Goal: Task Accomplishment & Management: Manage account settings

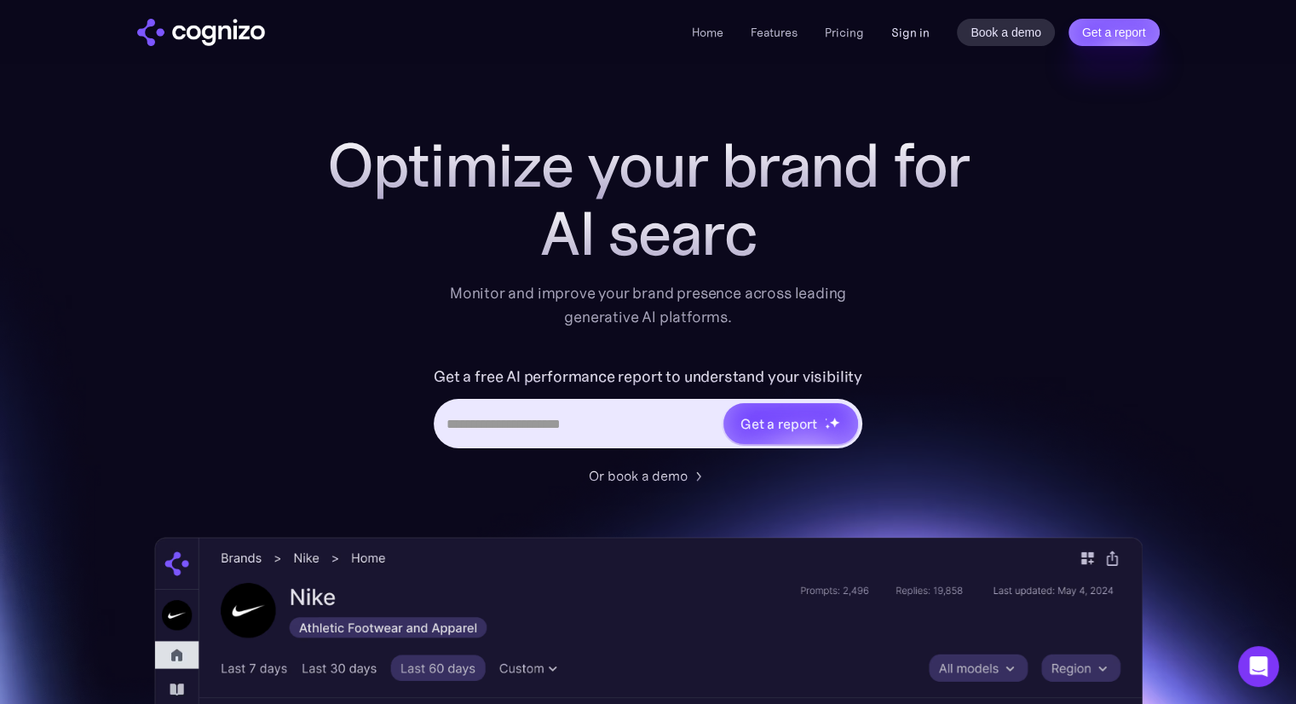
click at [902, 30] on link "Sign in" at bounding box center [910, 32] width 38 height 20
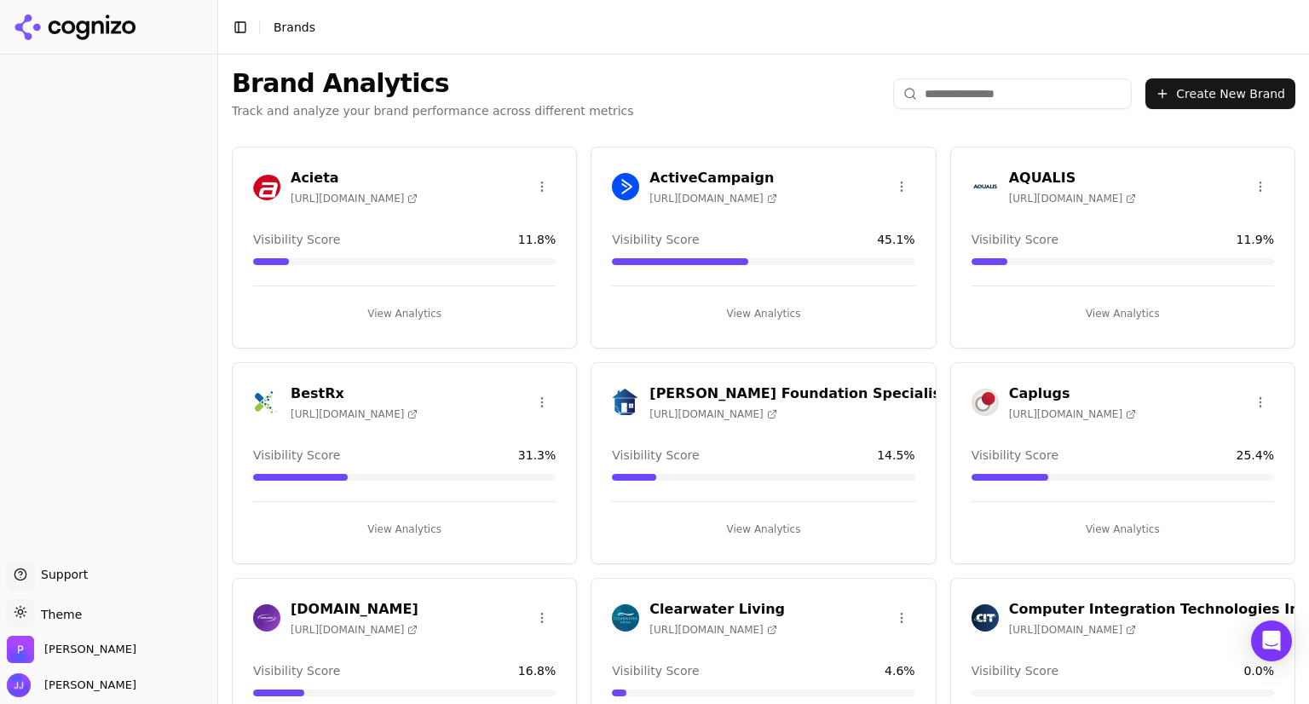
click at [1235, 97] on button "Create New Brand" at bounding box center [1220, 93] width 150 height 31
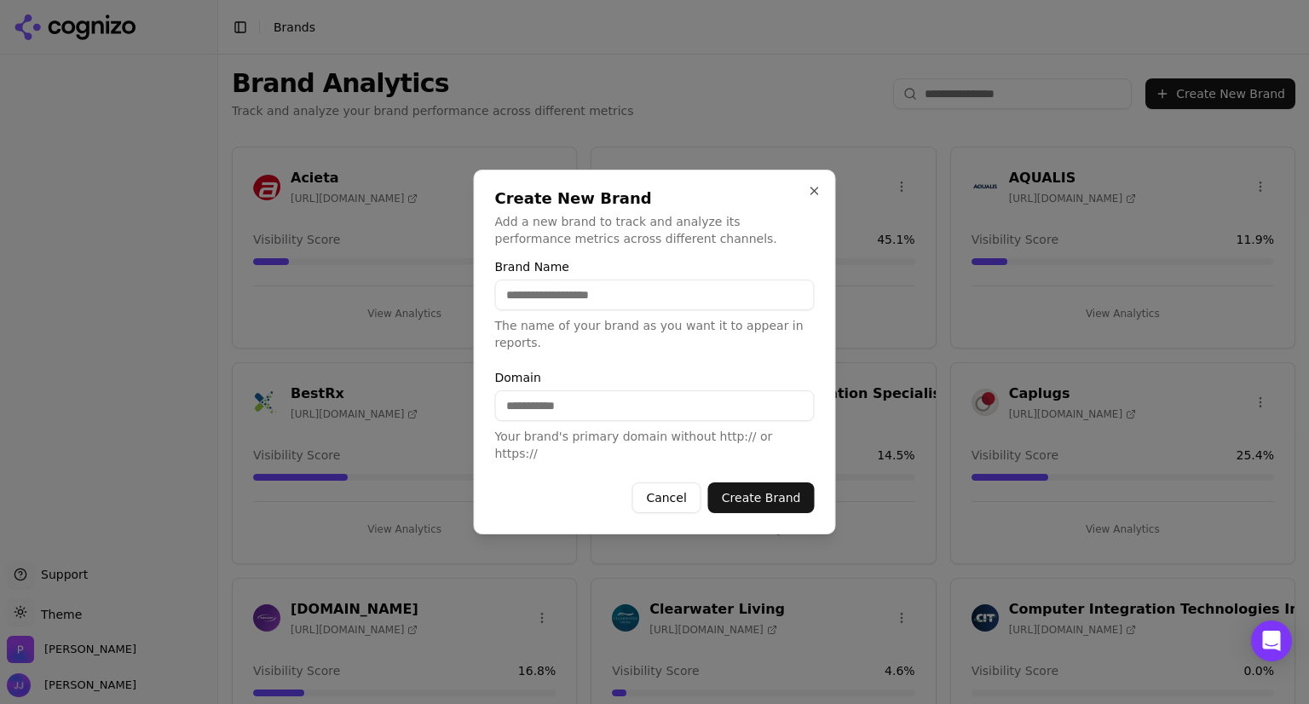
click at [574, 308] on input "Brand Name" at bounding box center [655, 294] width 320 height 31
type input "*"
type input "**********"
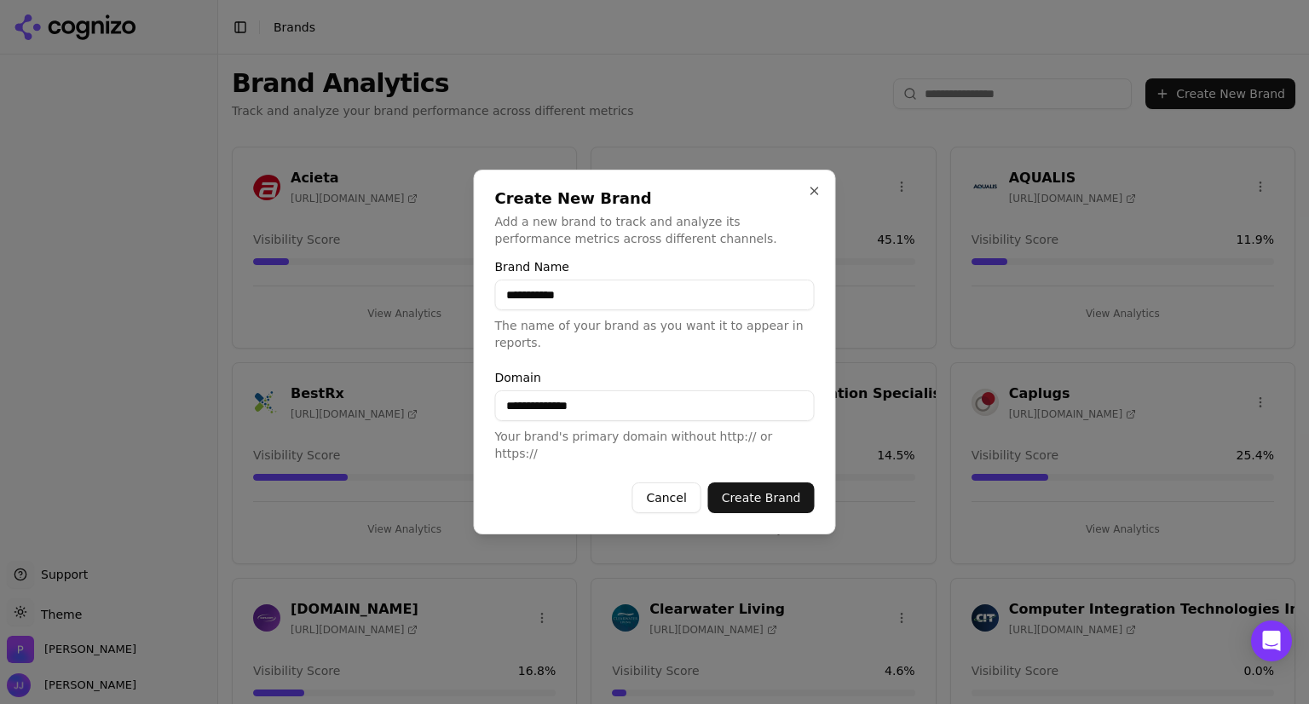
click at [756, 482] on button "Create Brand" at bounding box center [761, 497] width 107 height 31
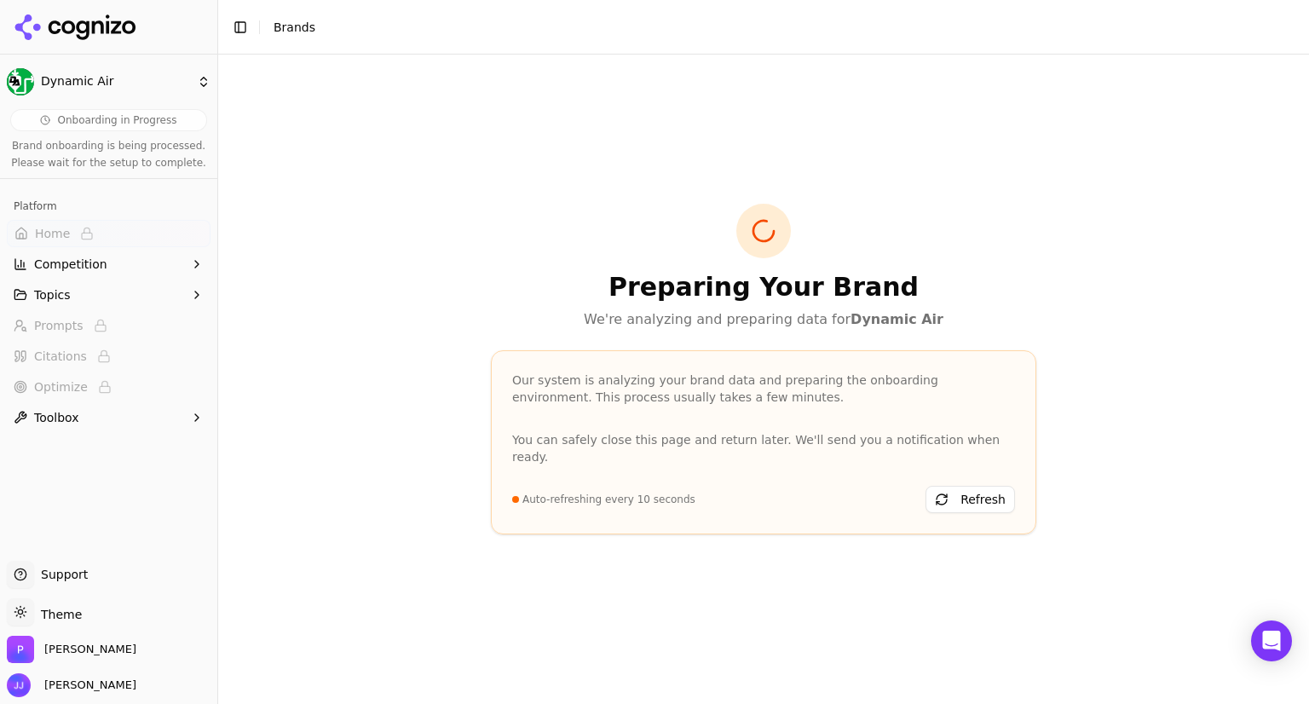
click at [969, 488] on button "Refresh" at bounding box center [969, 499] width 89 height 27
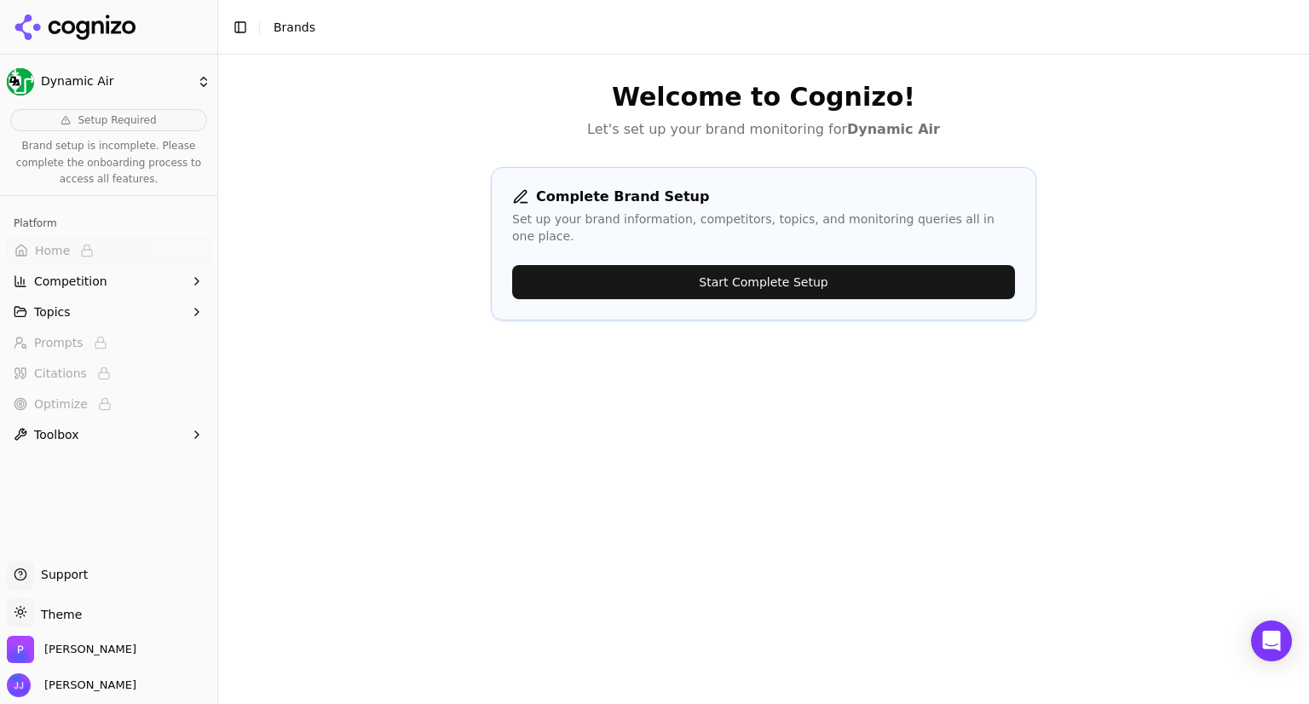
click at [755, 265] on button "Start Complete Setup" at bounding box center [763, 282] width 503 height 34
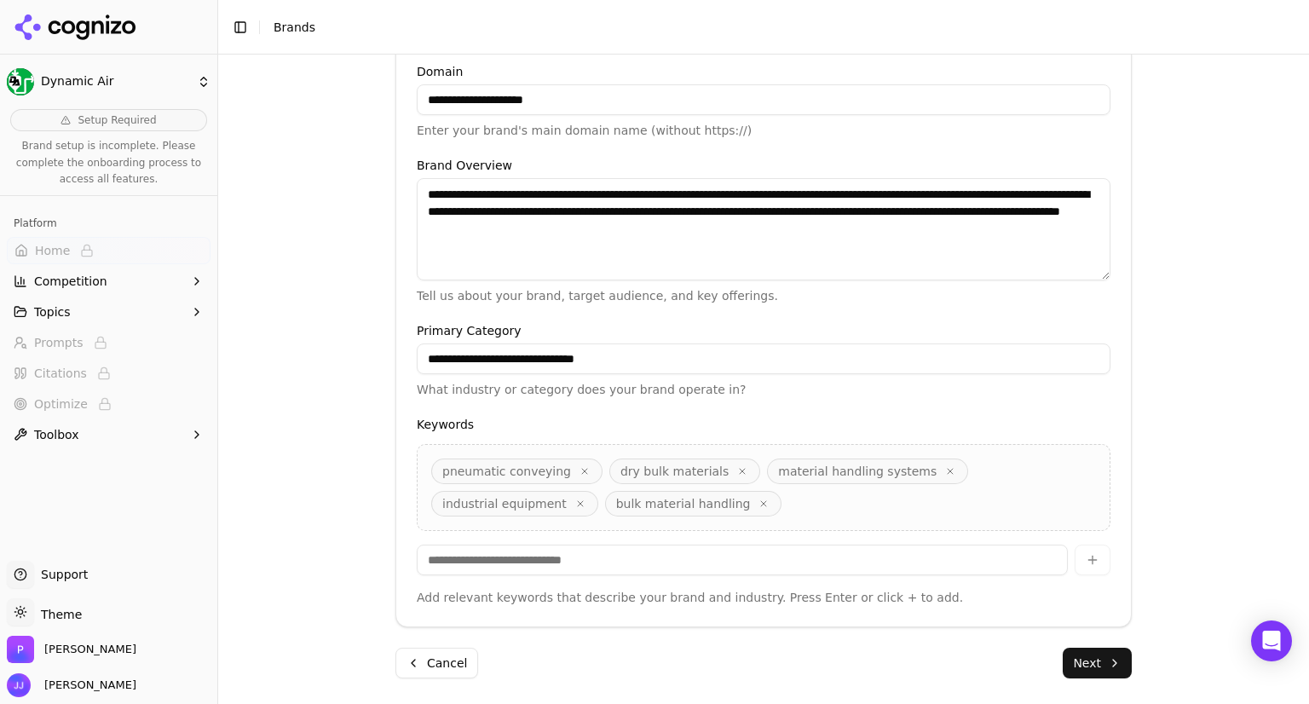
scroll to position [395, 0]
click at [543, 556] on input at bounding box center [742, 559] width 651 height 31
type input "**********"
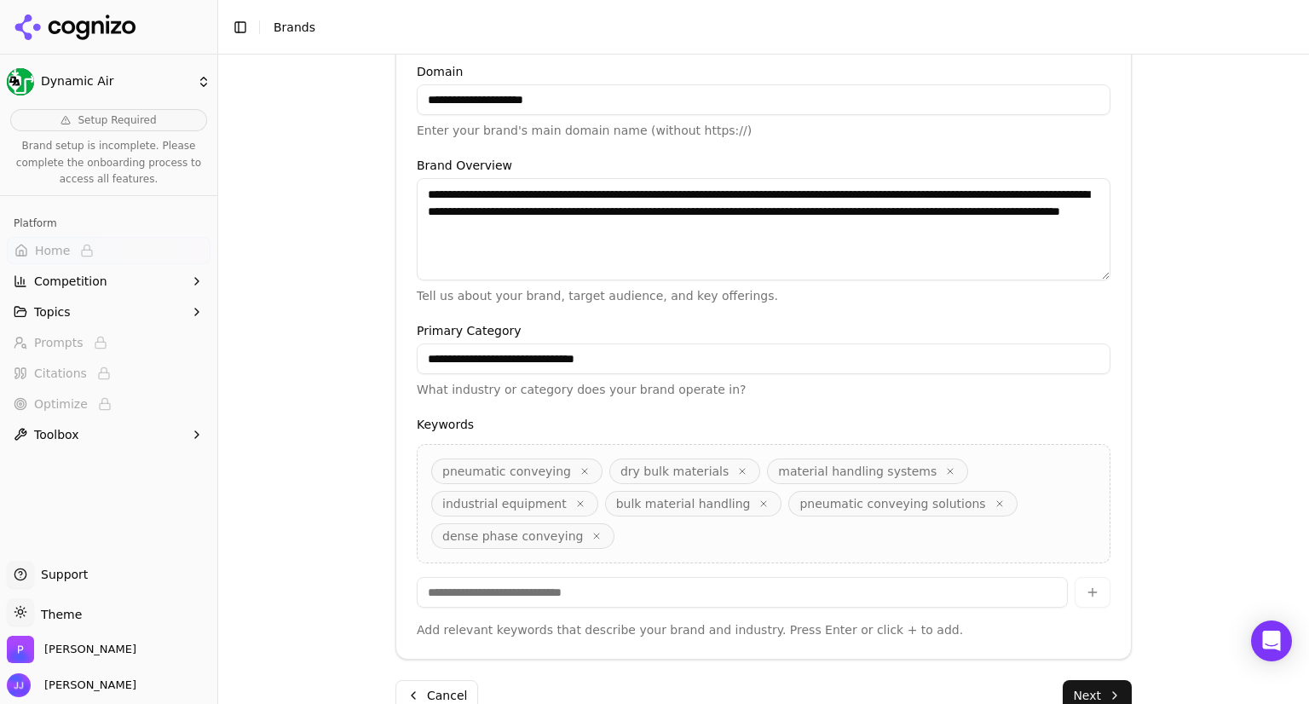
click at [1078, 680] on button "Next" at bounding box center [1096, 695] width 69 height 31
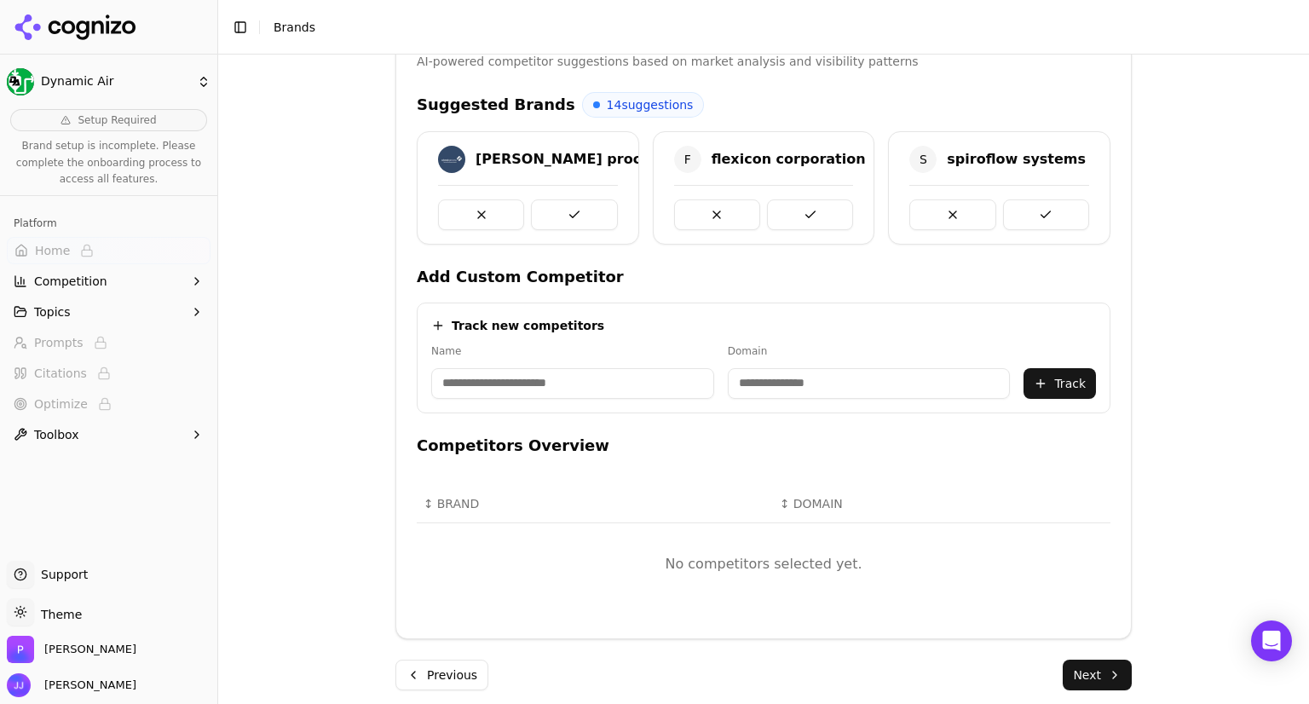
scroll to position [392, 0]
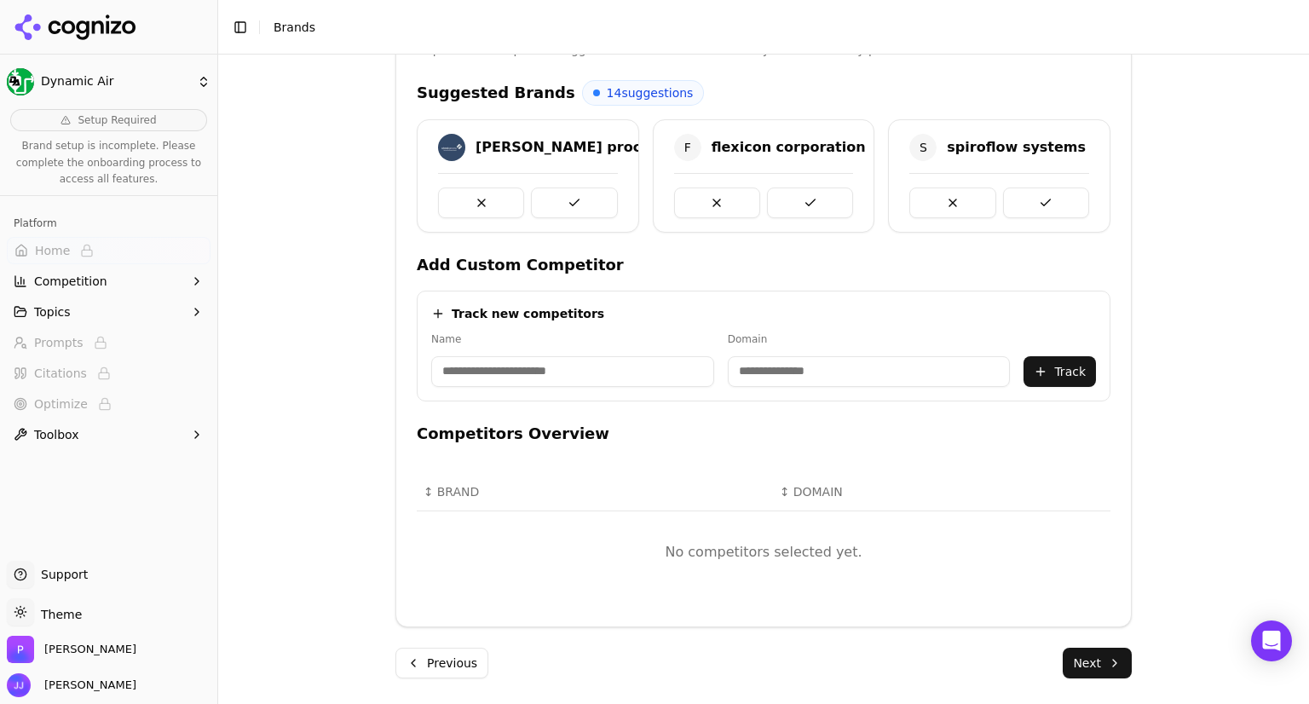
click at [1077, 662] on button "Next" at bounding box center [1096, 663] width 69 height 31
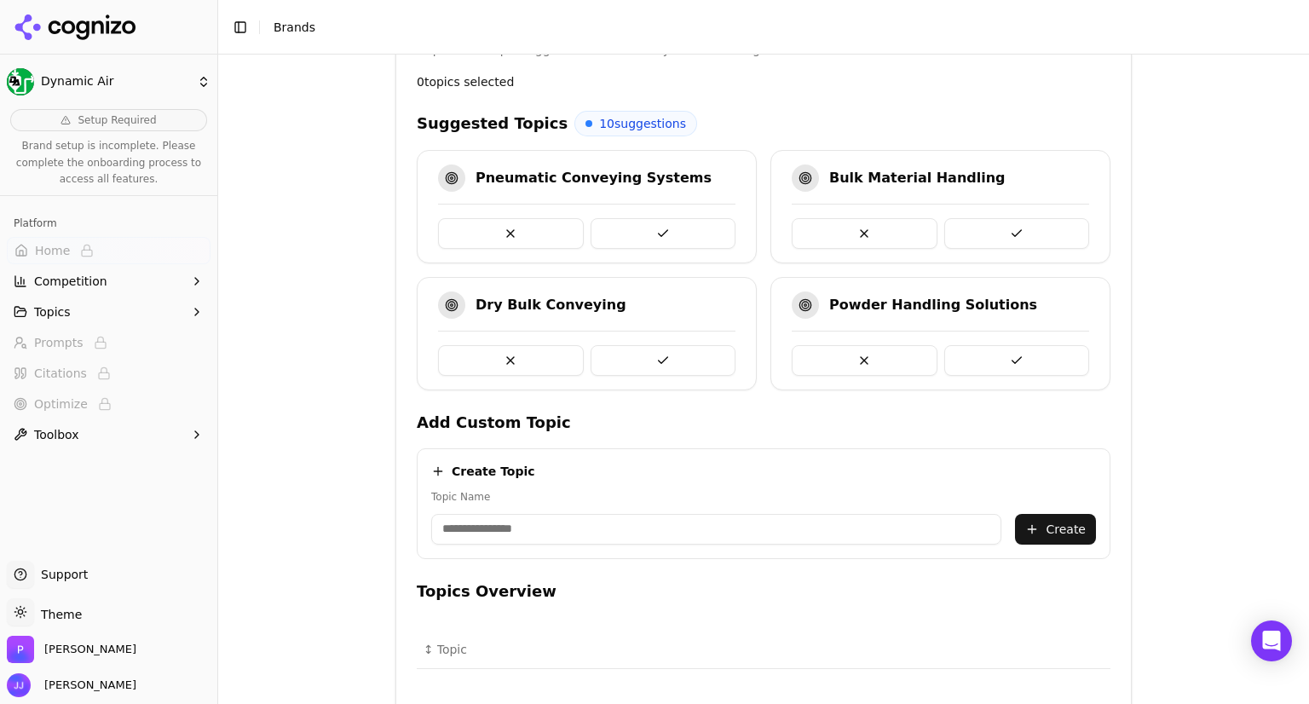
click at [1014, 352] on button at bounding box center [1017, 360] width 146 height 31
click at [665, 224] on button at bounding box center [663, 233] width 146 height 31
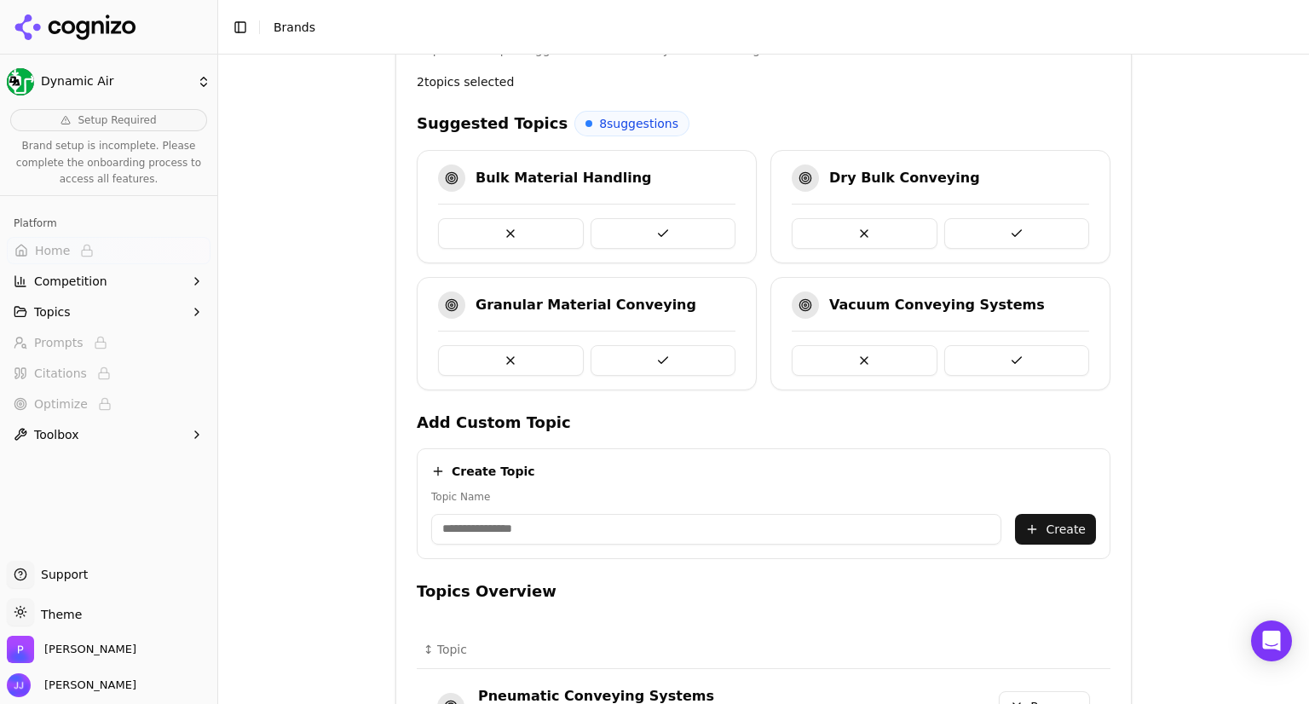
click at [651, 218] on button at bounding box center [663, 233] width 146 height 31
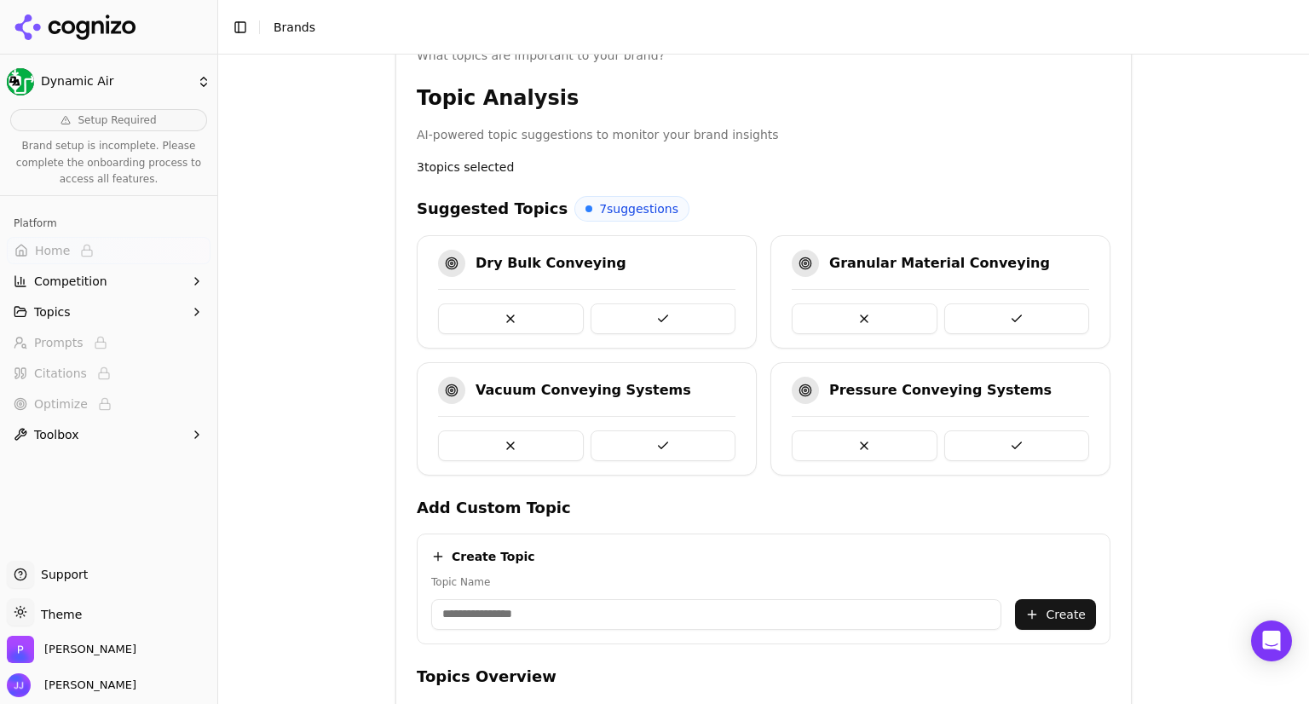
scroll to position [306, 0]
click at [646, 314] on button at bounding box center [663, 319] width 146 height 31
click at [884, 445] on button at bounding box center [865, 446] width 146 height 31
drag, startPoint x: 879, startPoint y: 444, endPoint x: 842, endPoint y: 435, distance: 38.4
click at [842, 435] on button at bounding box center [865, 446] width 146 height 31
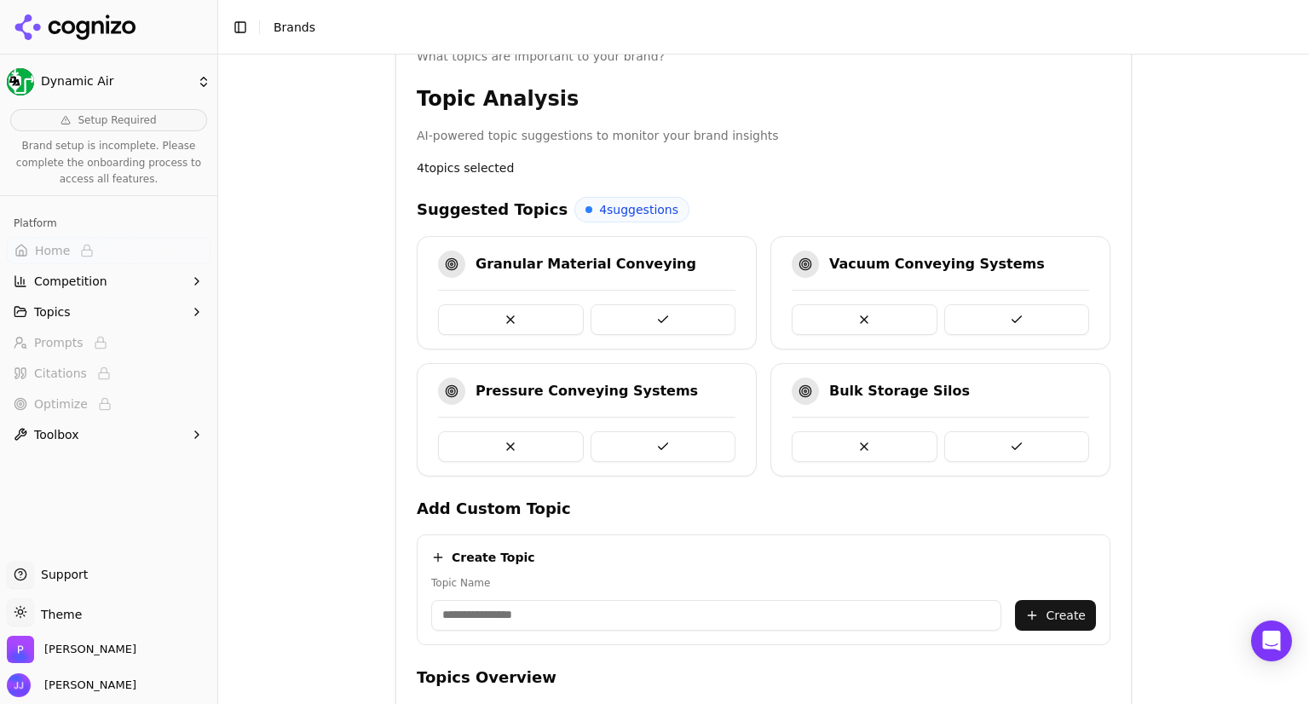
click at [842, 435] on button at bounding box center [865, 446] width 146 height 31
click at [869, 308] on button at bounding box center [865, 319] width 146 height 31
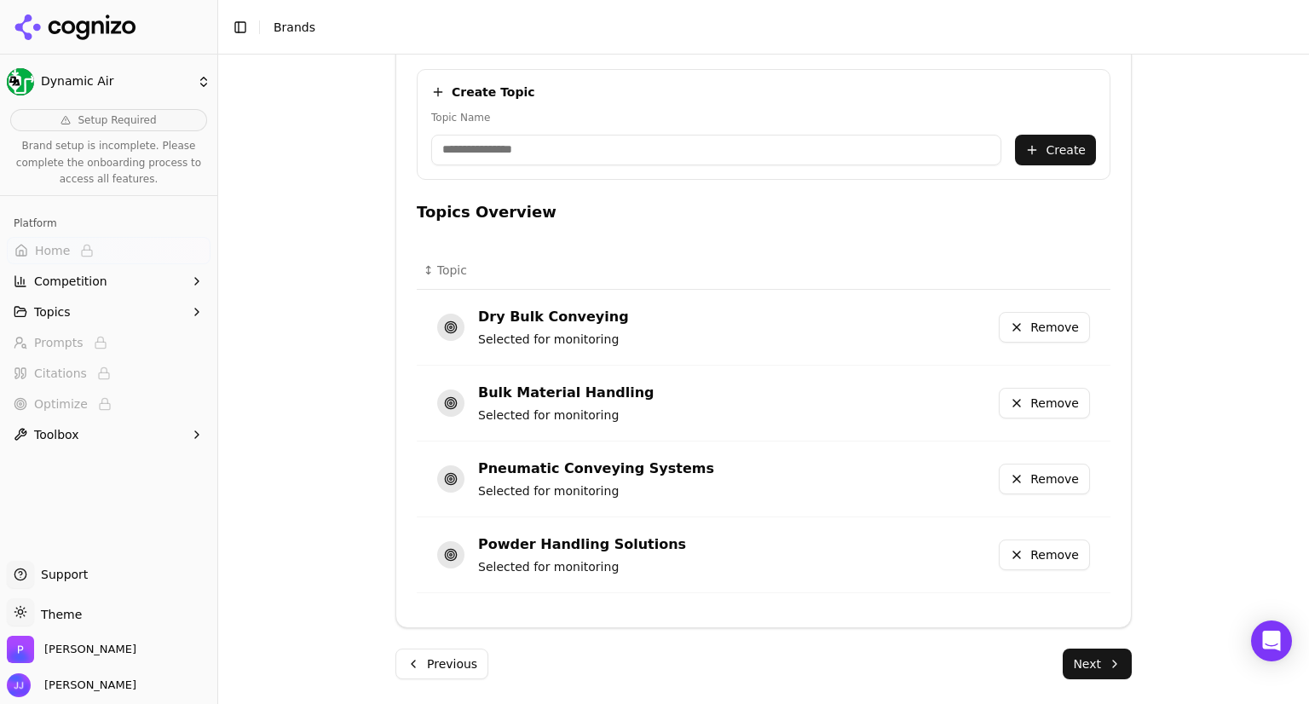
scroll to position [643, 0]
click at [1079, 663] on button "Next" at bounding box center [1096, 664] width 69 height 31
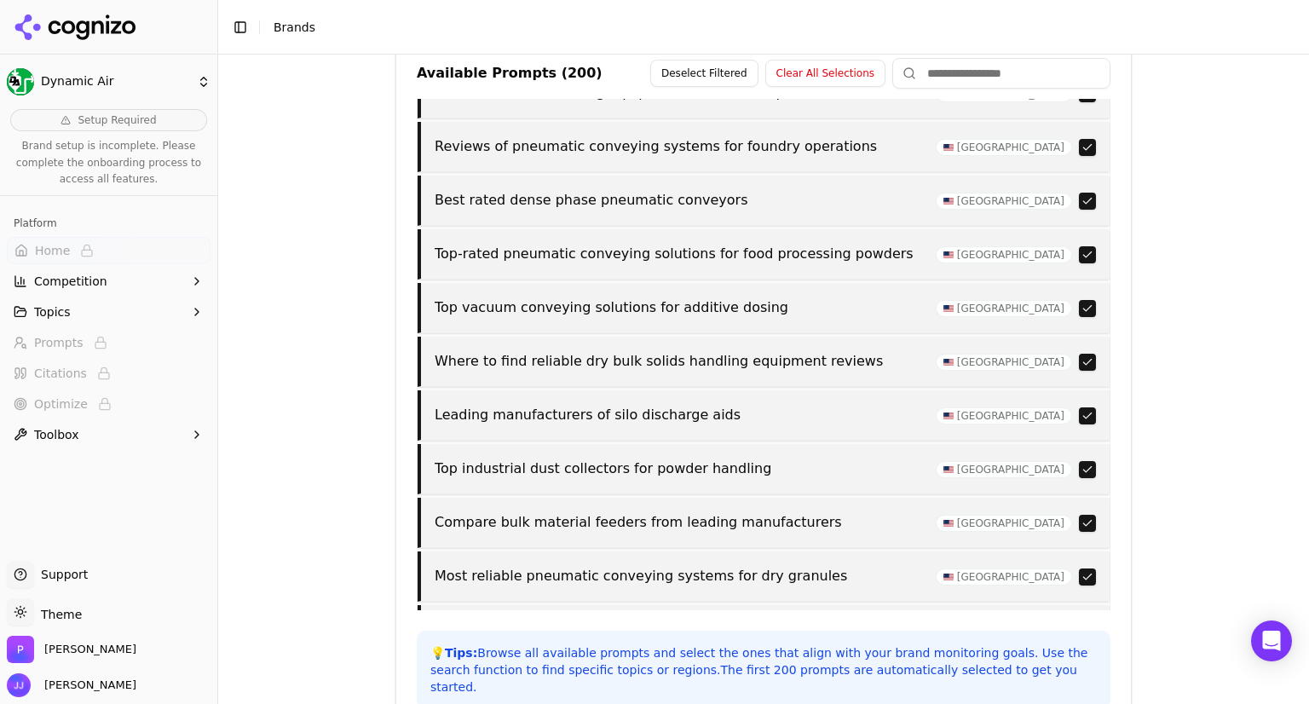
scroll to position [726, 0]
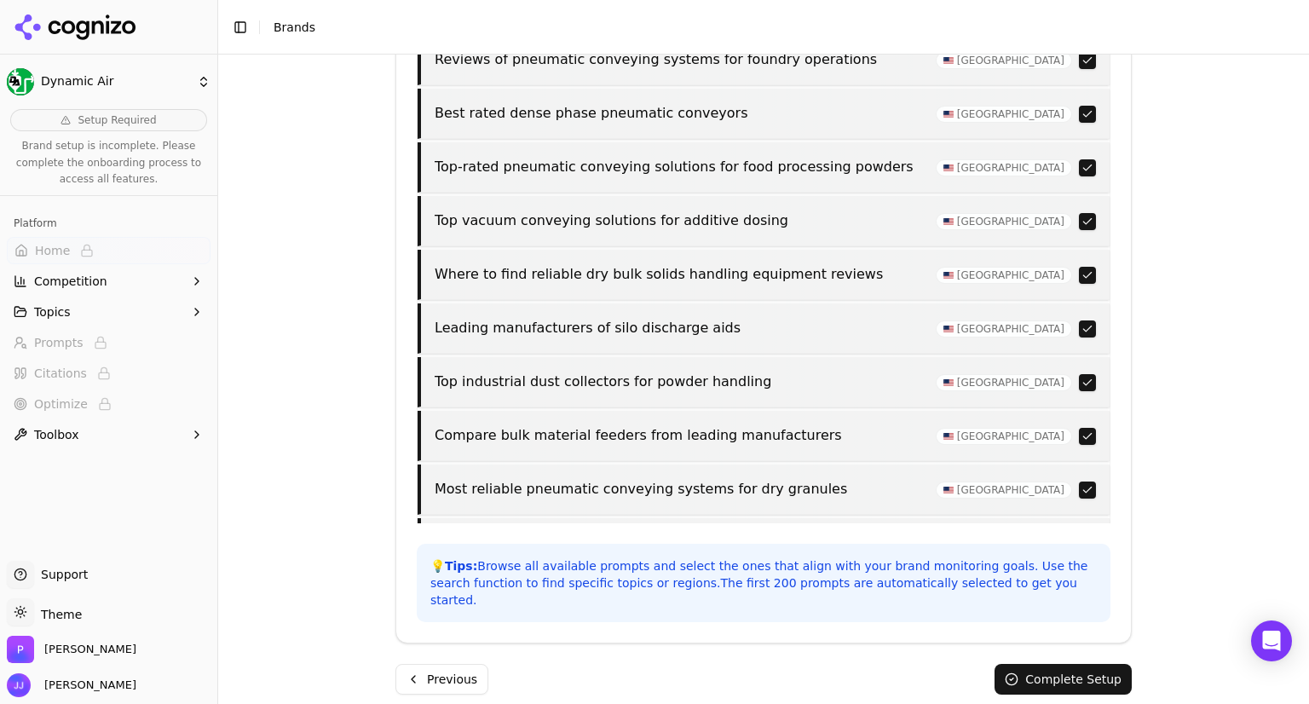
click at [1013, 664] on button "Complete Setup" at bounding box center [1062, 679] width 137 height 31
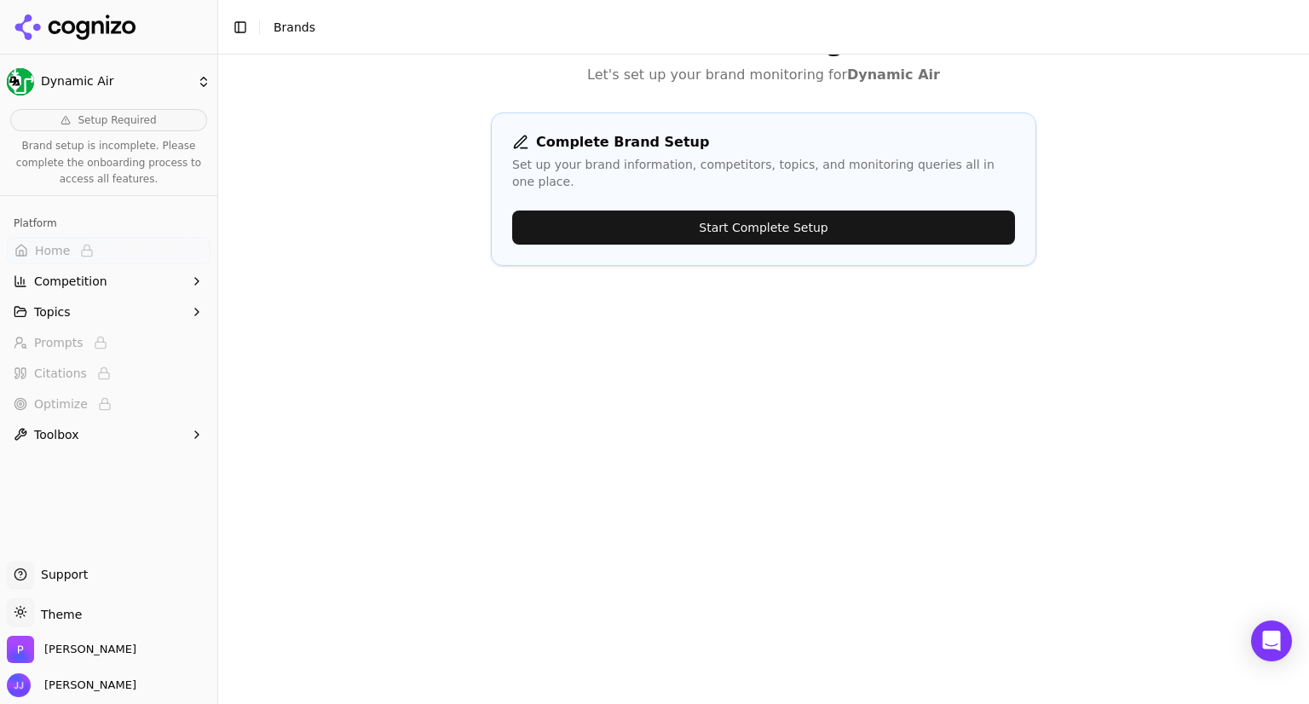
scroll to position [0, 0]
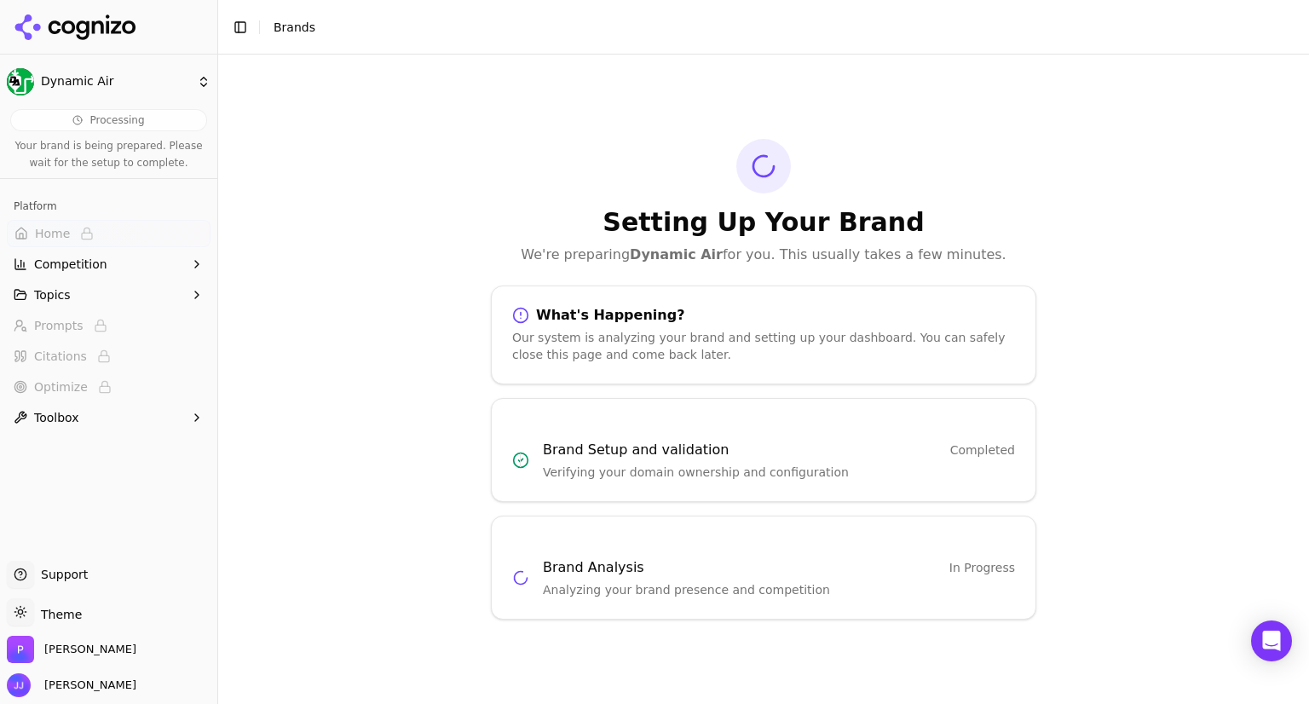
click at [970, 564] on span "In Progress" at bounding box center [982, 567] width 66 height 17
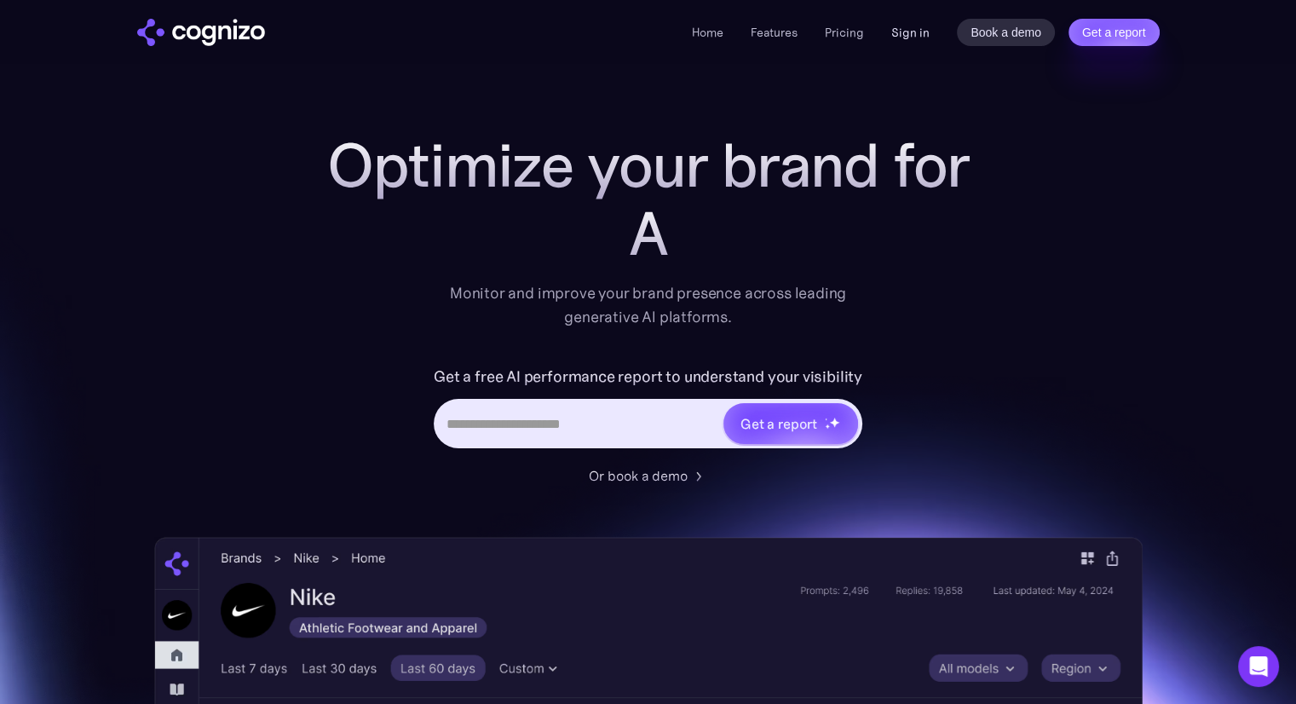
click at [902, 32] on link "Sign in" at bounding box center [910, 32] width 38 height 20
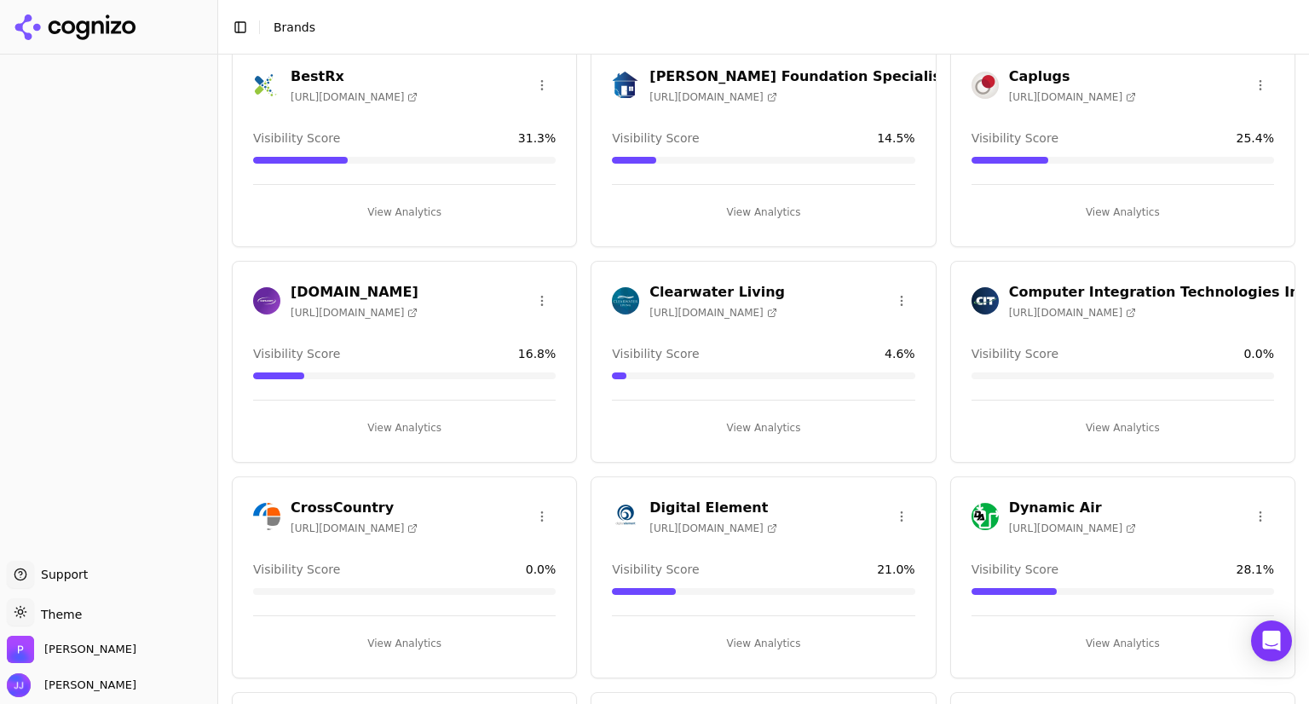
scroll to position [317, 0]
click at [1020, 500] on h3 "Dynamic Air" at bounding box center [1072, 508] width 127 height 20
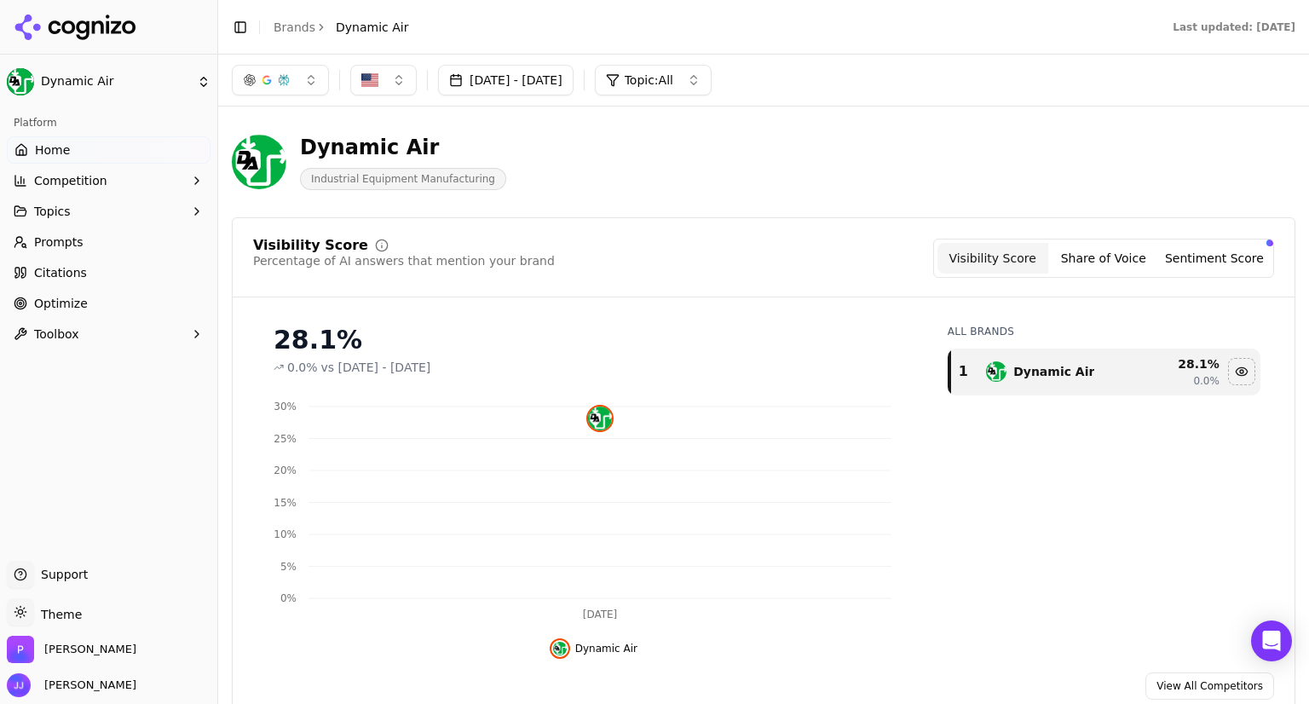
click at [65, 242] on span "Prompts" at bounding box center [58, 241] width 49 height 17
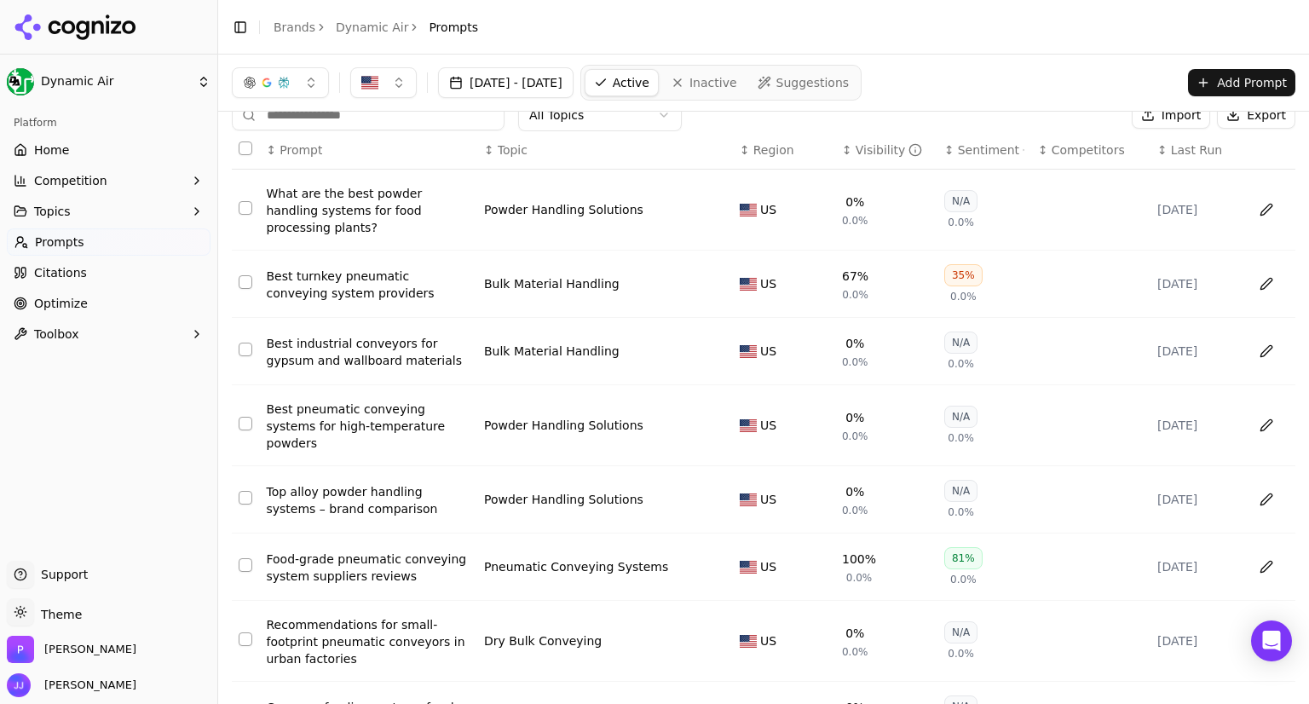
scroll to position [26, 0]
click at [869, 147] on div "Visibility" at bounding box center [888, 149] width 67 height 17
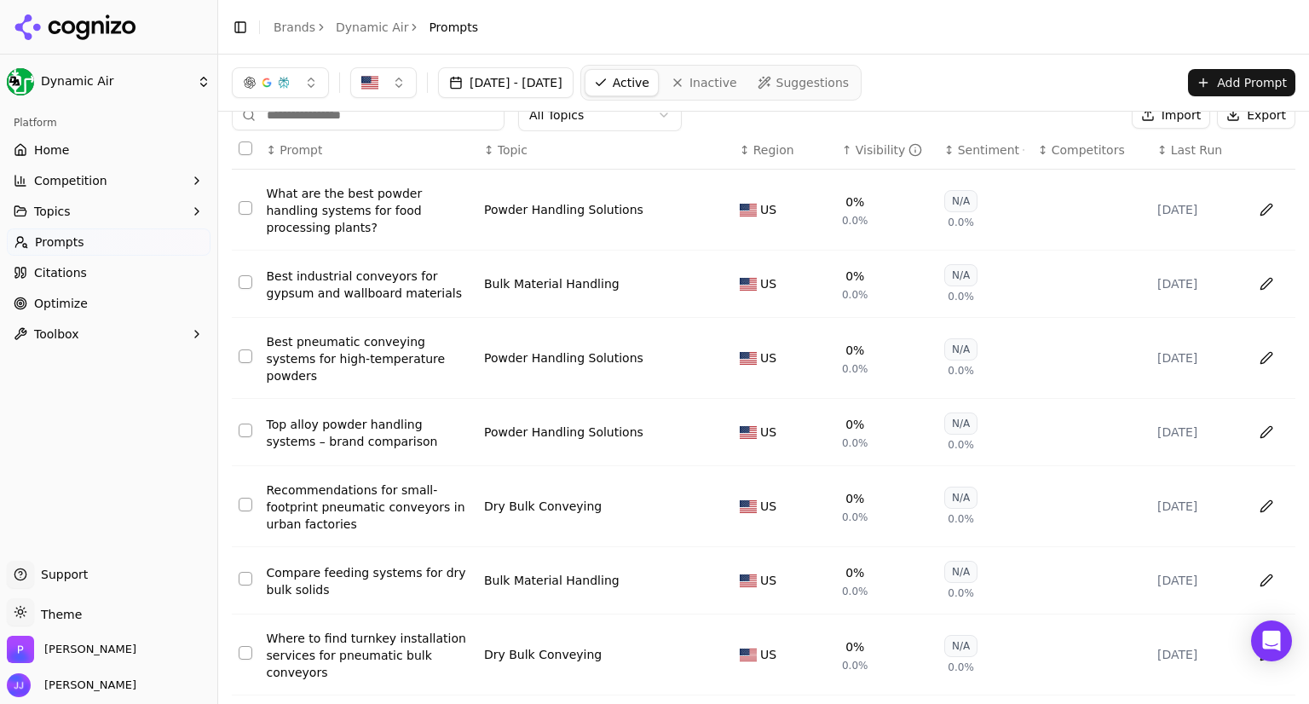
click at [869, 147] on div "Visibility" at bounding box center [888, 149] width 67 height 17
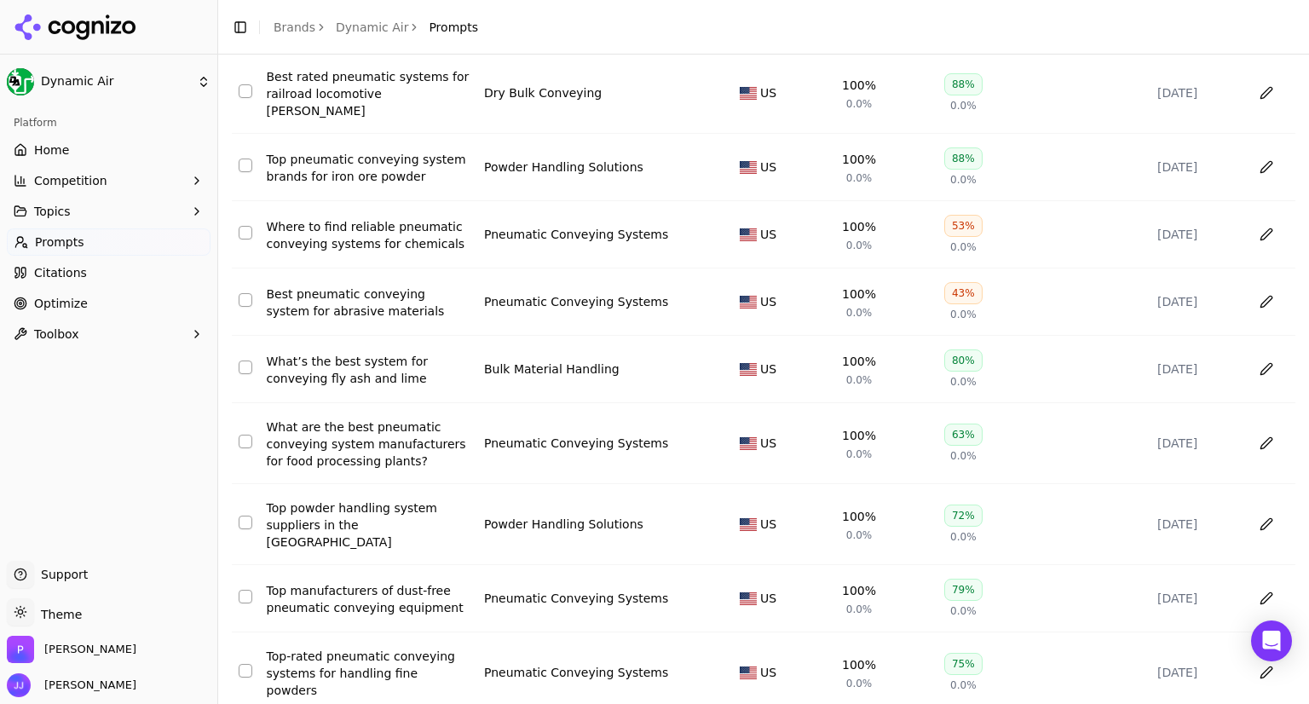
scroll to position [247, 0]
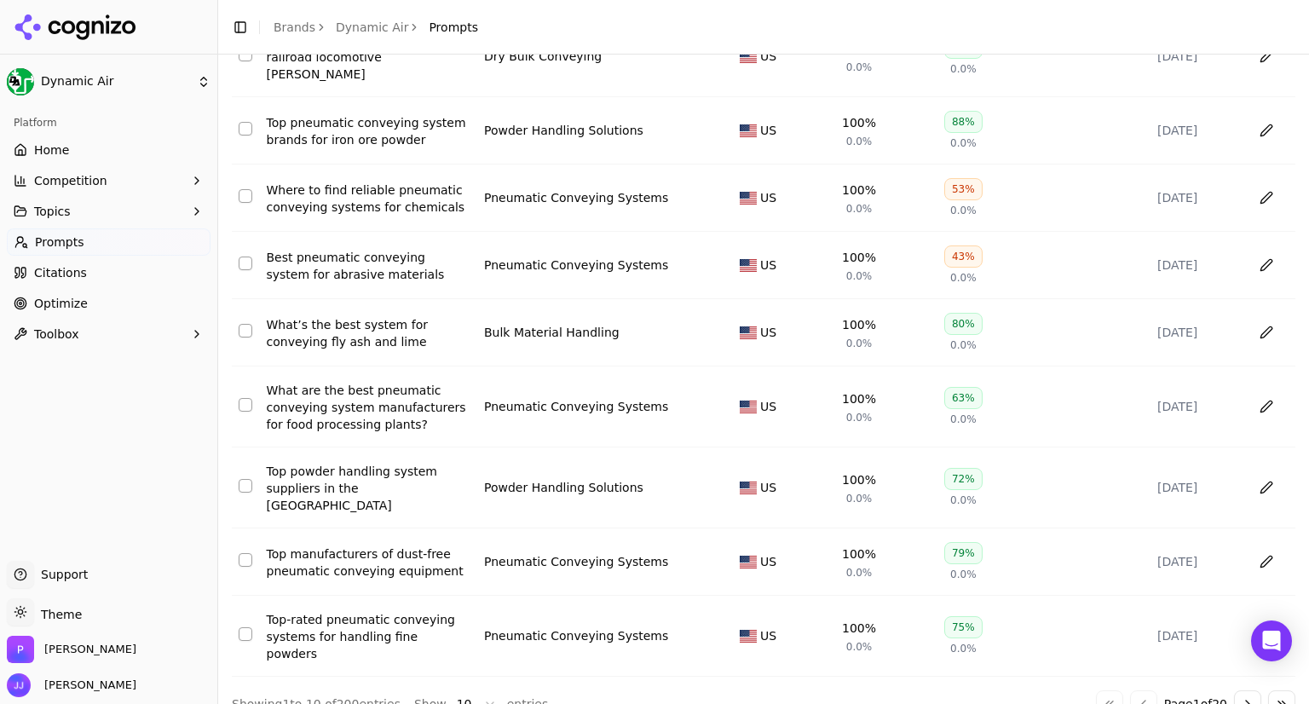
click at [1234, 690] on button "Go to next page" at bounding box center [1247, 703] width 27 height 27
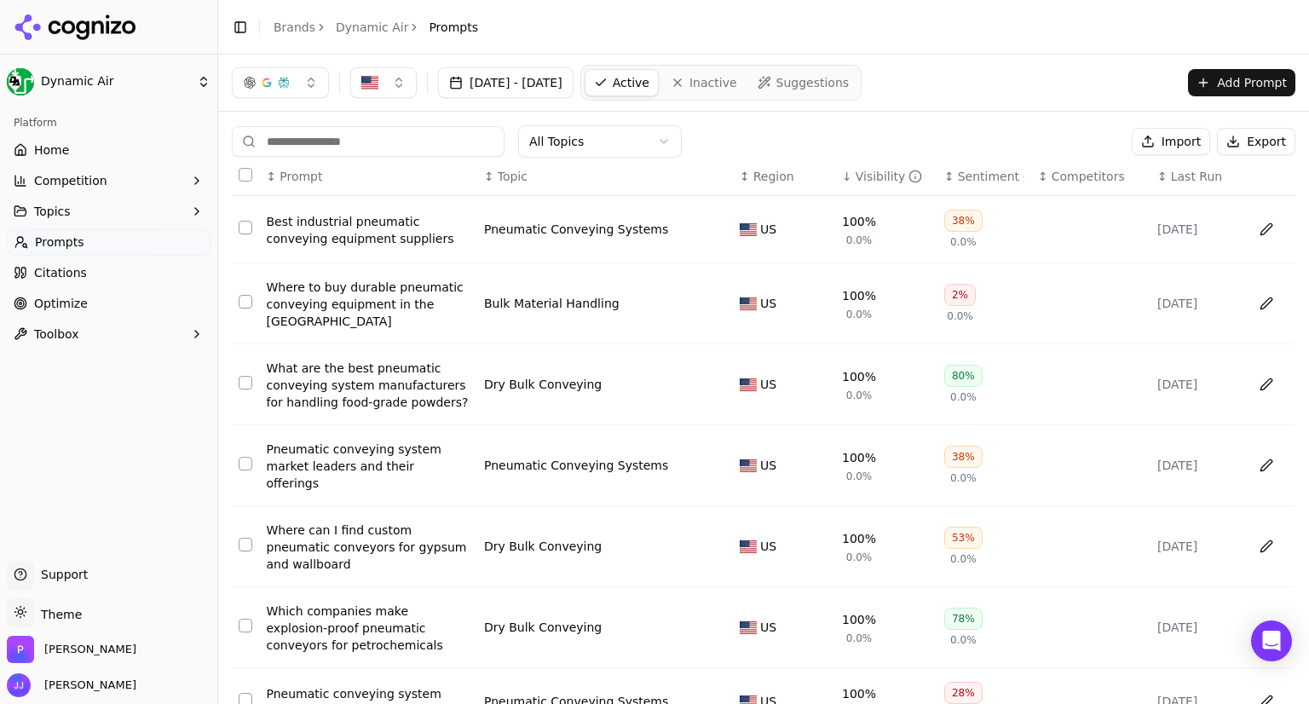
scroll to position [274, 0]
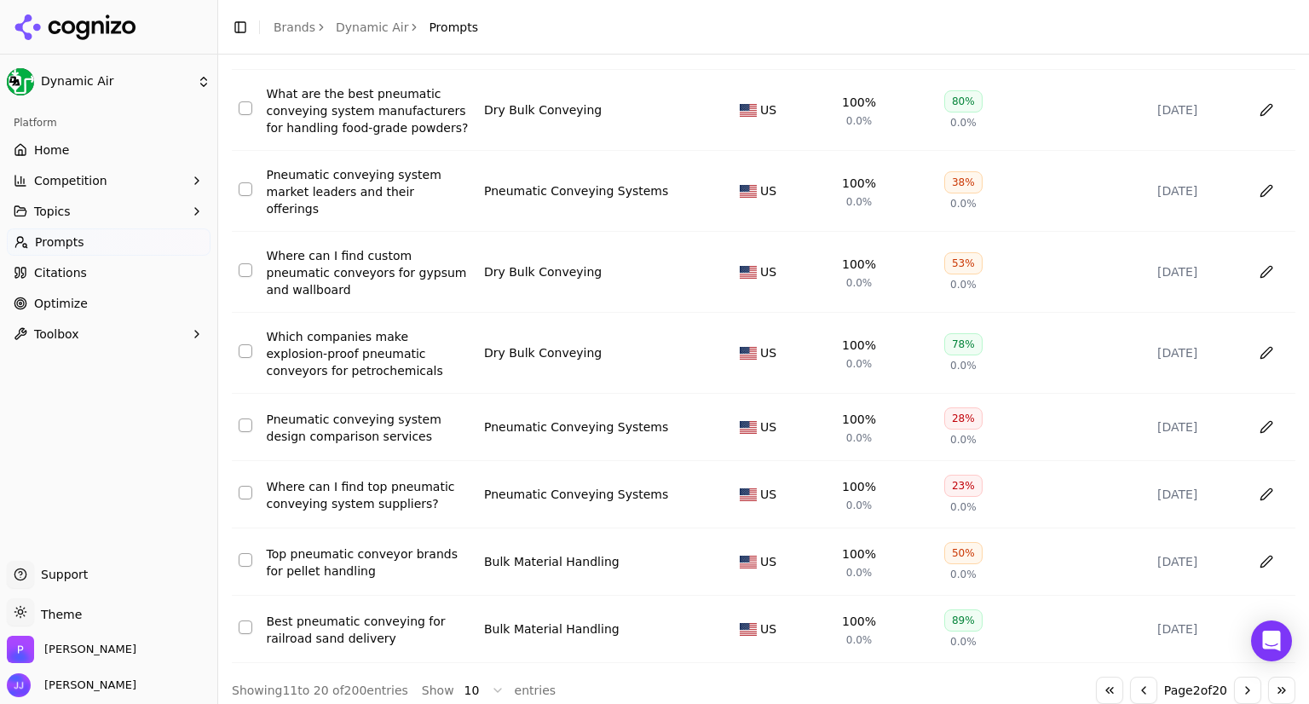
click at [1239, 677] on button "Go to next page" at bounding box center [1247, 690] width 27 height 27
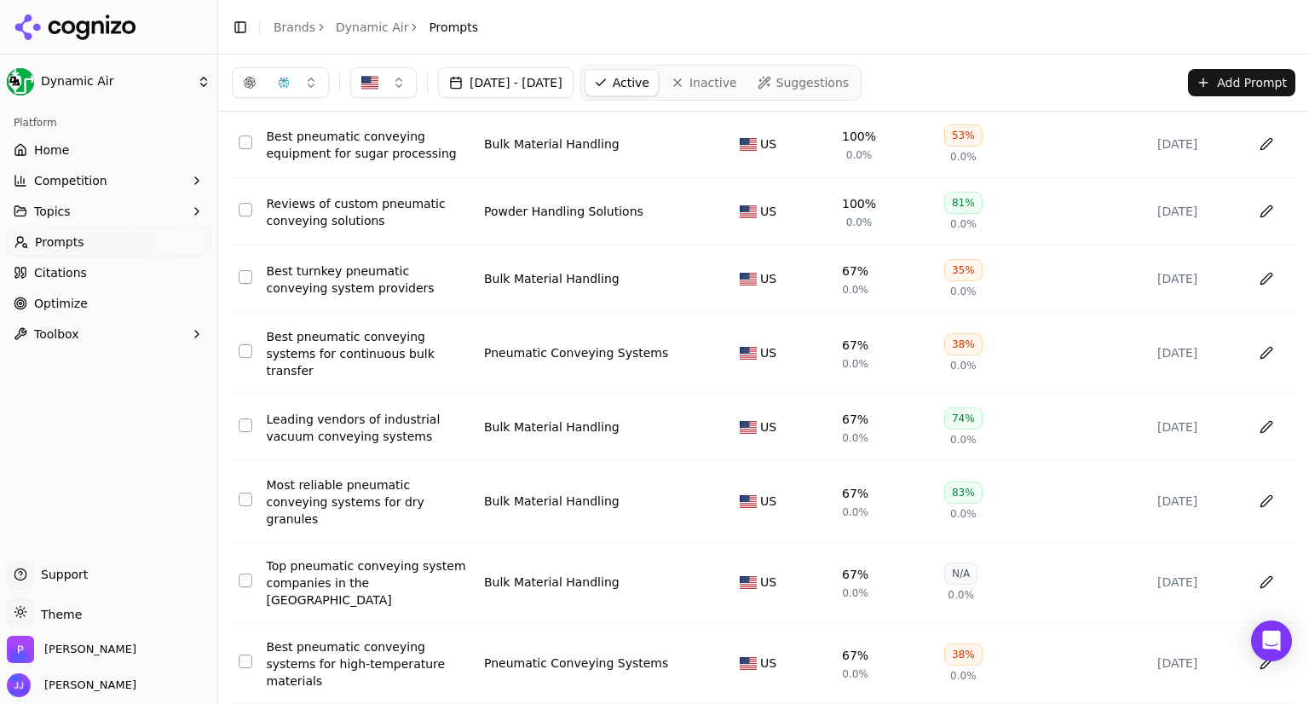
scroll to position [0, 0]
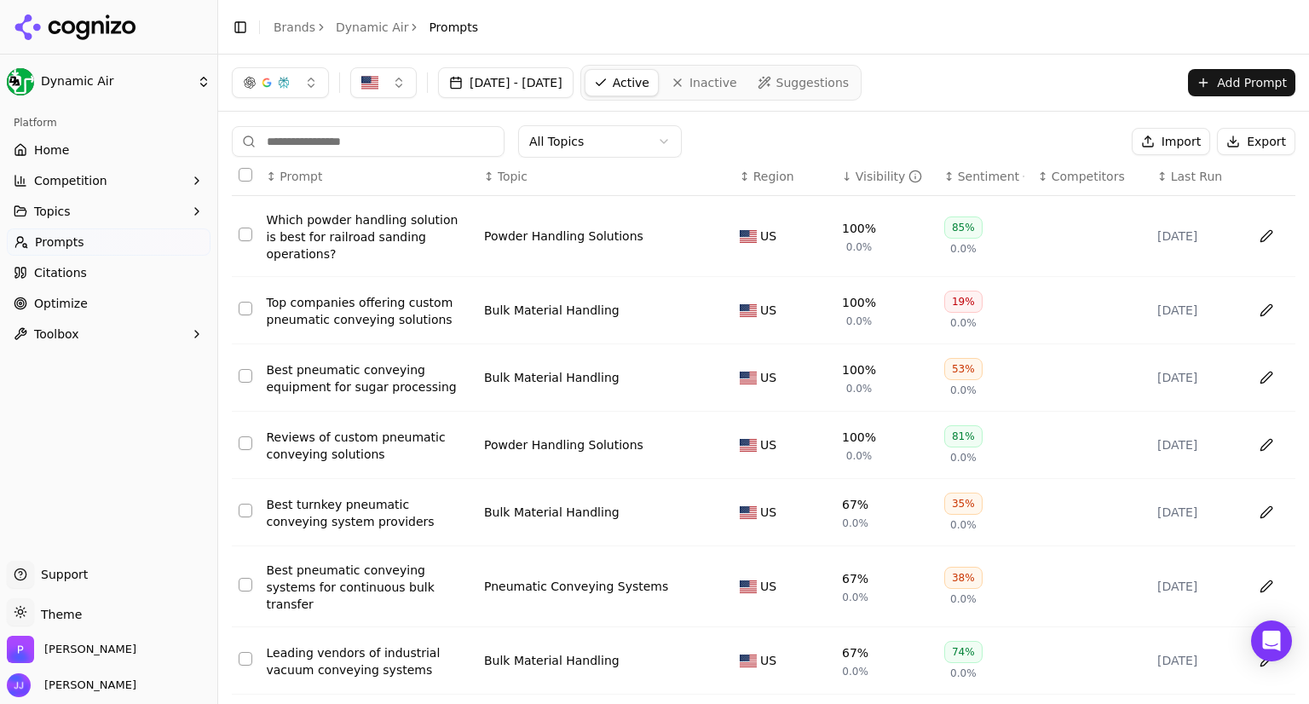
click at [1062, 183] on span "Competitors" at bounding box center [1087, 176] width 73 height 17
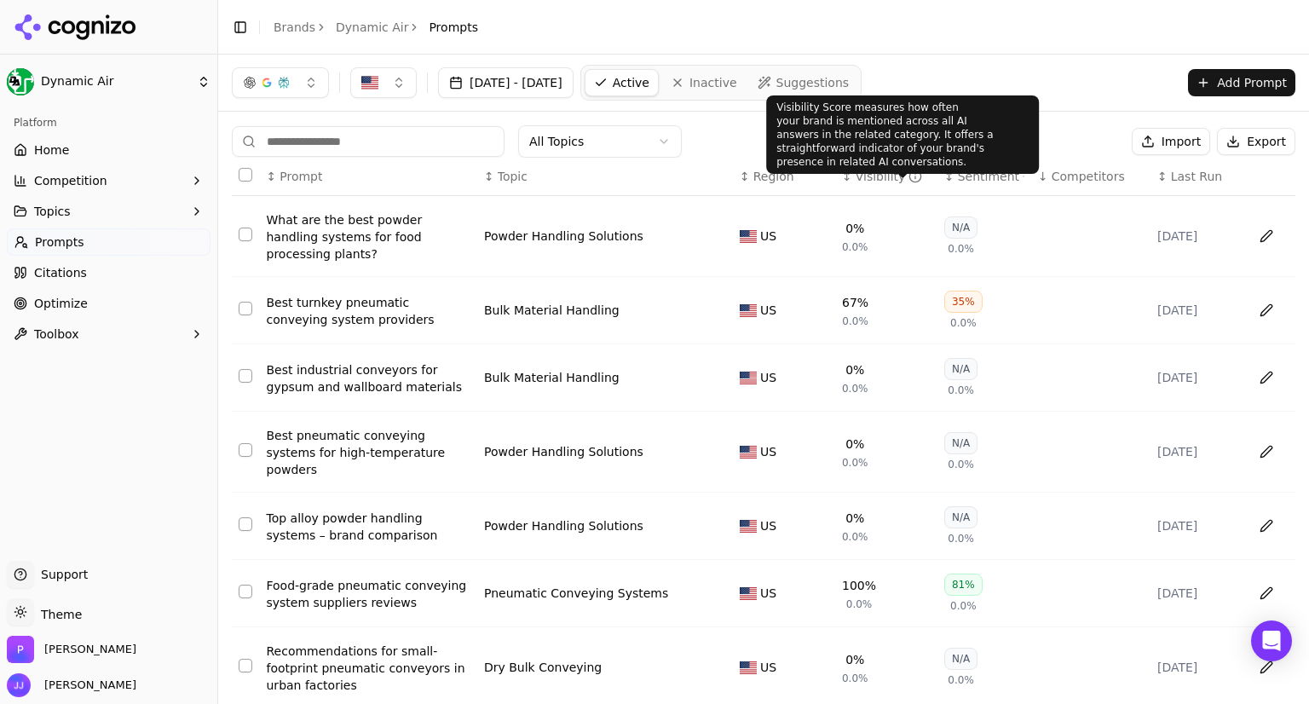
click at [868, 175] on div "Visibility" at bounding box center [888, 176] width 67 height 17
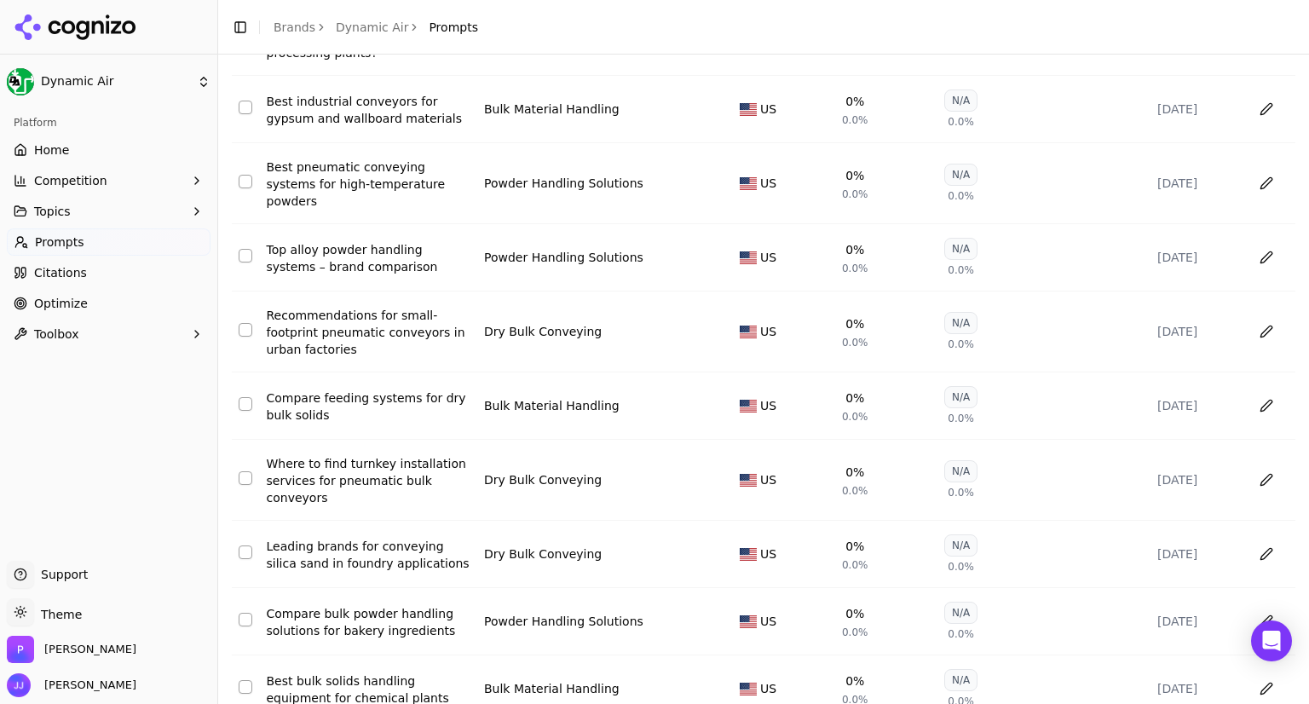
scroll to position [261, 0]
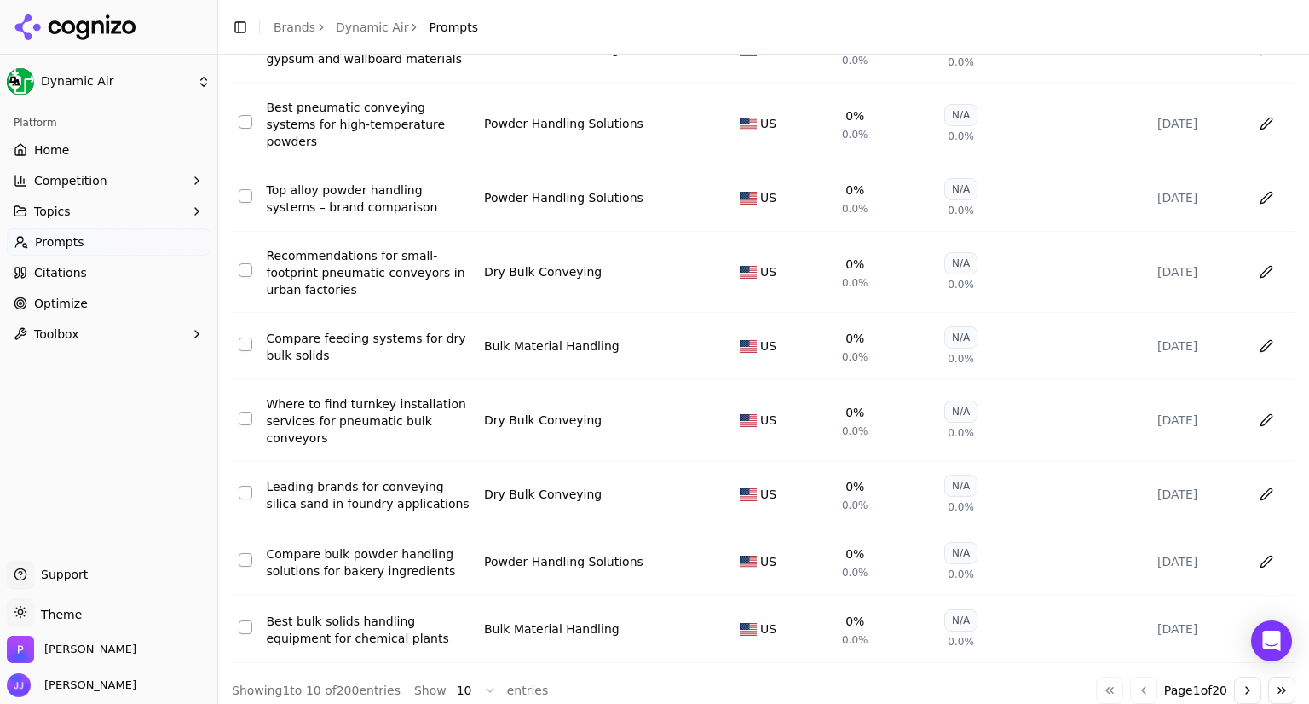
click at [1234, 677] on button "Go to next page" at bounding box center [1247, 690] width 27 height 27
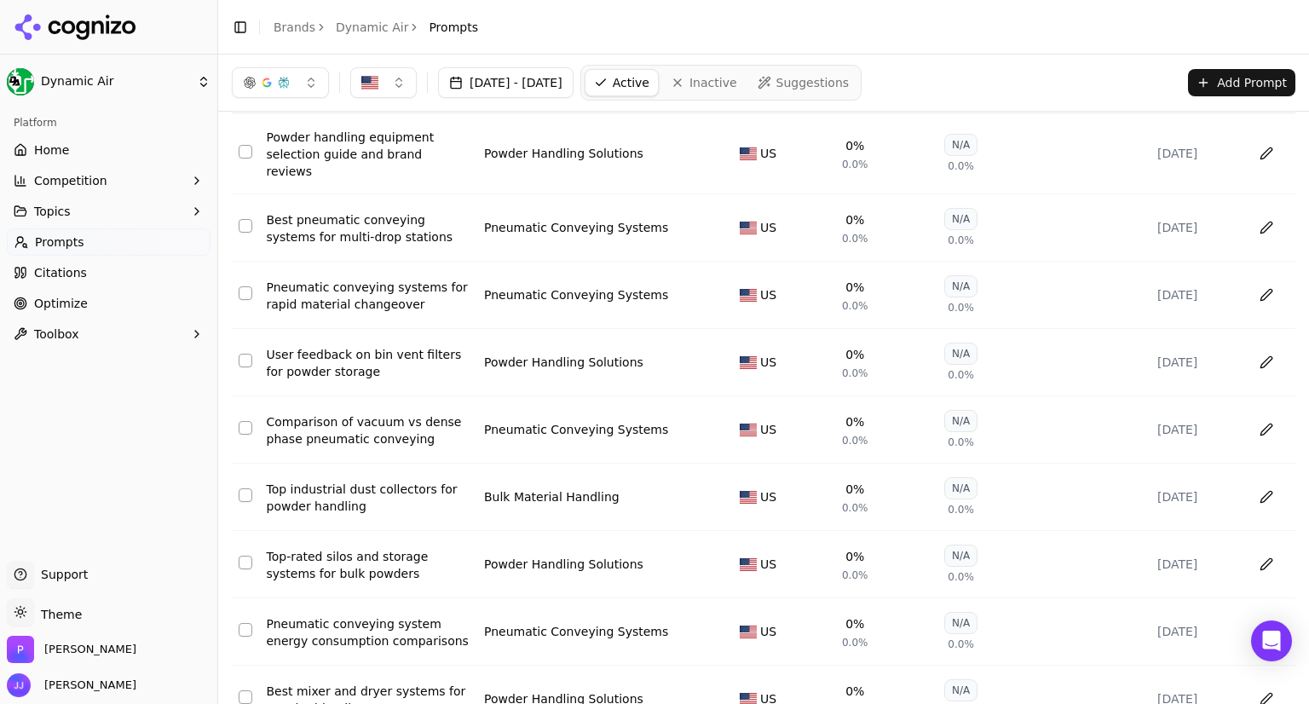
scroll to position [0, 0]
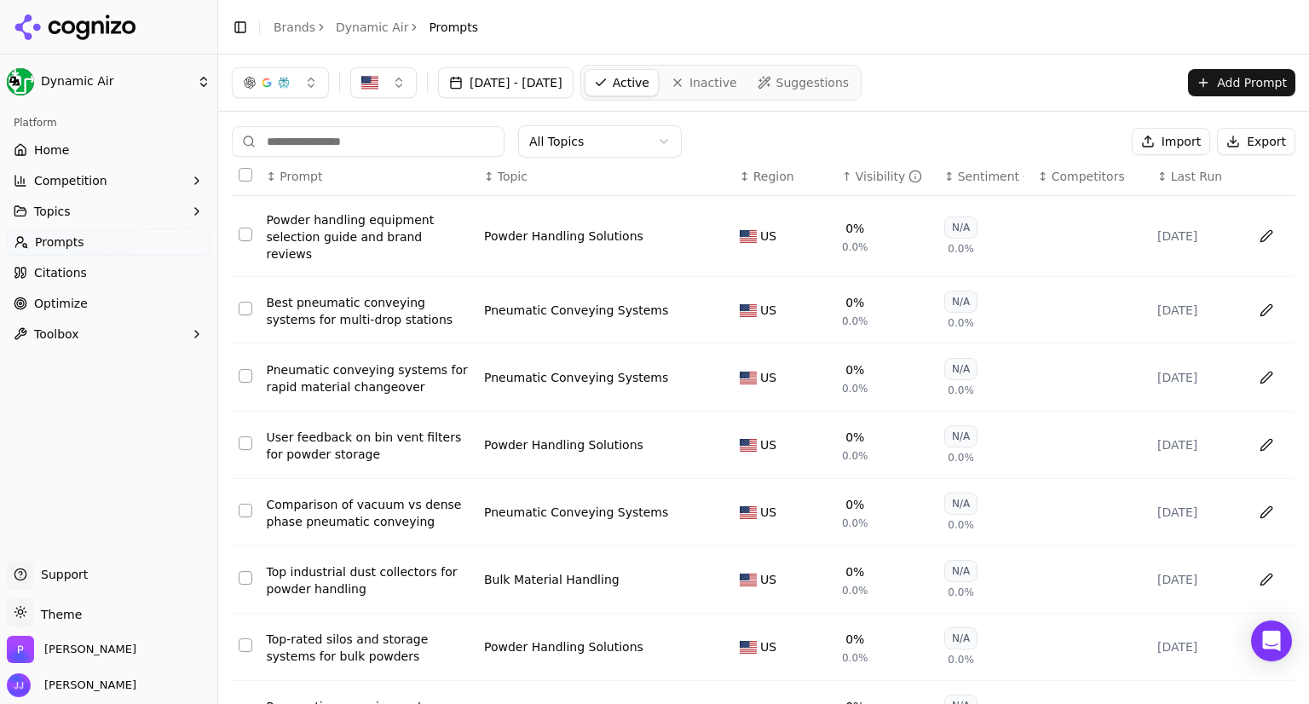
click at [322, 141] on input at bounding box center [368, 141] width 273 height 31
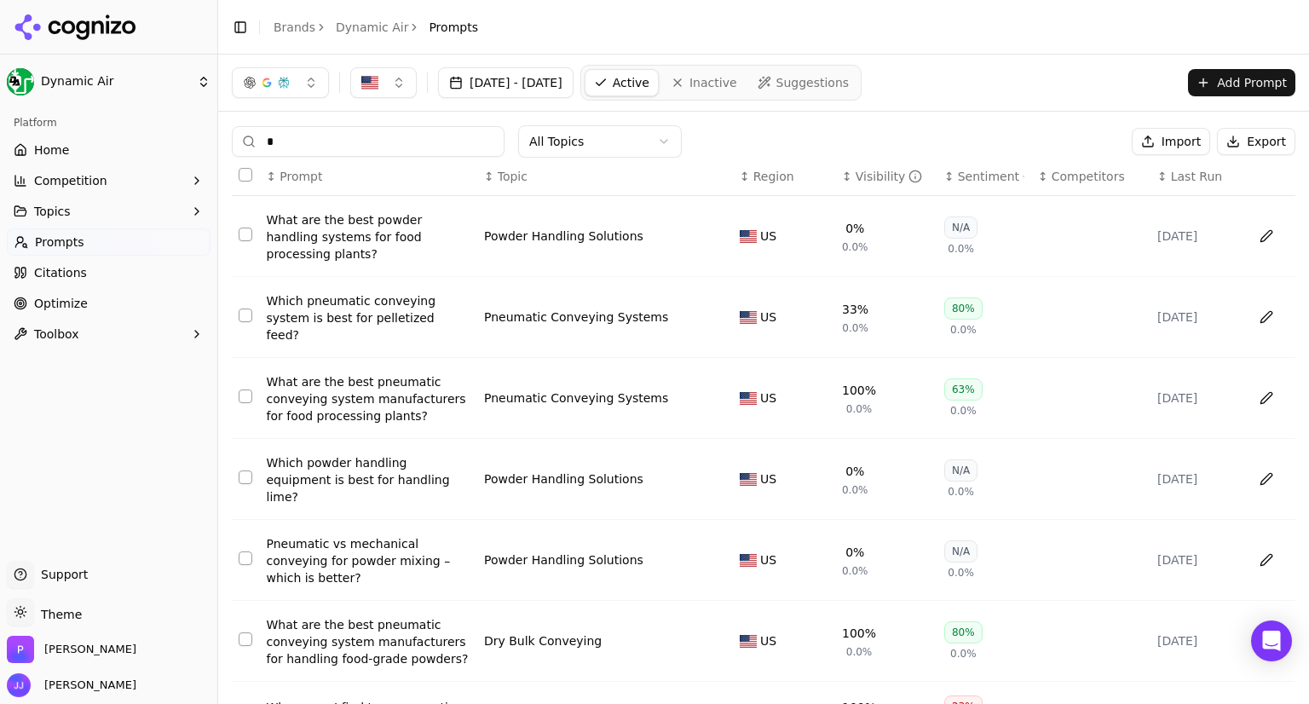
type input "*"
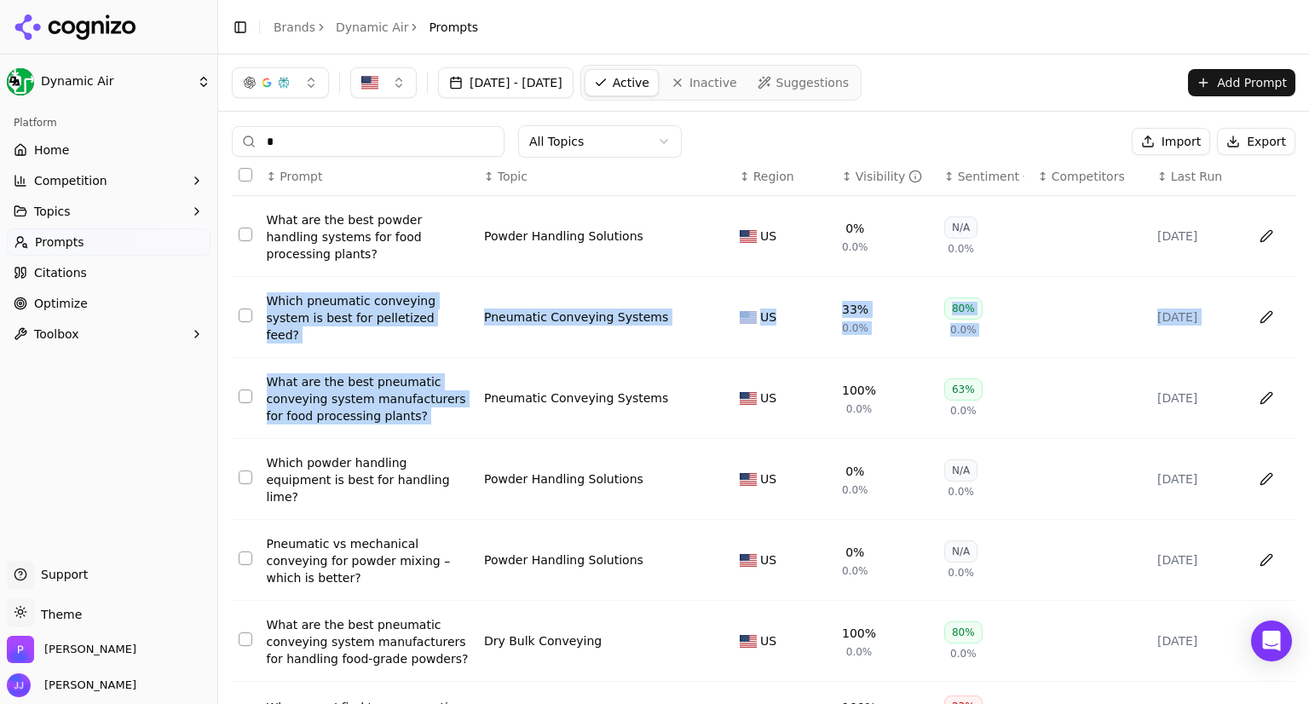
drag, startPoint x: 611, startPoint y: 331, endPoint x: 443, endPoint y: 264, distance: 180.8
click at [443, 264] on tbody "What are the best powder handling systems for food processing plants? Powder Ha…" at bounding box center [763, 553] width 1063 height 715
click at [814, 81] on link "Suggestions" at bounding box center [803, 82] width 109 height 27
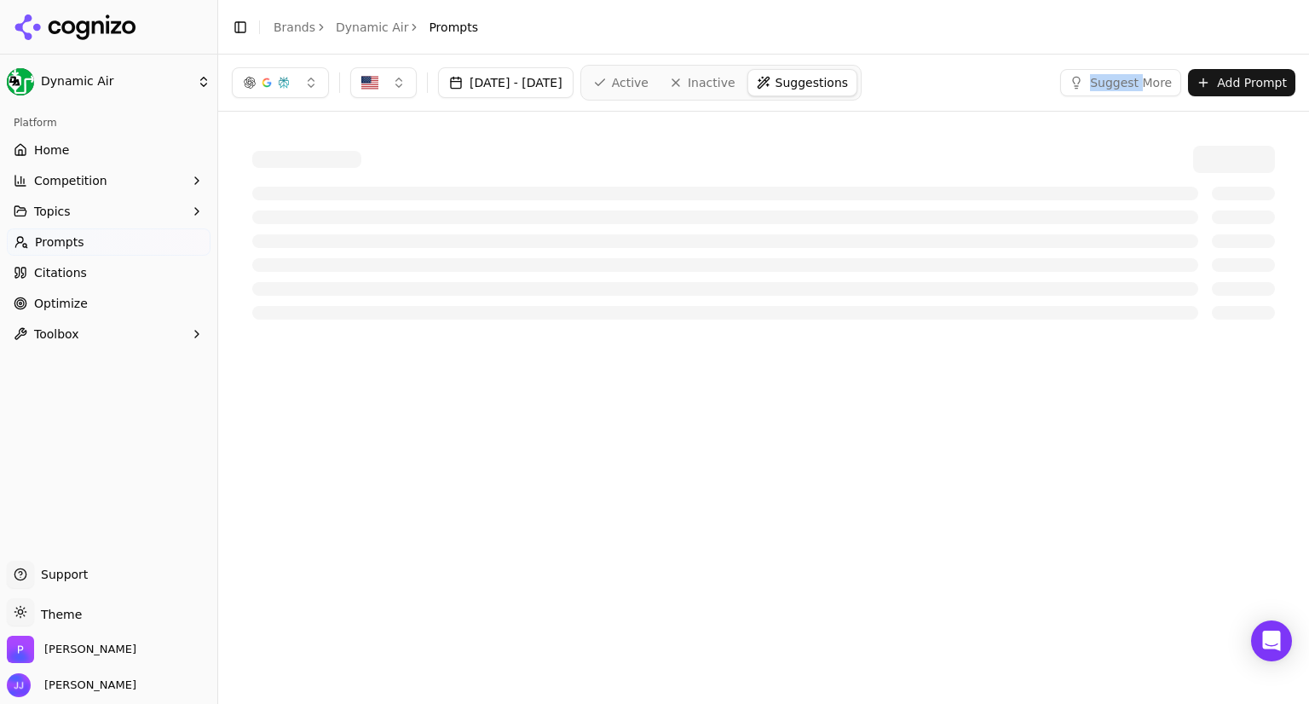
click at [814, 81] on html "Dynamic Air Platform Home Competition Topics Prompts Citations Optimize Toolbox…" at bounding box center [654, 352] width 1309 height 704
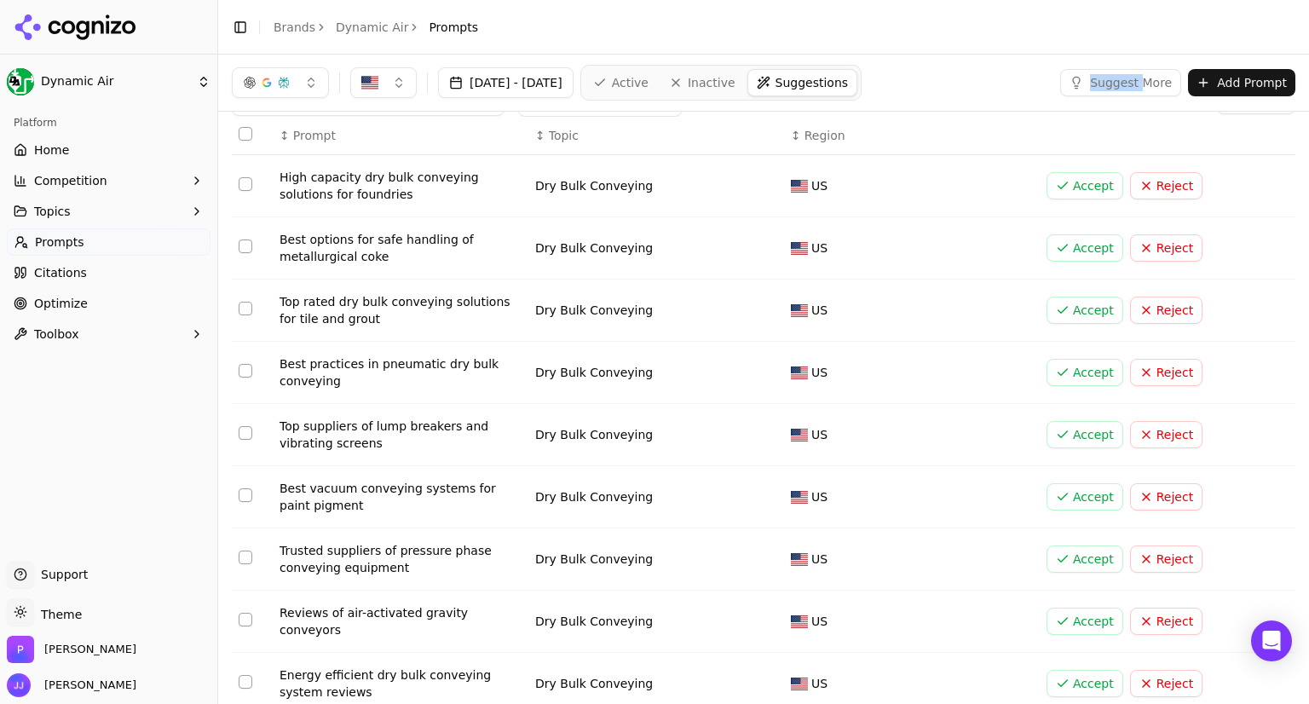
scroll to position [37, 0]
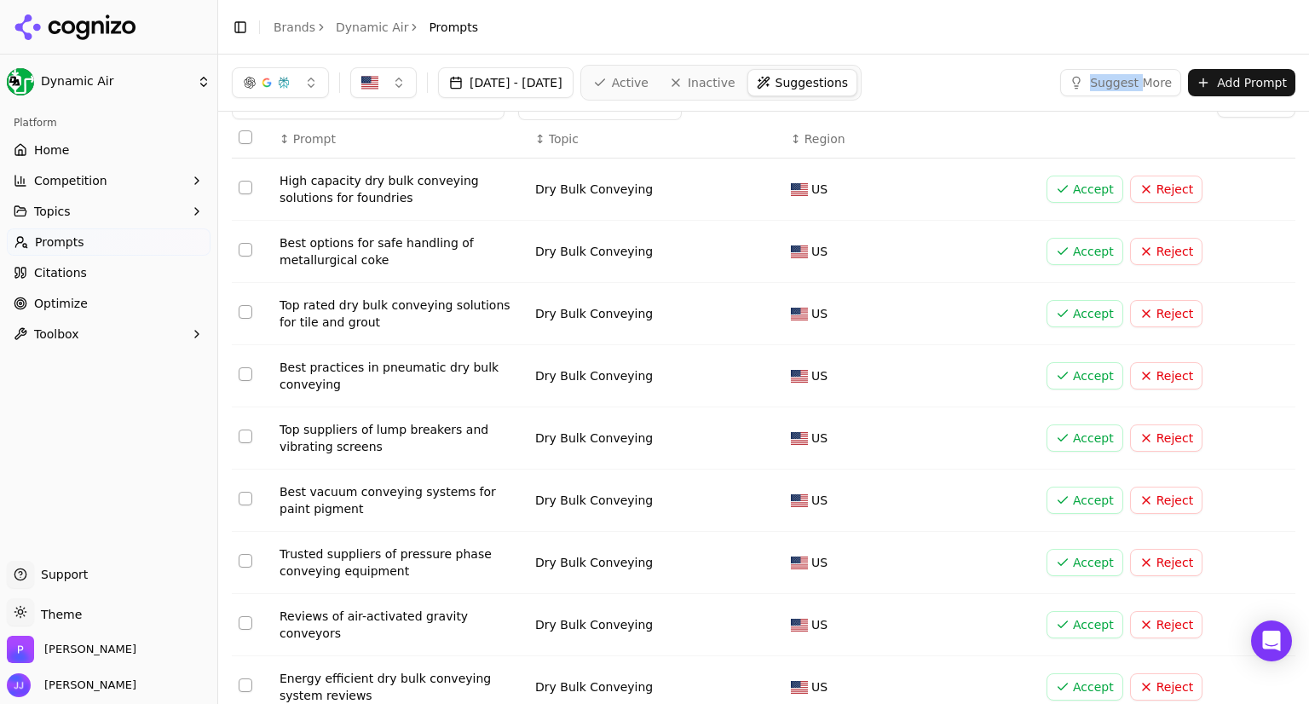
click at [47, 144] on span "Home" at bounding box center [51, 149] width 35 height 17
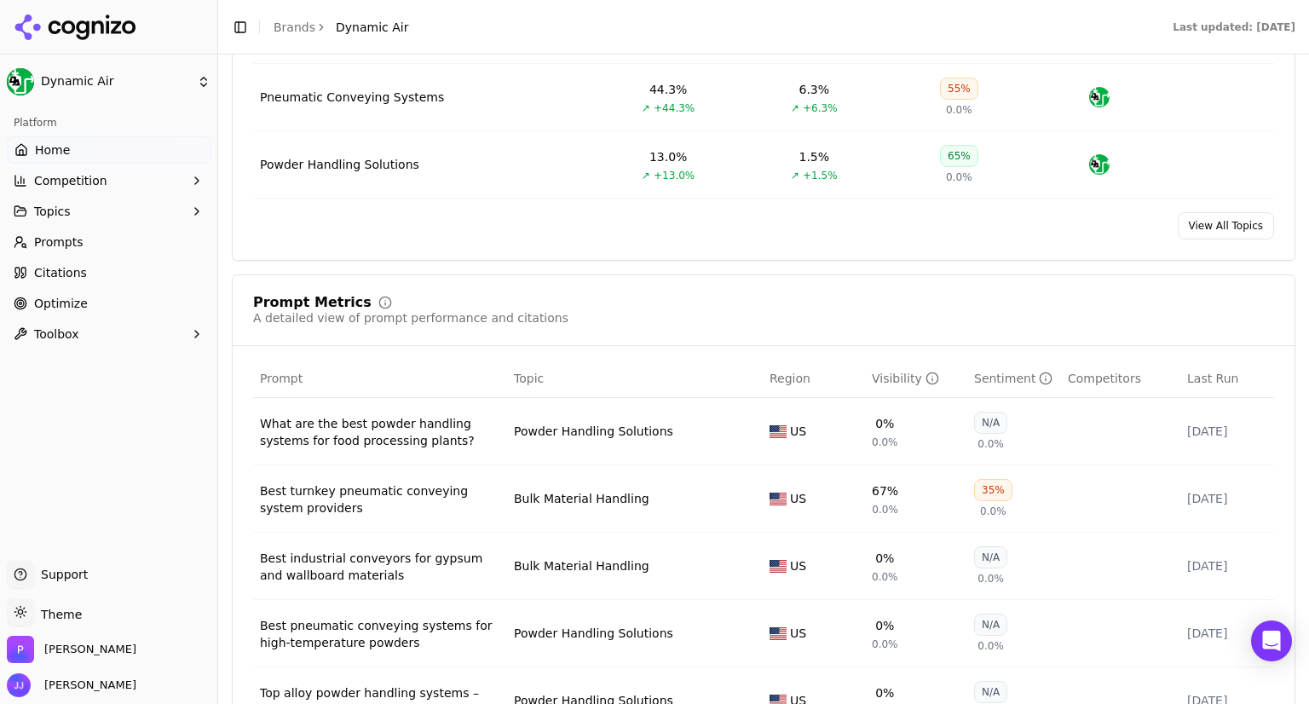
scroll to position [930, 0]
click at [49, 178] on span "Competition" at bounding box center [70, 180] width 73 height 17
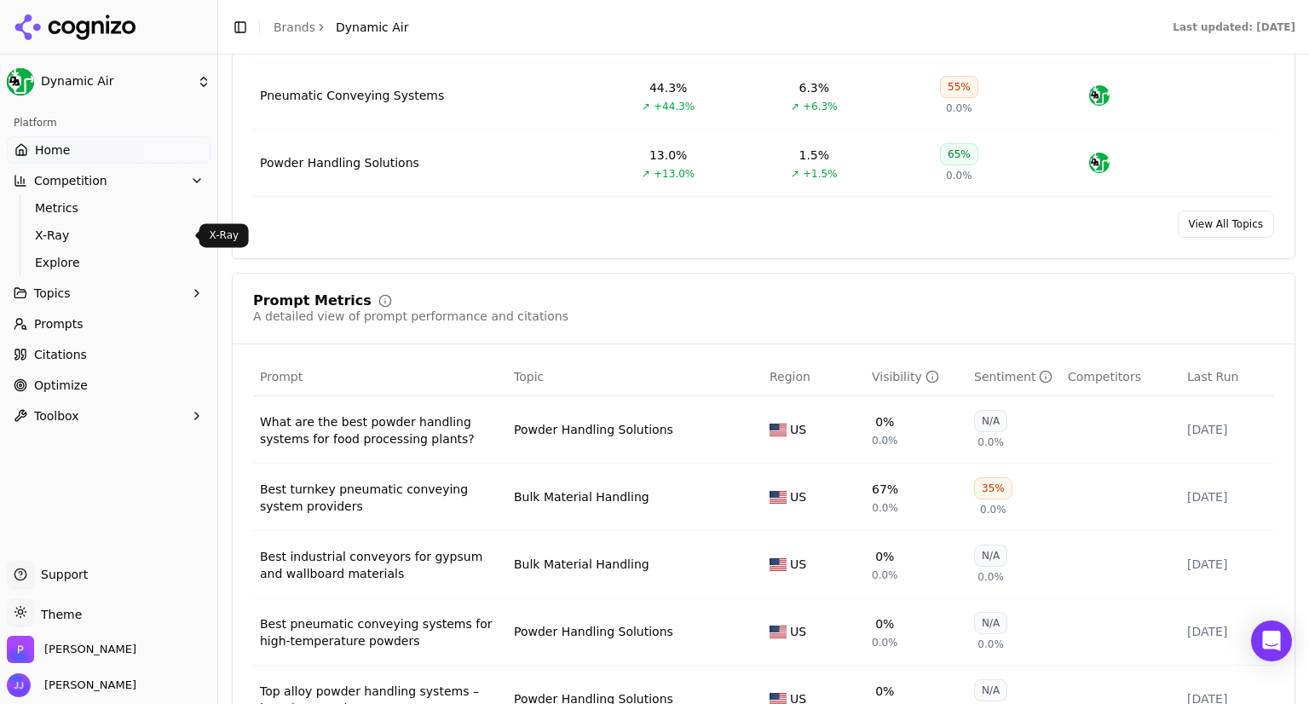
click at [72, 238] on span "X-Ray" at bounding box center [109, 235] width 148 height 17
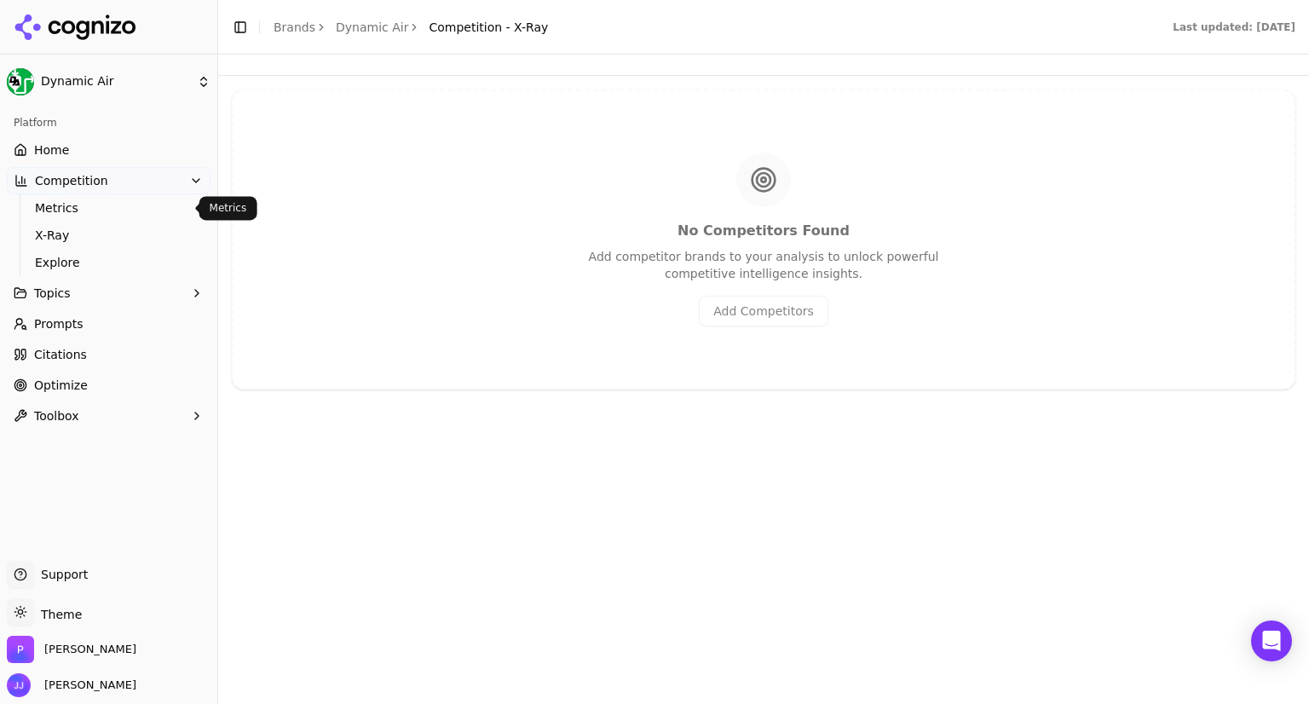
click at [67, 214] on span "Metrics" at bounding box center [109, 207] width 148 height 17
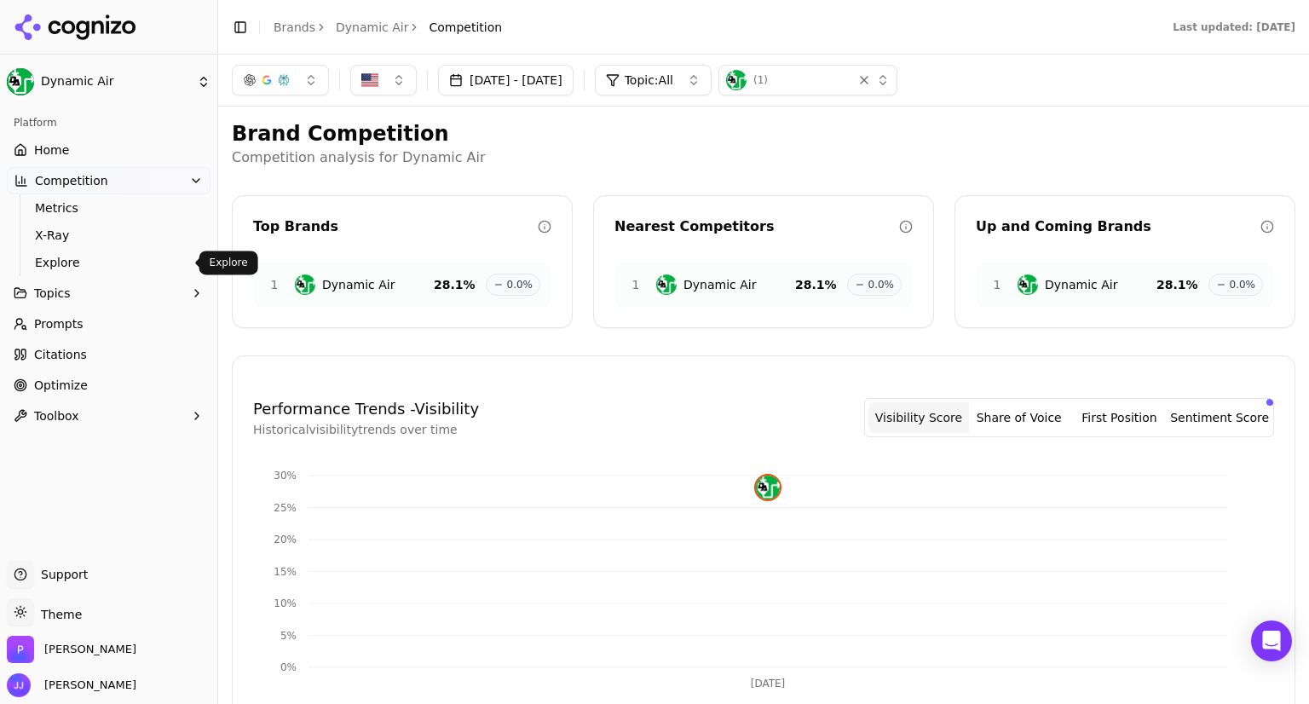
click at [72, 256] on span "Explore" at bounding box center [109, 262] width 148 height 17
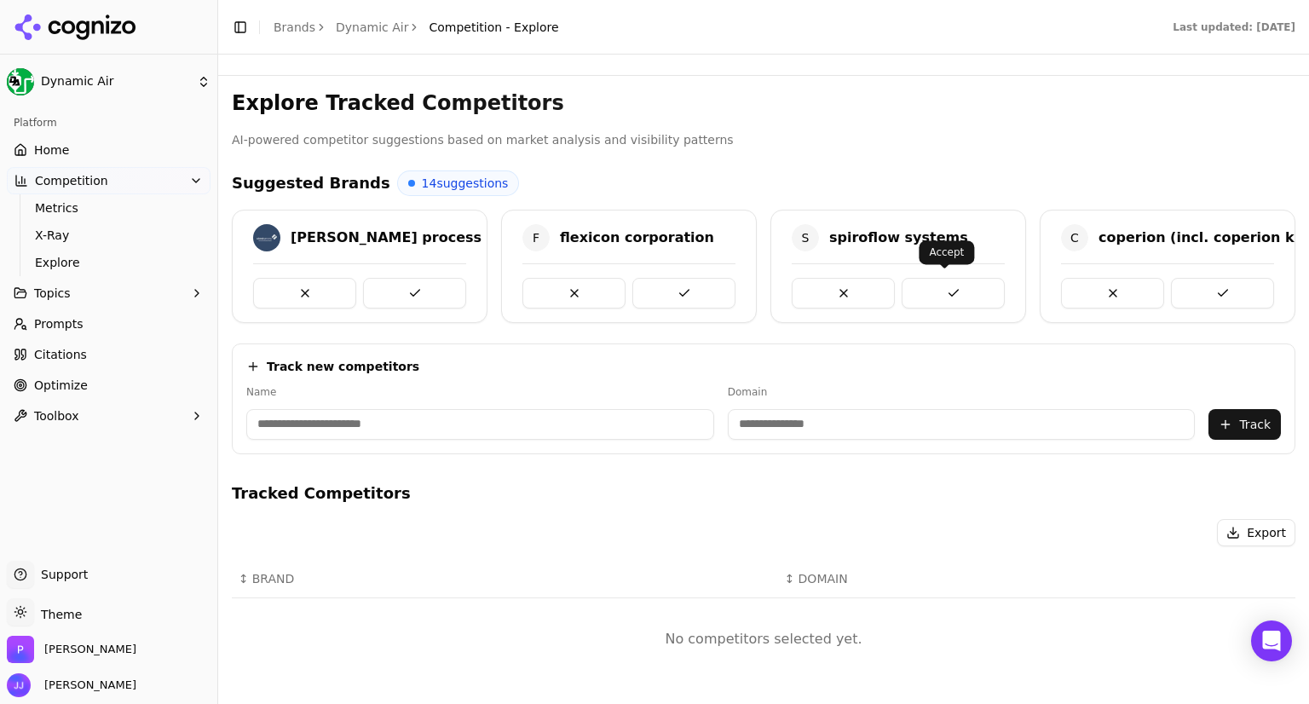
click at [919, 291] on button at bounding box center [952, 293] width 103 height 31
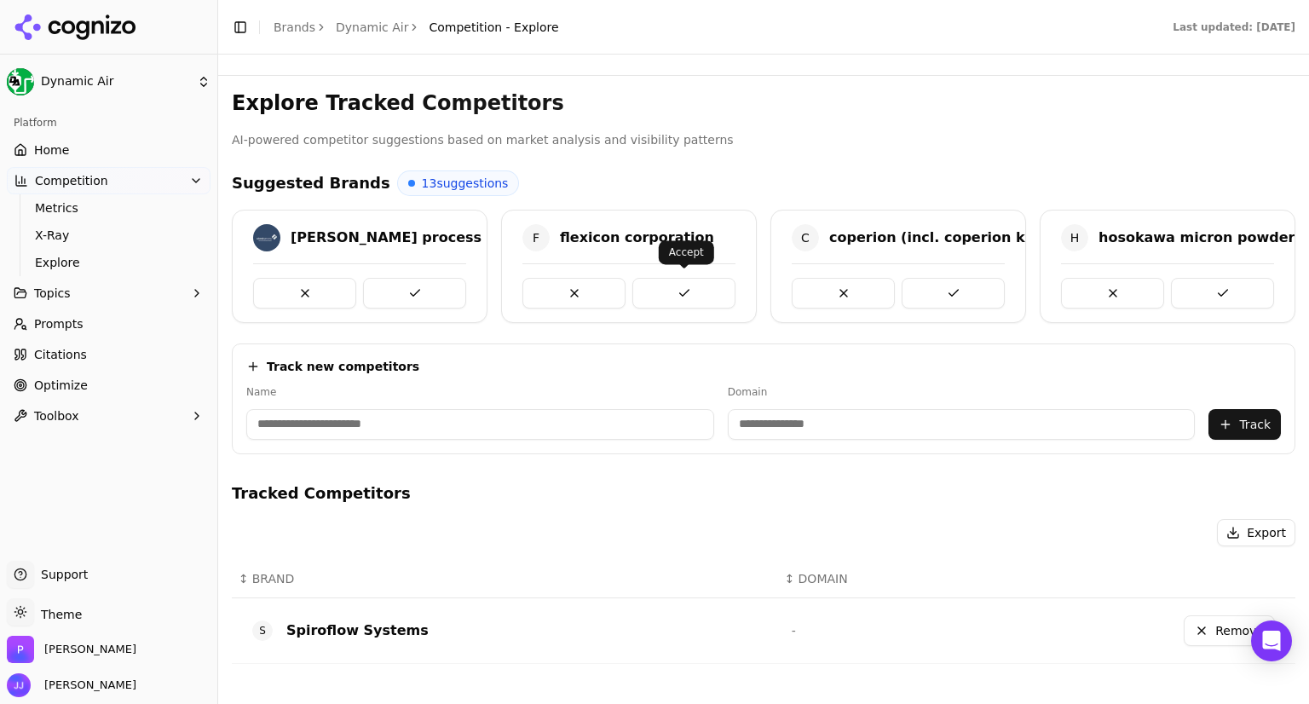
click at [683, 287] on button at bounding box center [683, 293] width 103 height 31
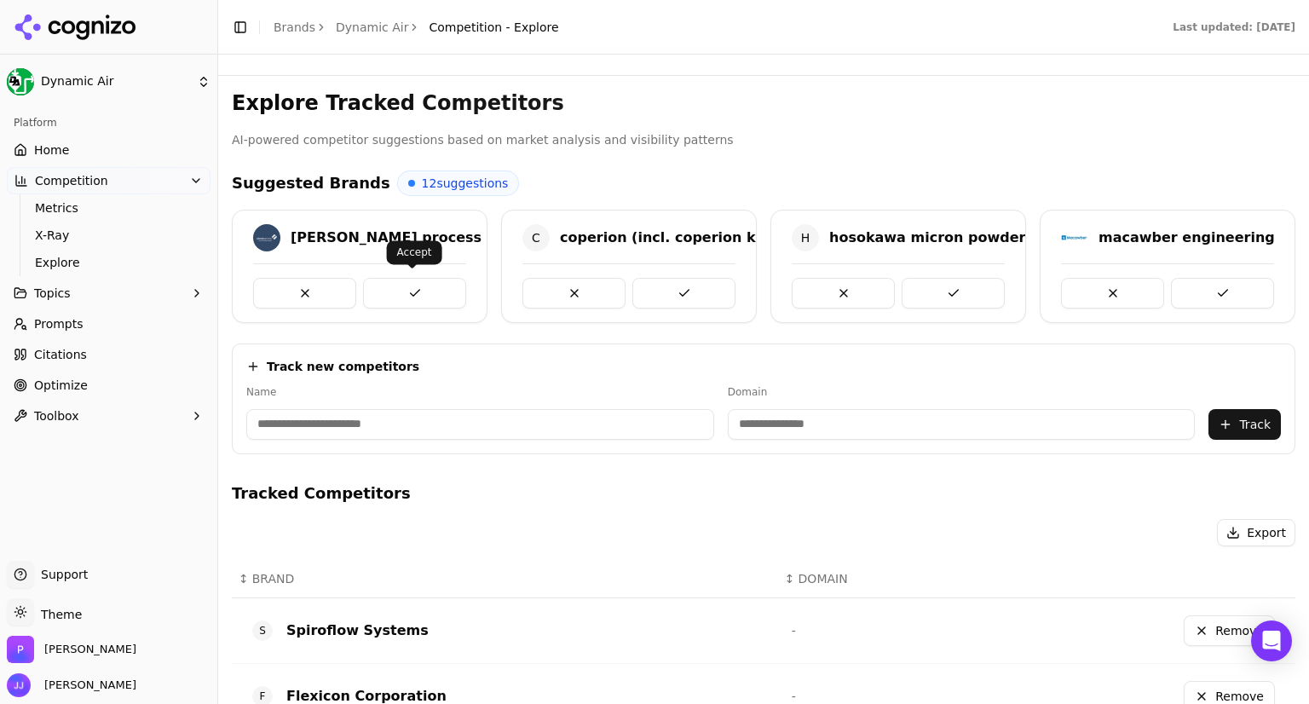
click at [419, 279] on button at bounding box center [414, 293] width 103 height 31
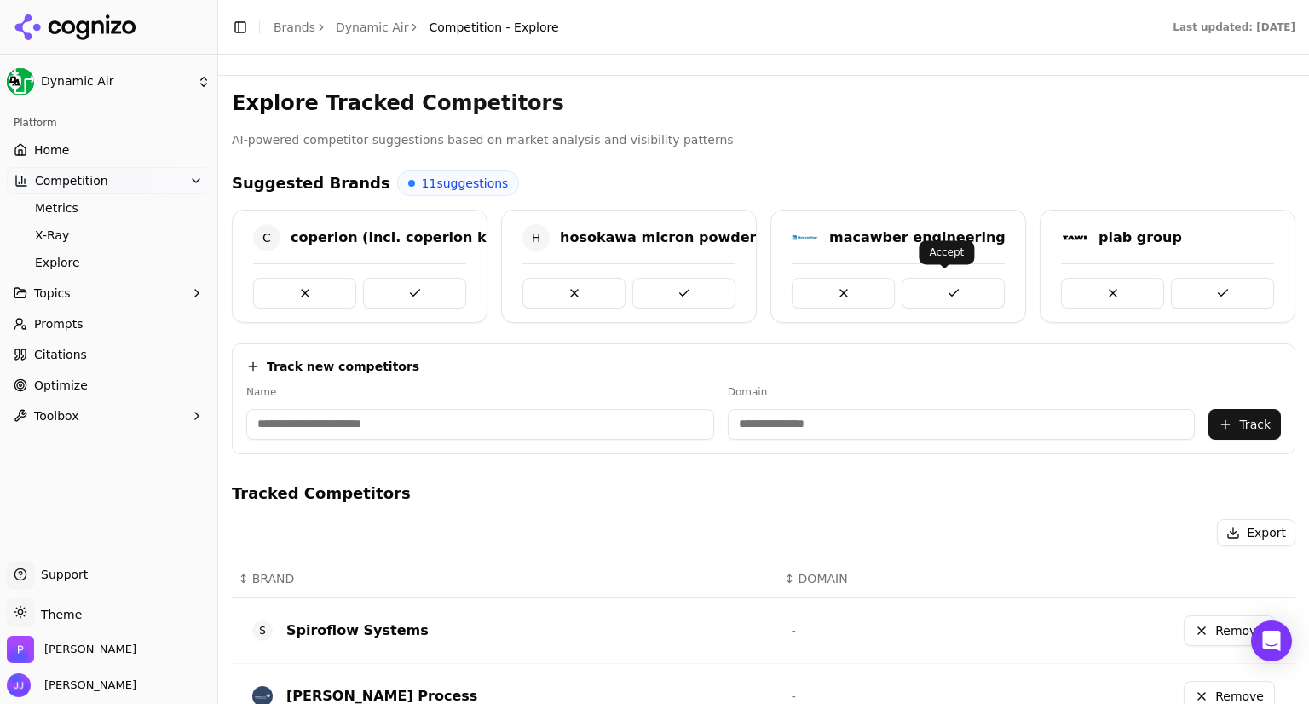
click at [934, 281] on button at bounding box center [952, 293] width 103 height 31
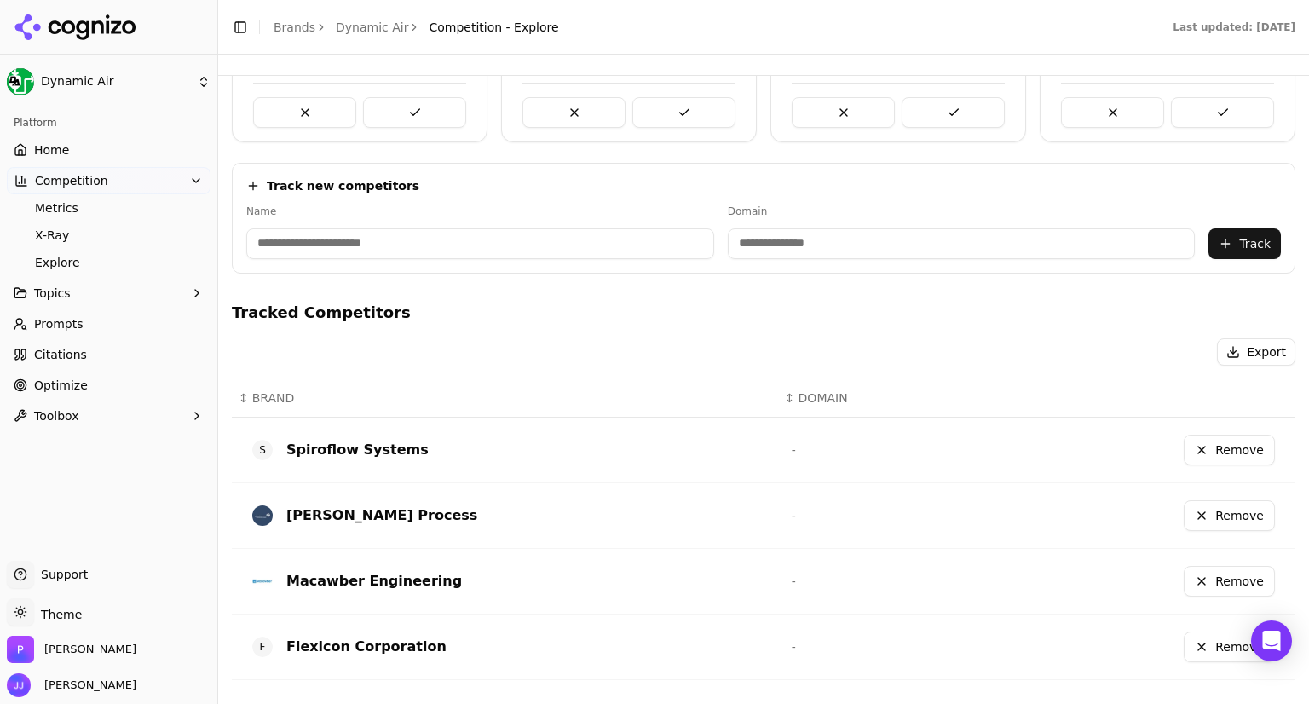
scroll to position [179, 0]
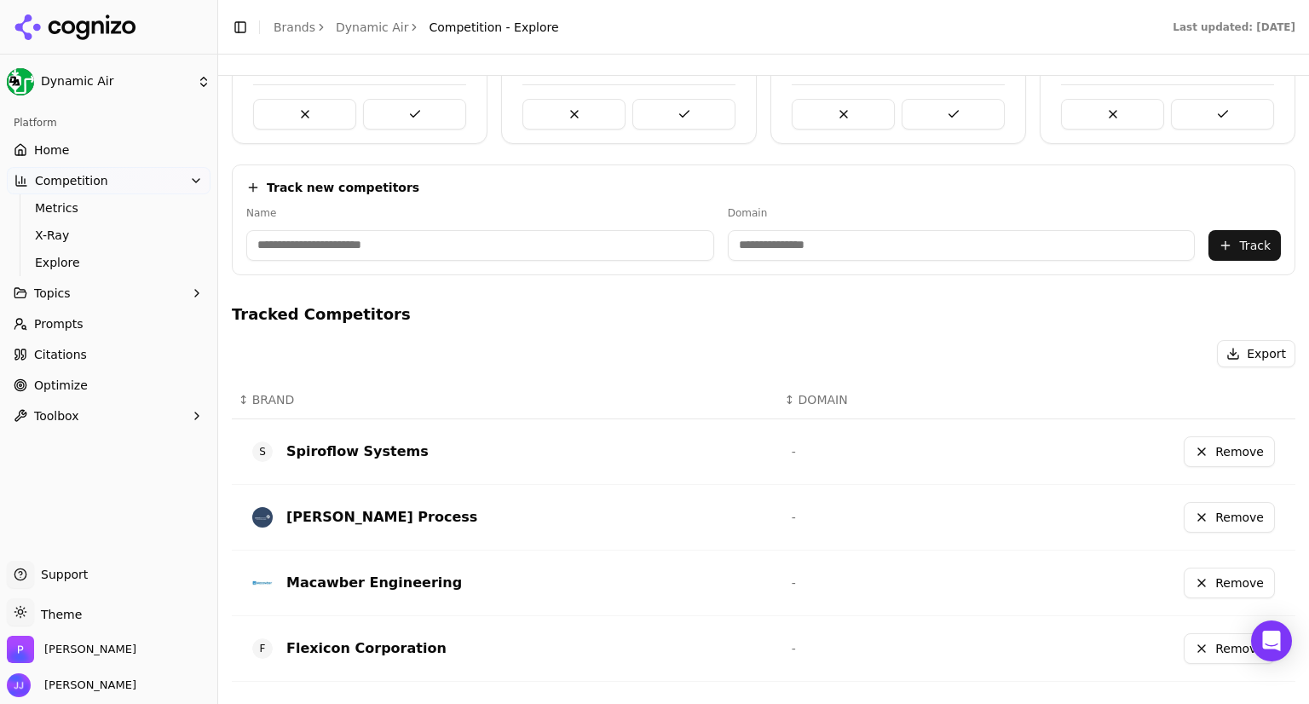
click at [76, 386] on span "Optimize" at bounding box center [61, 385] width 54 height 17
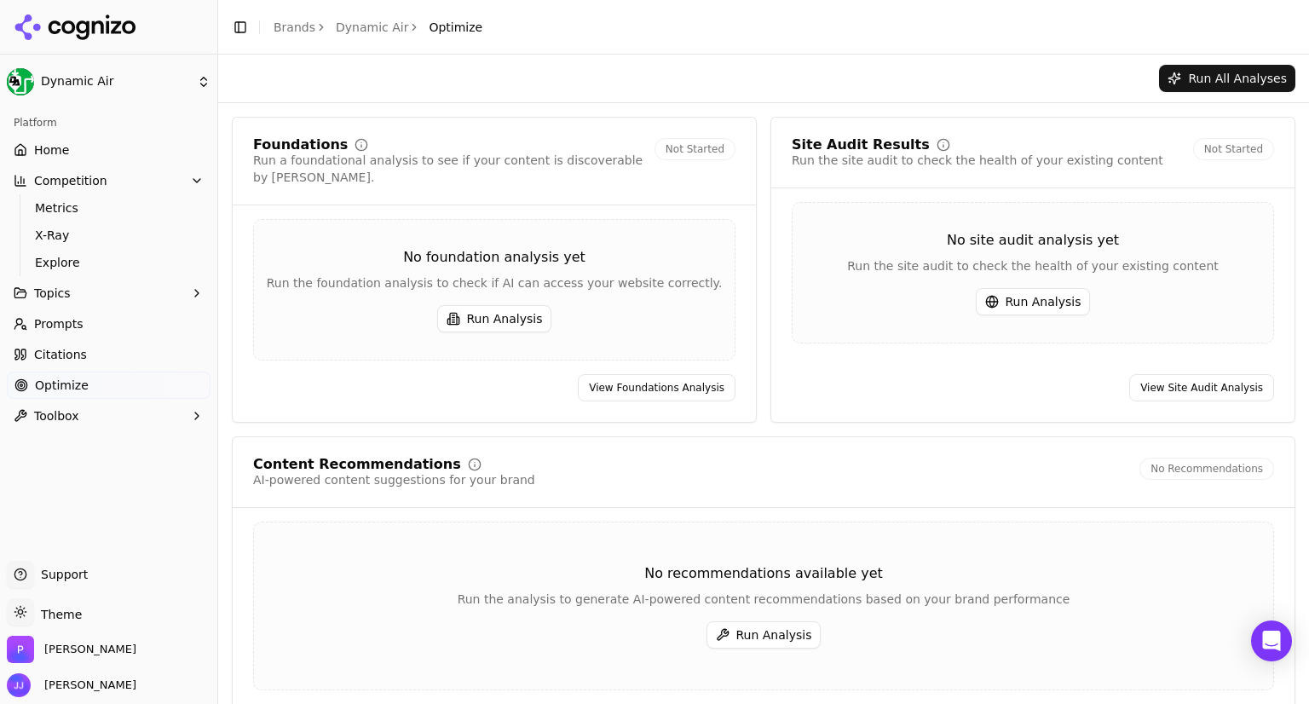
scroll to position [43, 0]
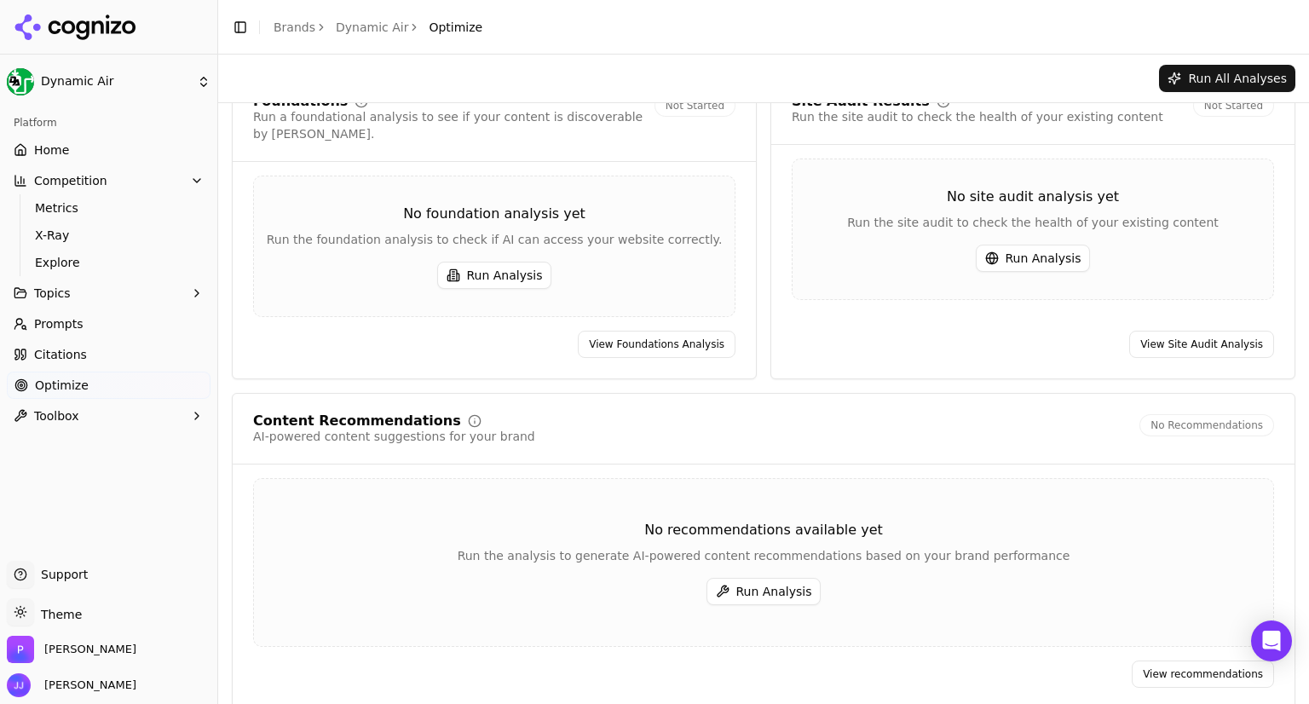
click at [494, 264] on button "Run Analysis" at bounding box center [494, 275] width 115 height 27
click at [1051, 252] on button "Run Analysis" at bounding box center [1033, 258] width 115 height 27
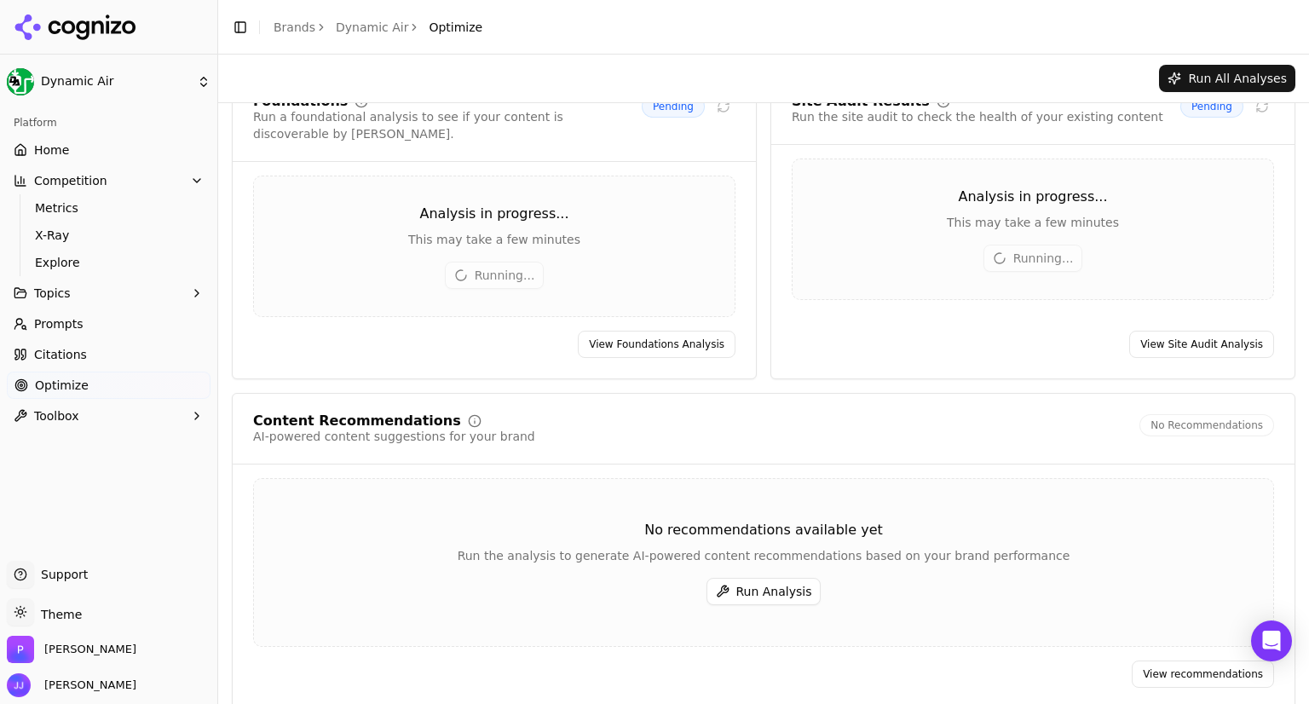
click at [771, 579] on button "Run Analysis" at bounding box center [763, 591] width 115 height 27
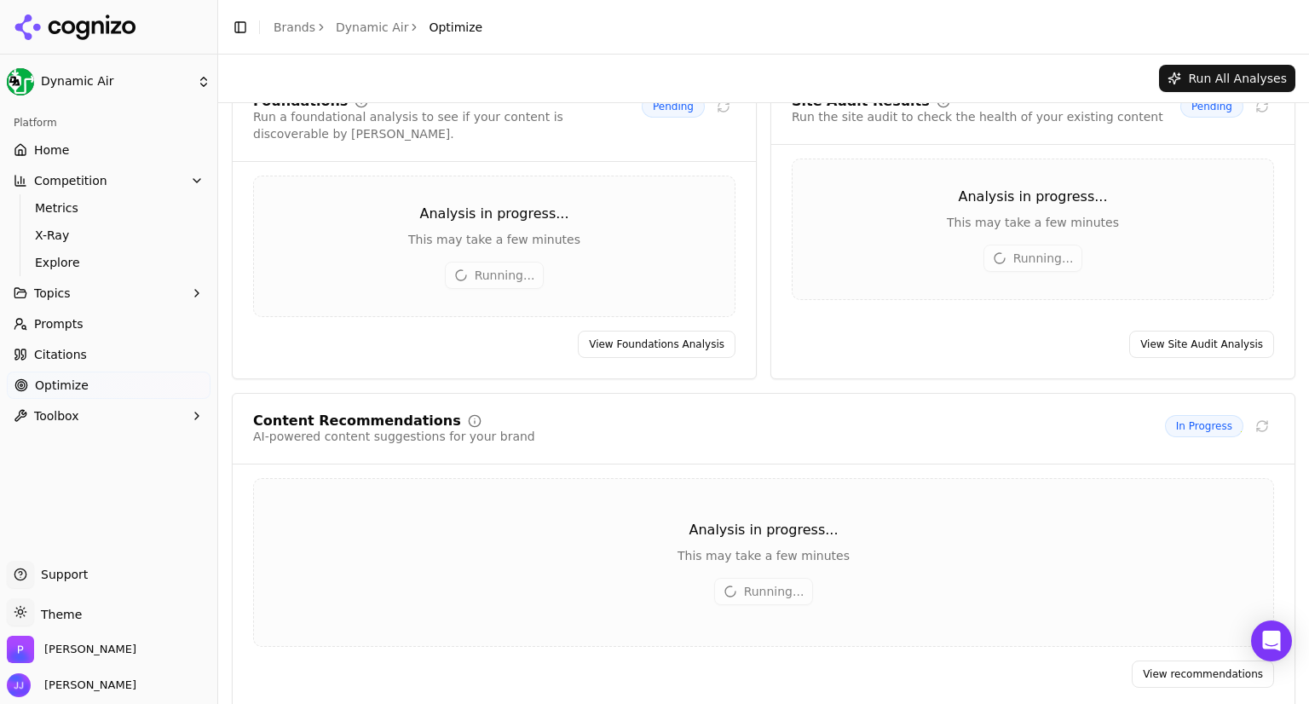
click at [59, 34] on icon at bounding box center [76, 27] width 124 height 26
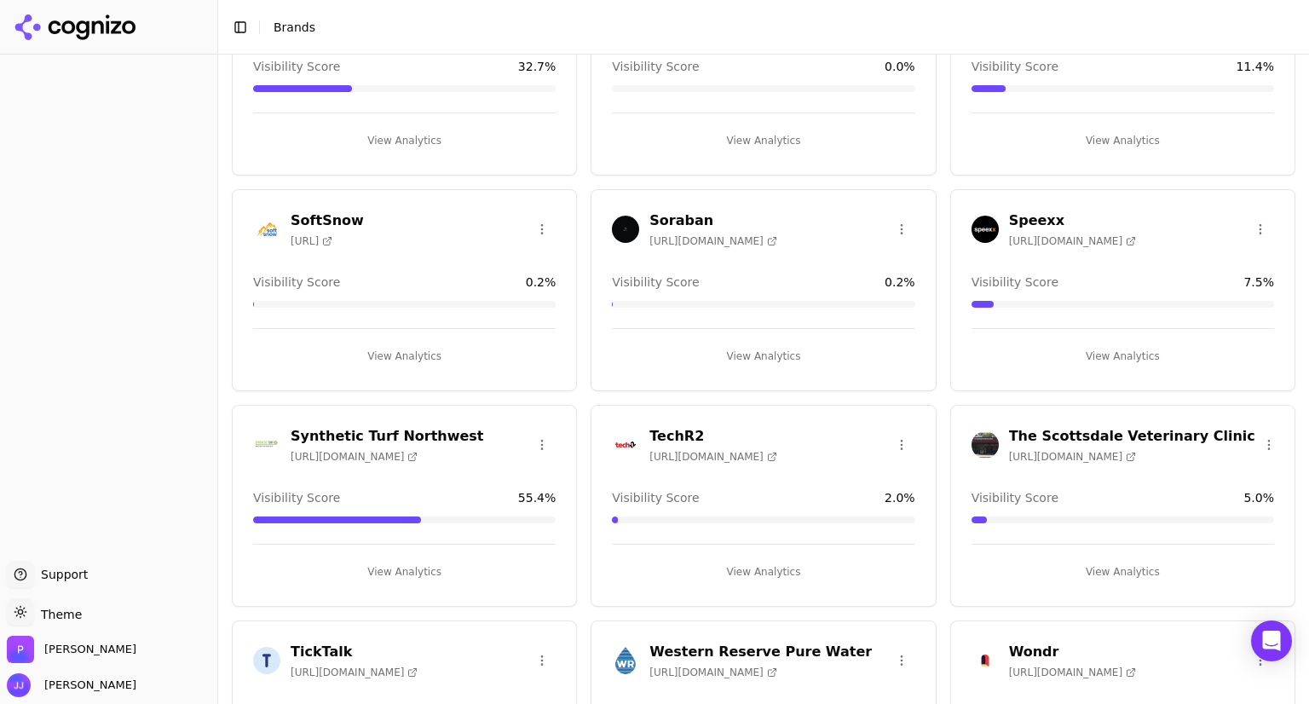
scroll to position [2883, 0]
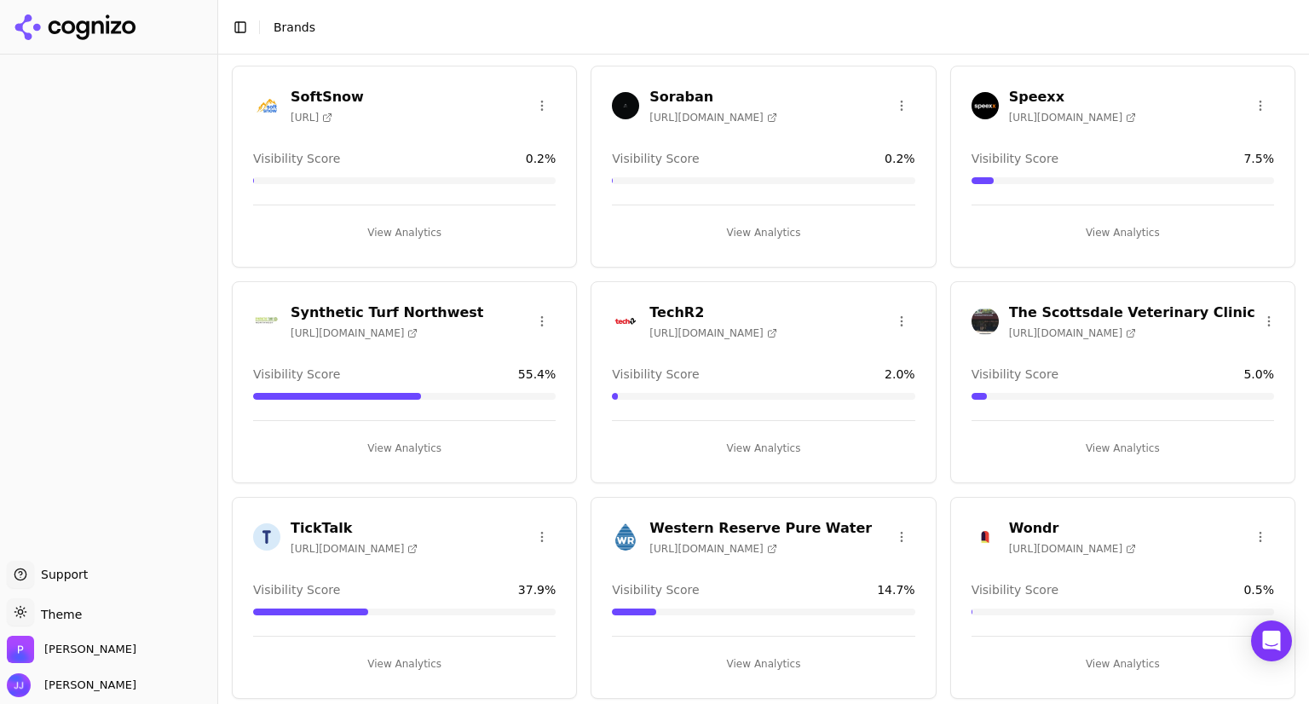
click at [709, 519] on h3 "Western Reserve Pure Water" at bounding box center [760, 528] width 222 height 20
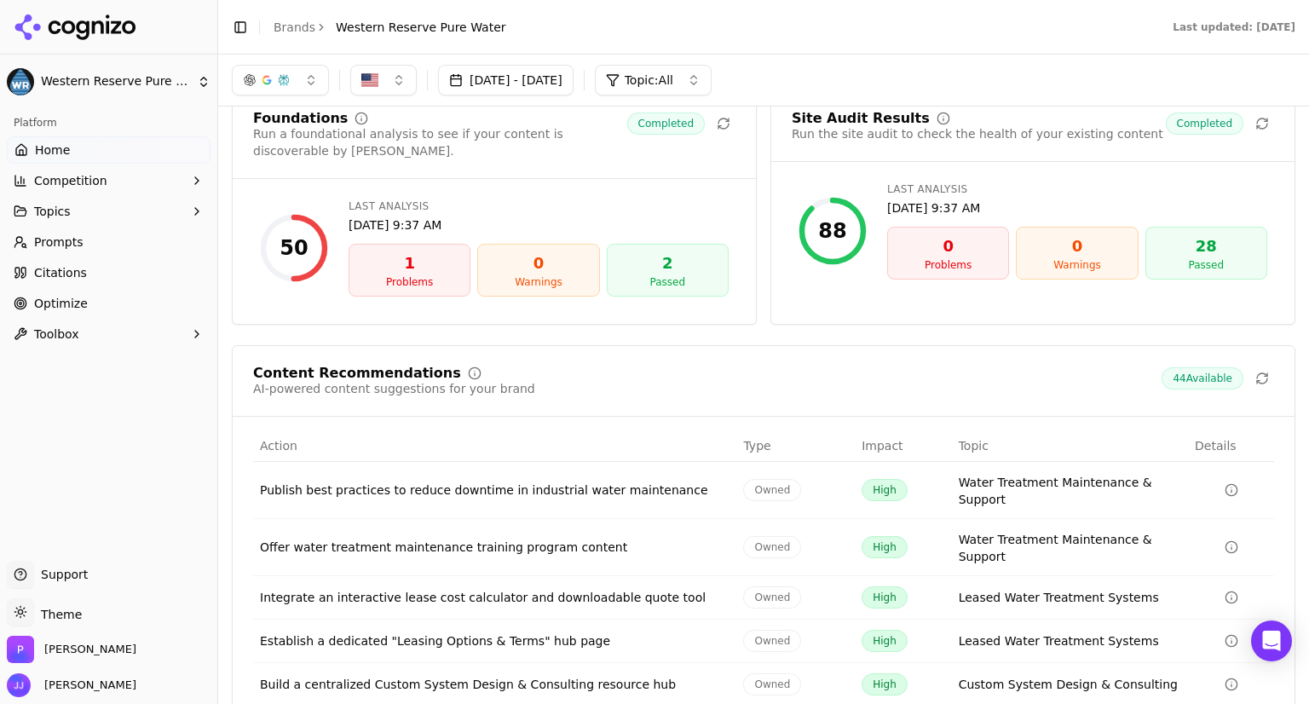
scroll to position [2355, 0]
click at [420, 251] on div "1" at bounding box center [409, 263] width 107 height 24
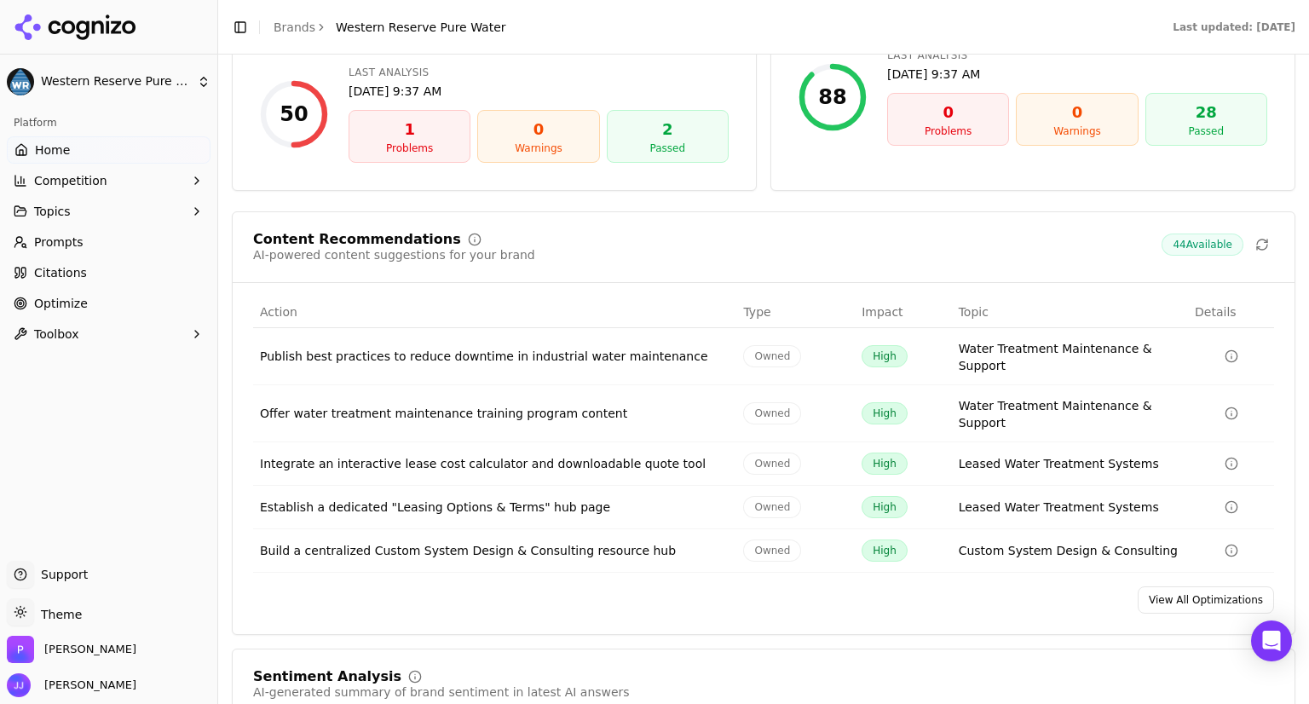
scroll to position [2488, 0]
click at [1179, 586] on link "View All Optimizations" at bounding box center [1205, 599] width 136 height 27
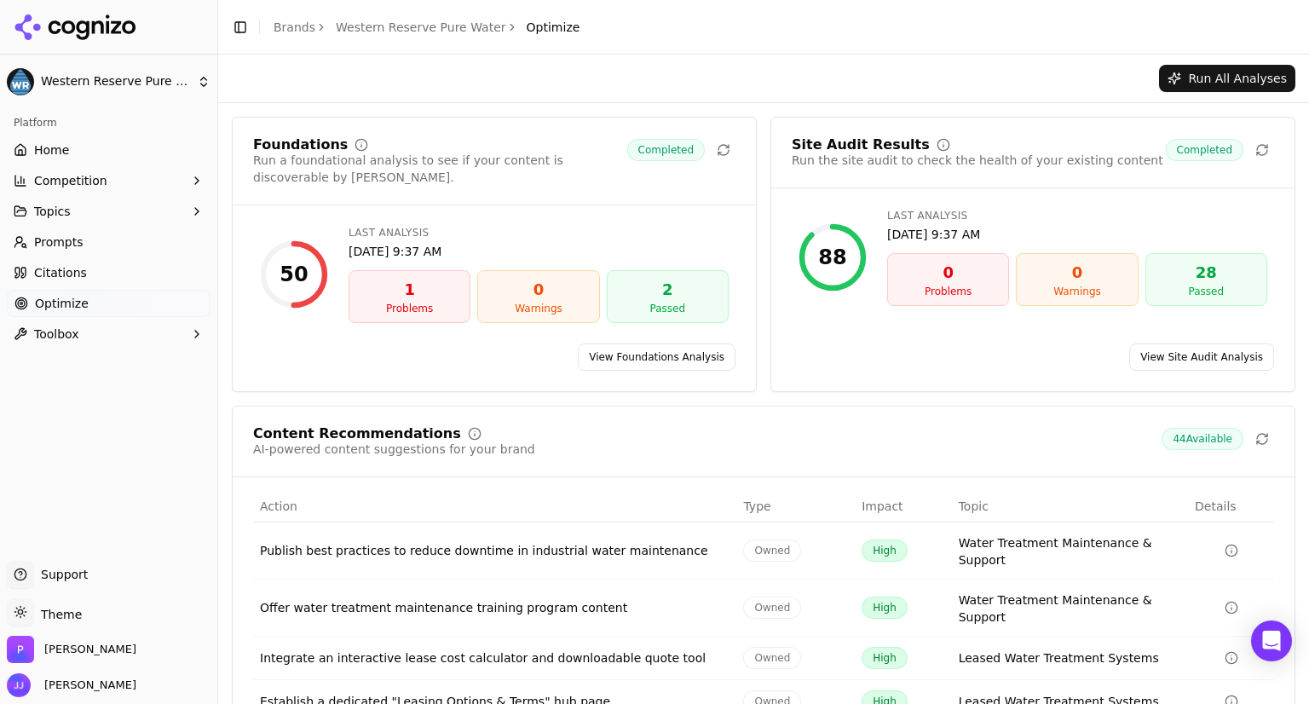
click at [658, 343] on link "View Foundations Analysis" at bounding box center [657, 356] width 158 height 27
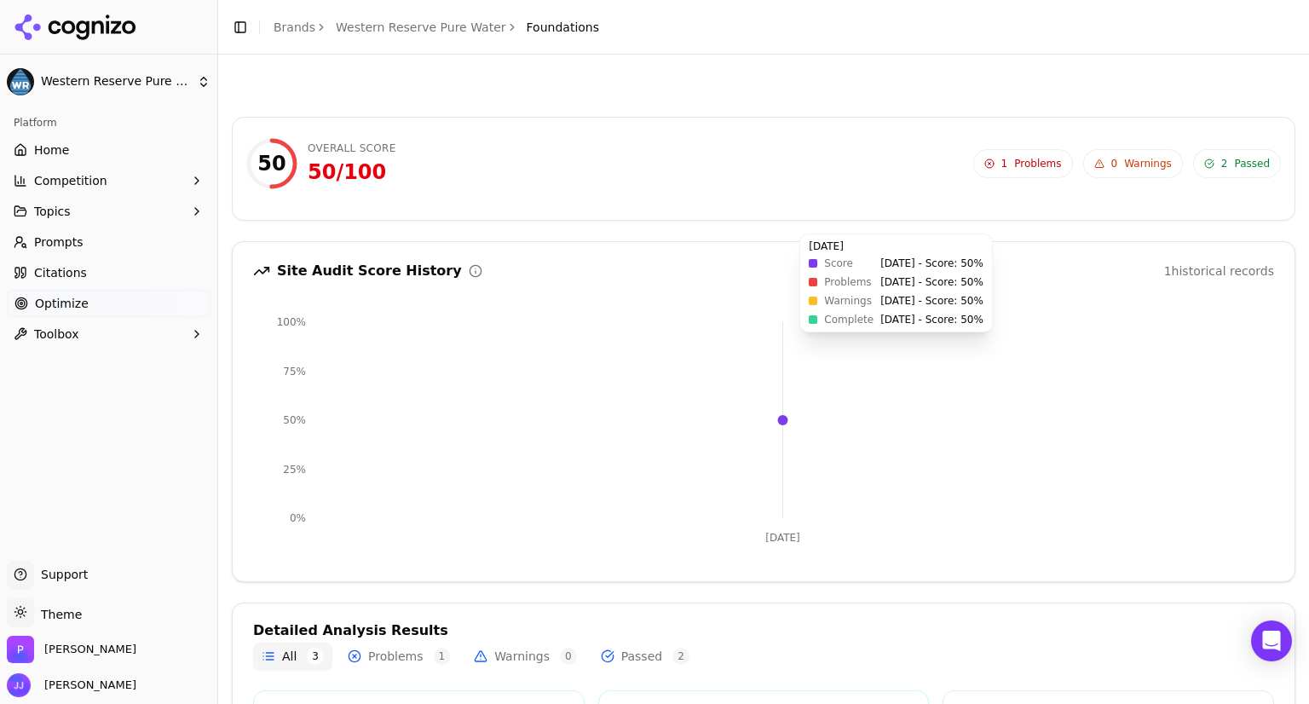
scroll to position [250, 0]
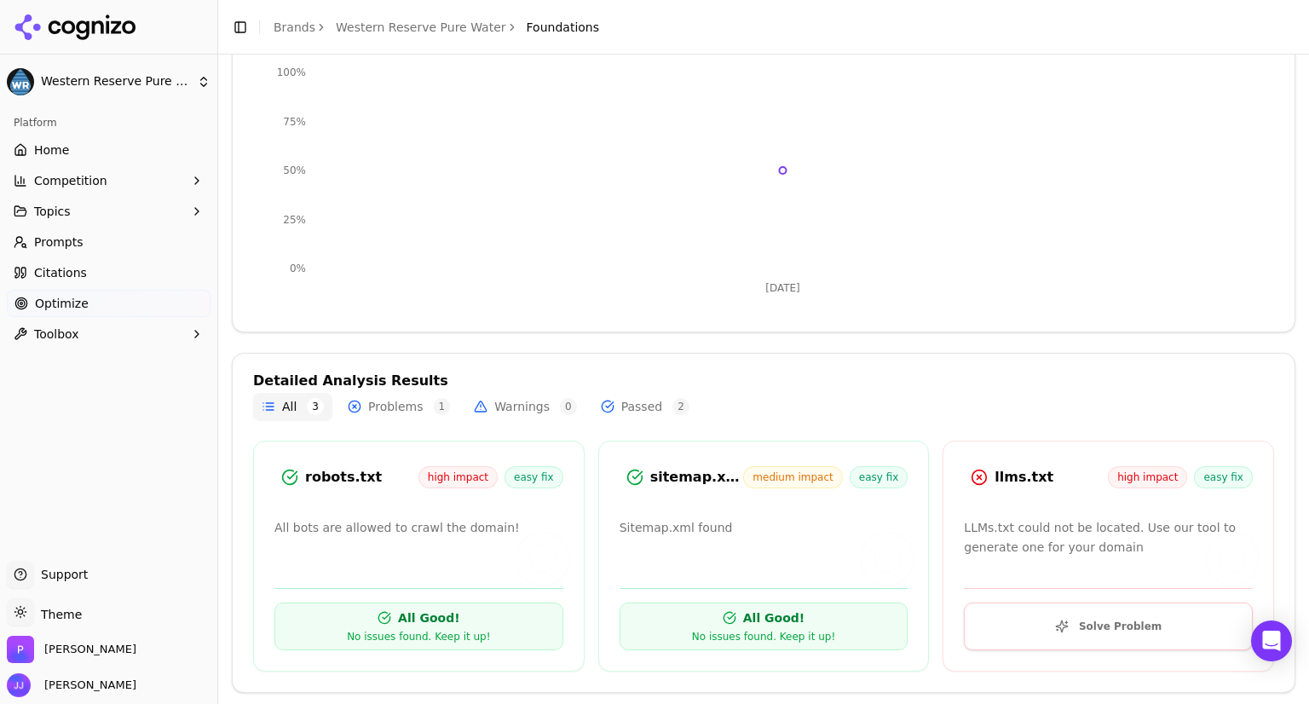
click at [1021, 616] on button "Solve Problem" at bounding box center [1108, 626] width 289 height 48
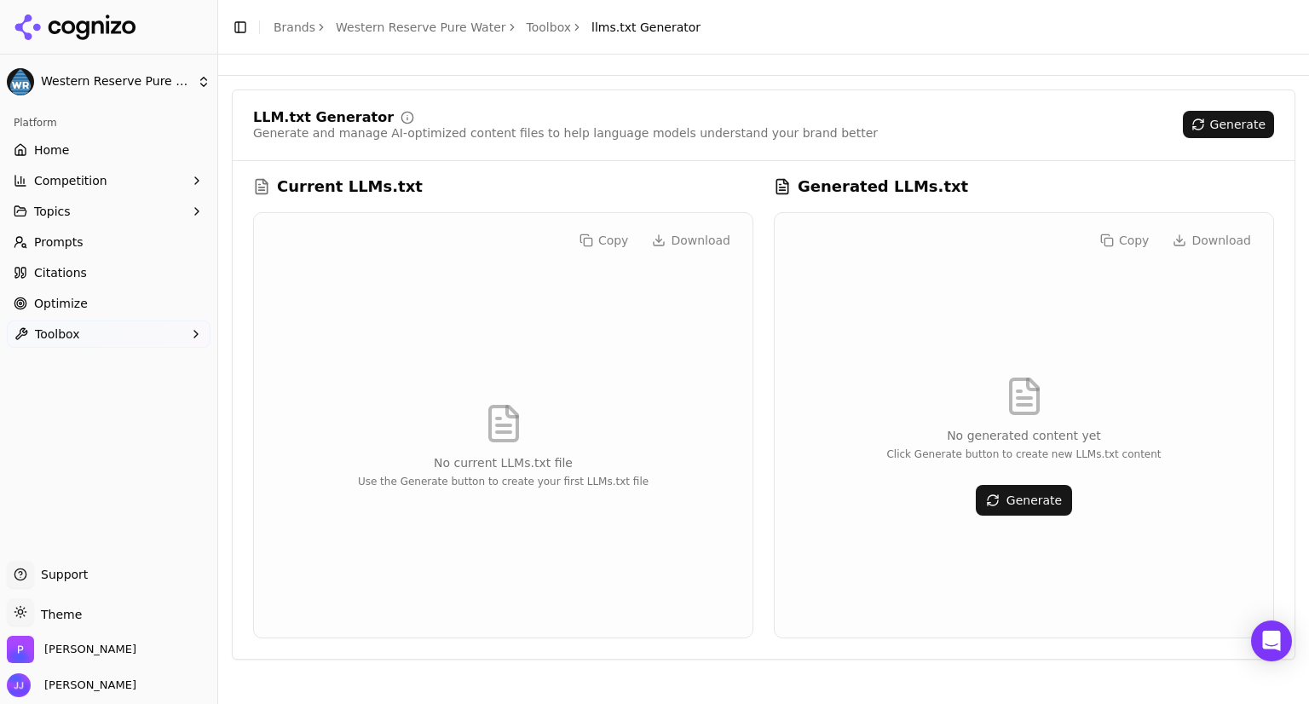
click at [527, 26] on link "Toolbox" at bounding box center [549, 27] width 45 height 17
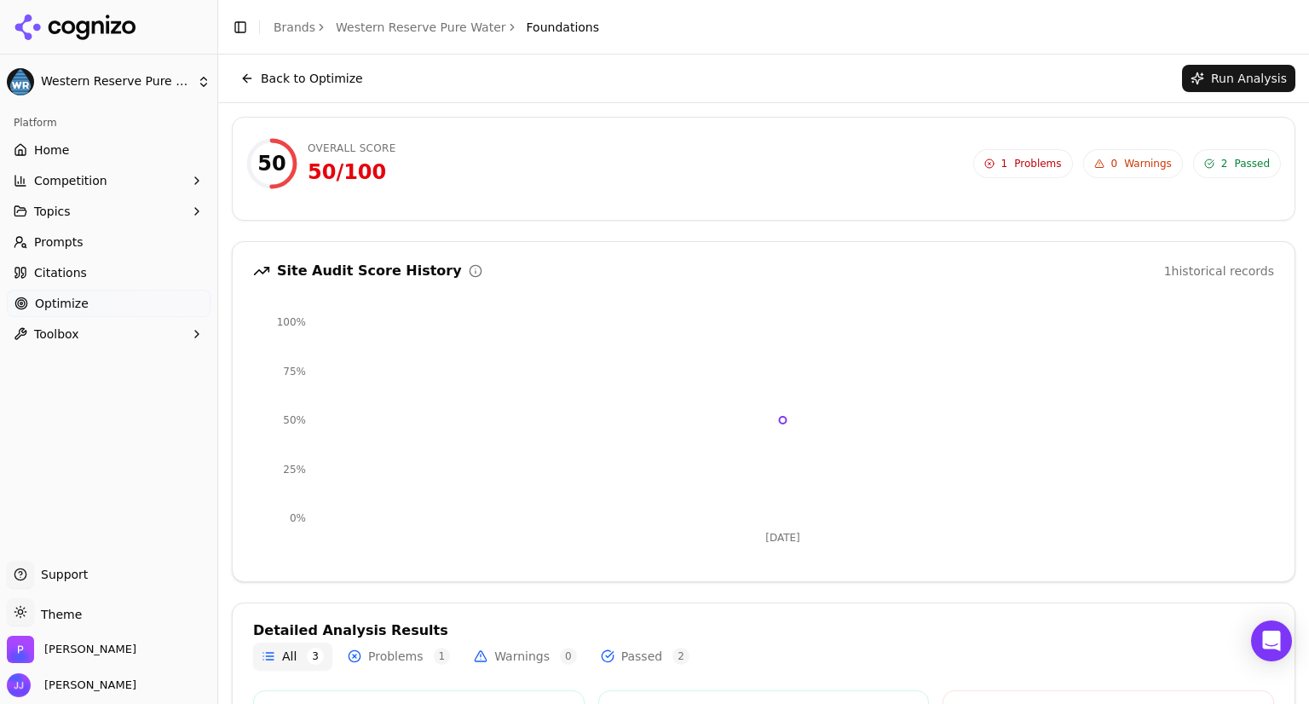
click at [1220, 68] on button "Run Analysis" at bounding box center [1238, 78] width 113 height 27
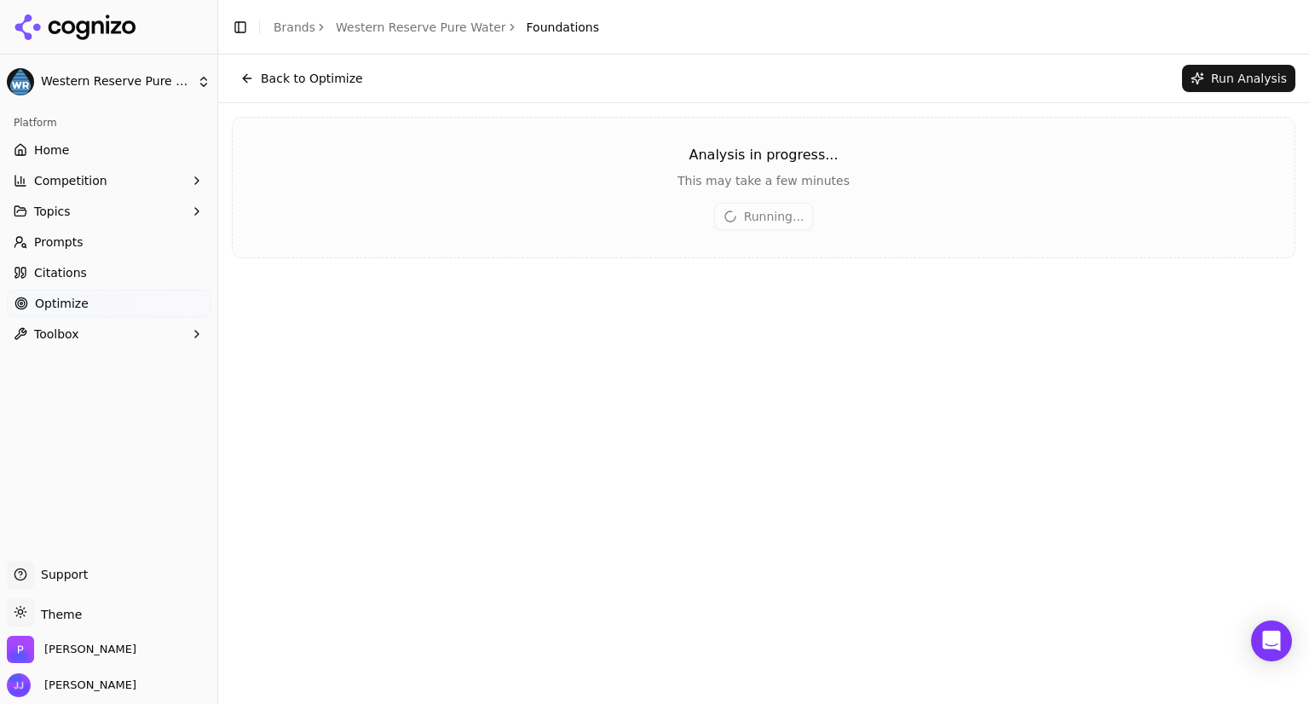
click at [84, 141] on link "Home" at bounding box center [109, 149] width 204 height 27
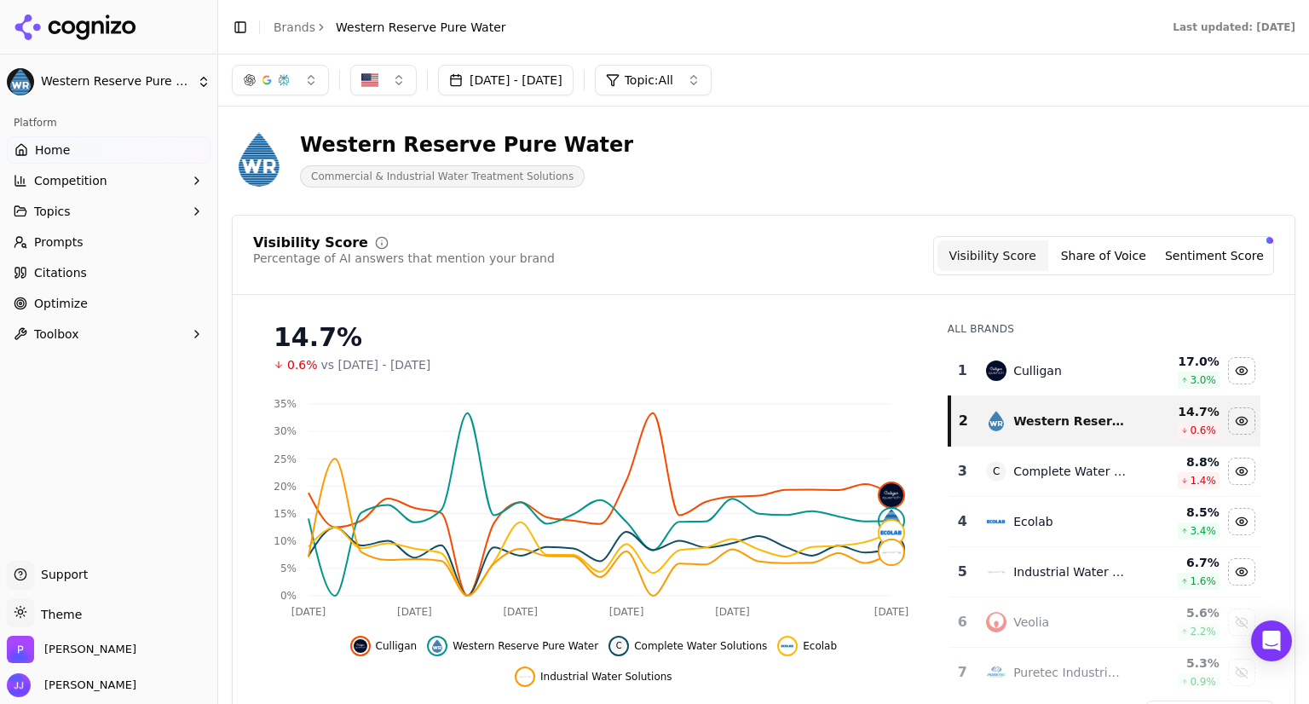
scroll to position [3, 0]
click at [1206, 262] on button "Sentiment Score" at bounding box center [1214, 254] width 111 height 31
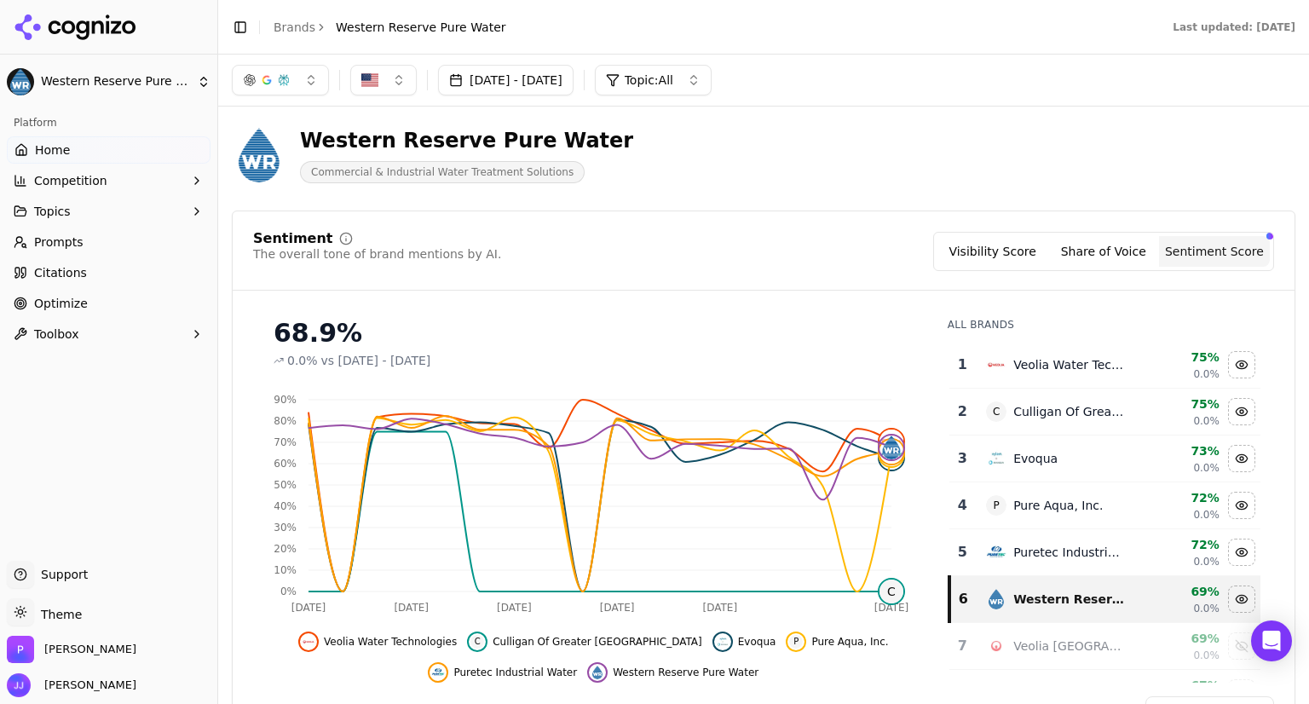
scroll to position [13, 0]
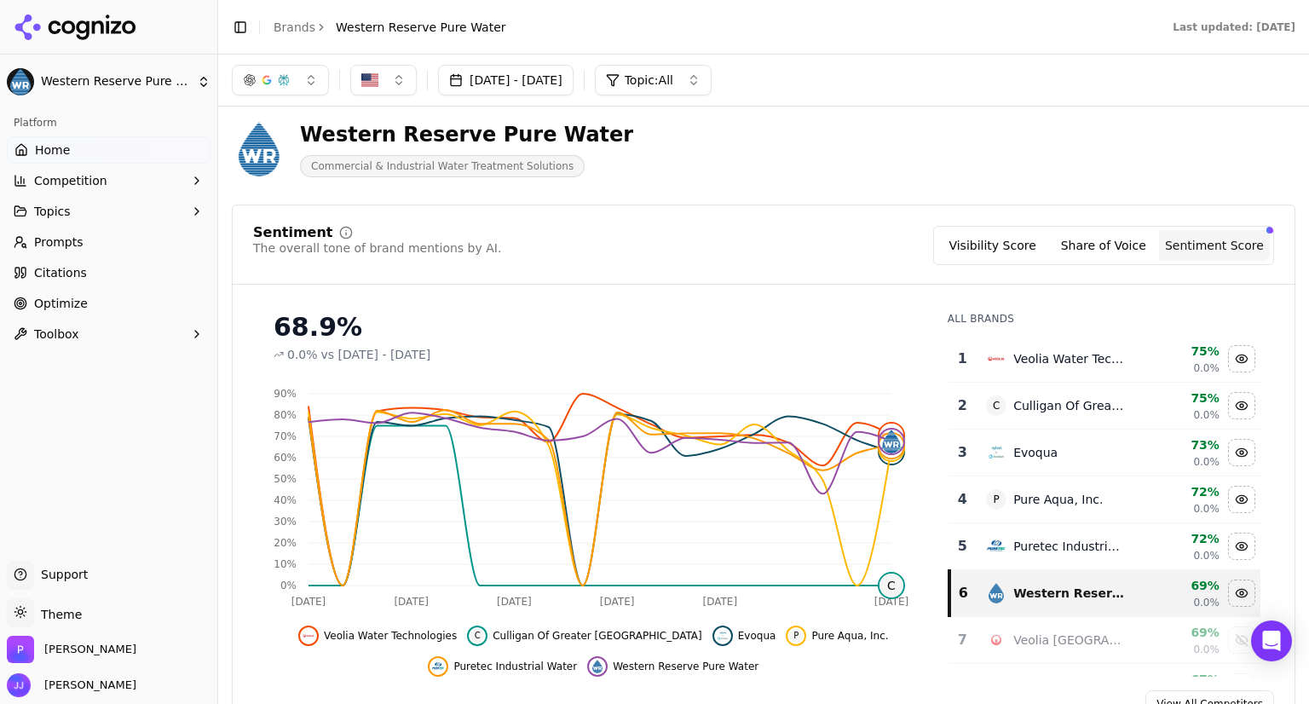
click at [573, 83] on button "Jul 27, 2025 - Aug 26, 2025" at bounding box center [505, 80] width 135 height 31
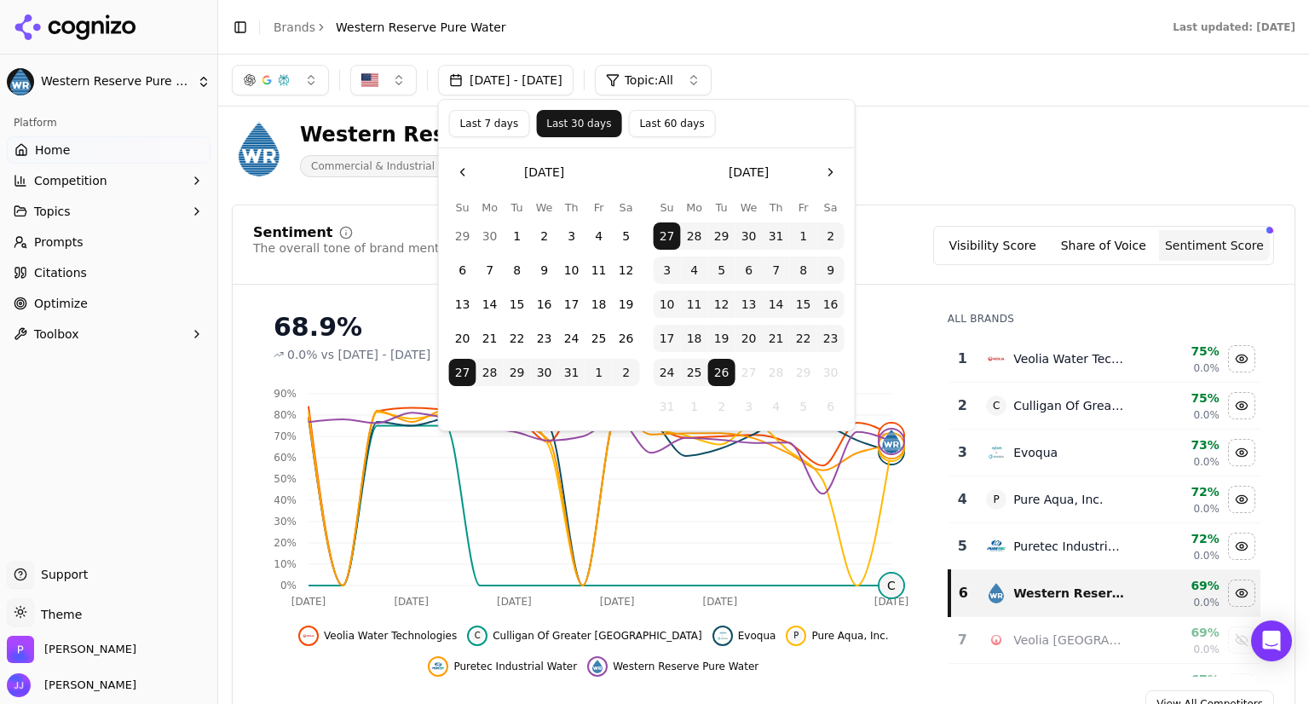
click at [644, 132] on button "Last 60 days" at bounding box center [671, 123] width 87 height 27
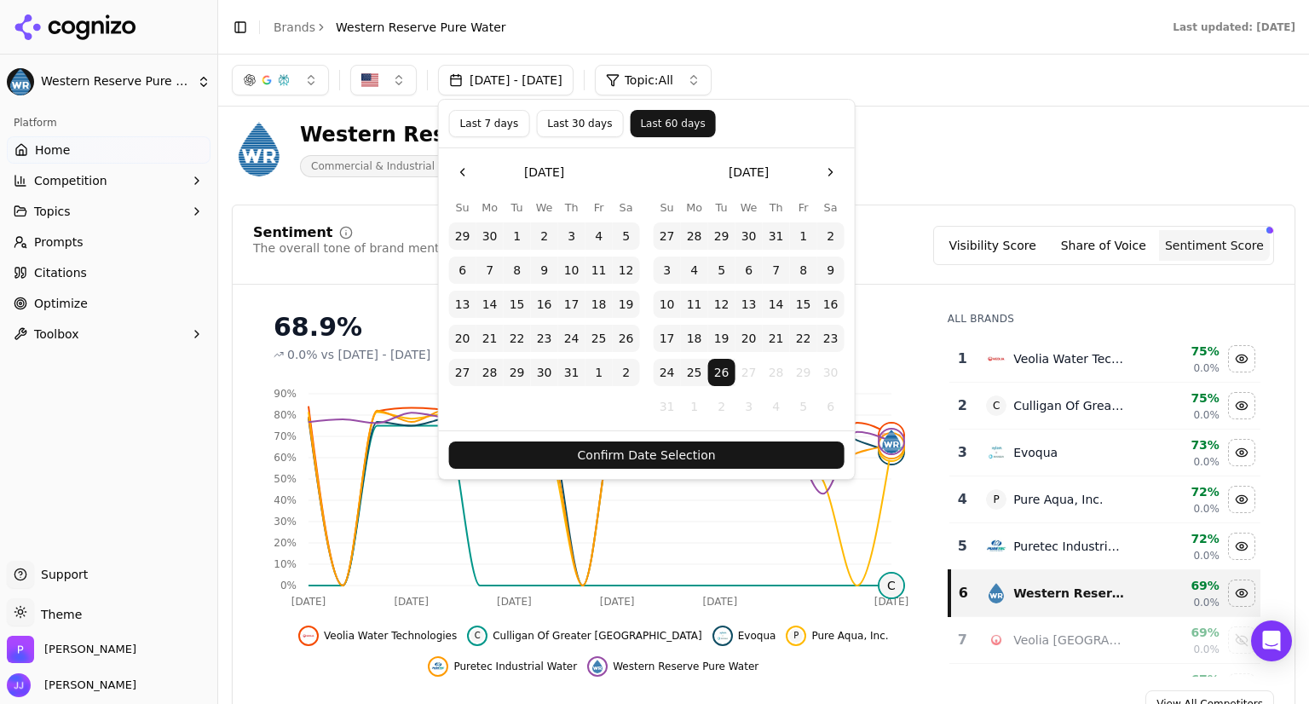
click at [653, 446] on button "Confirm Date Selection" at bounding box center [646, 454] width 395 height 27
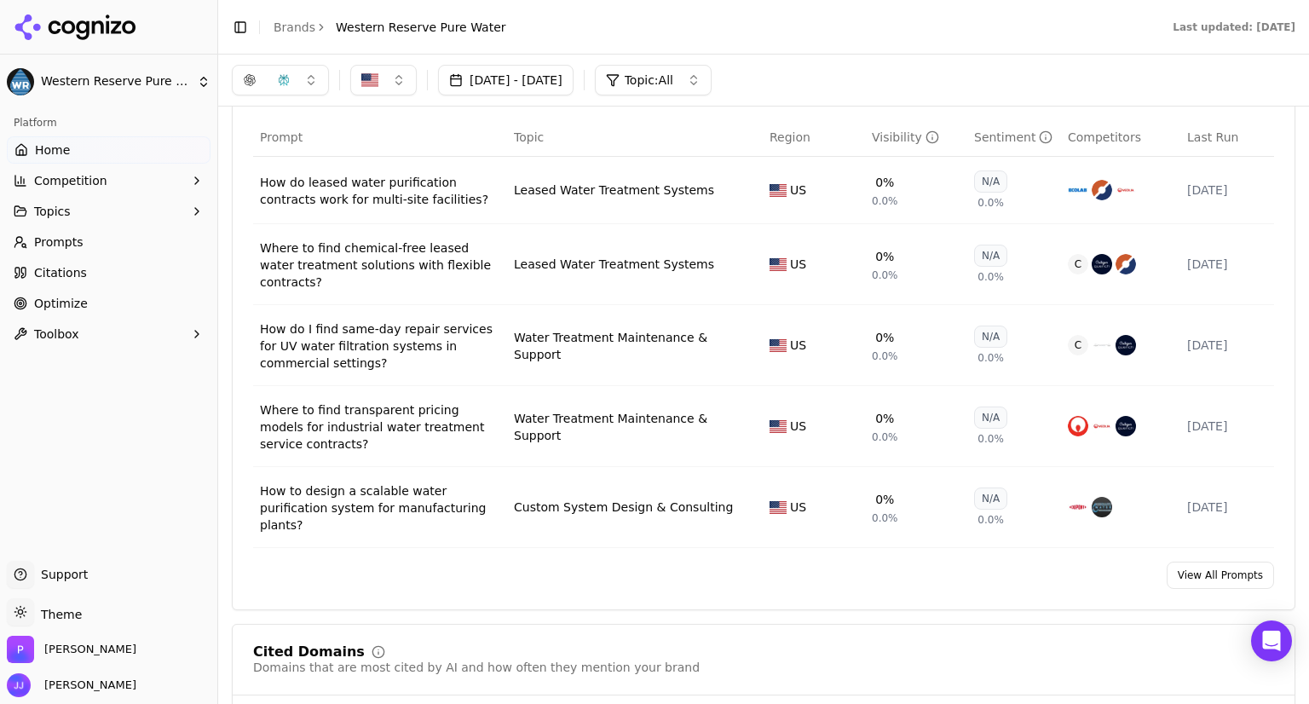
scroll to position [1221, 0]
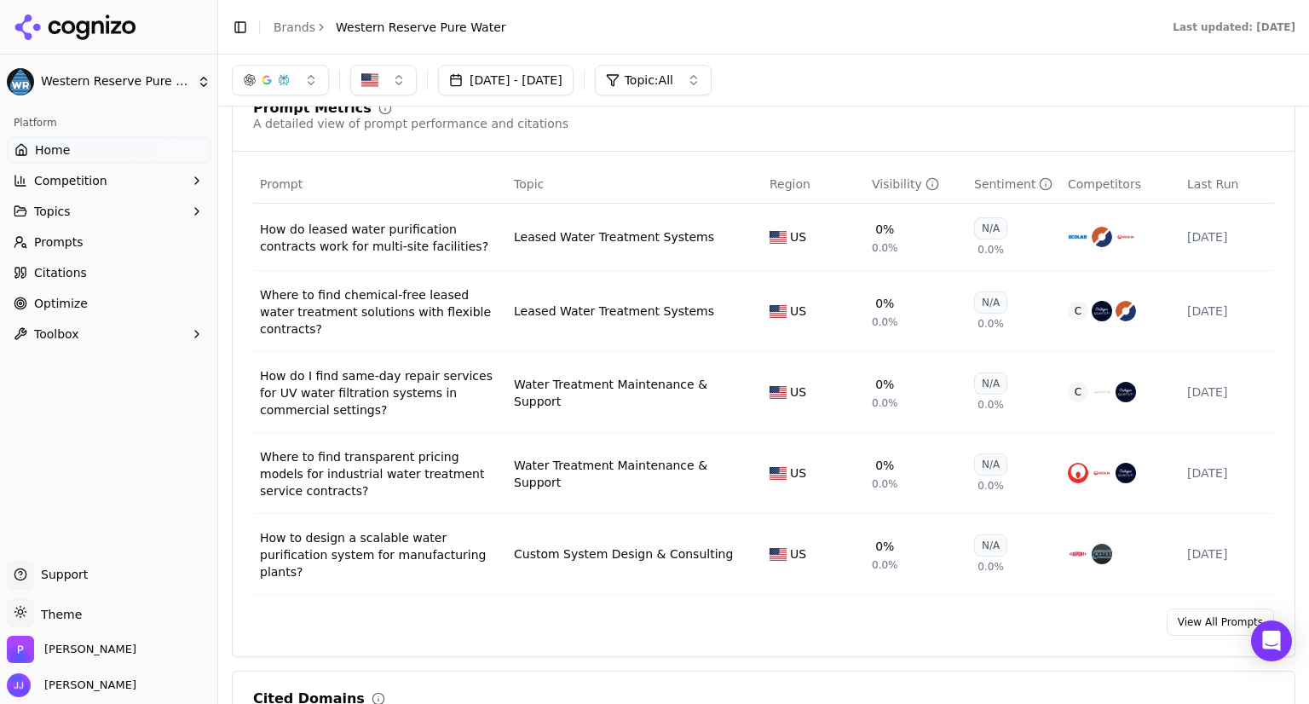
drag, startPoint x: 79, startPoint y: 278, endPoint x: 63, endPoint y: 277, distance: 16.2
click at [63, 277] on span "Citations" at bounding box center [60, 272] width 53 height 17
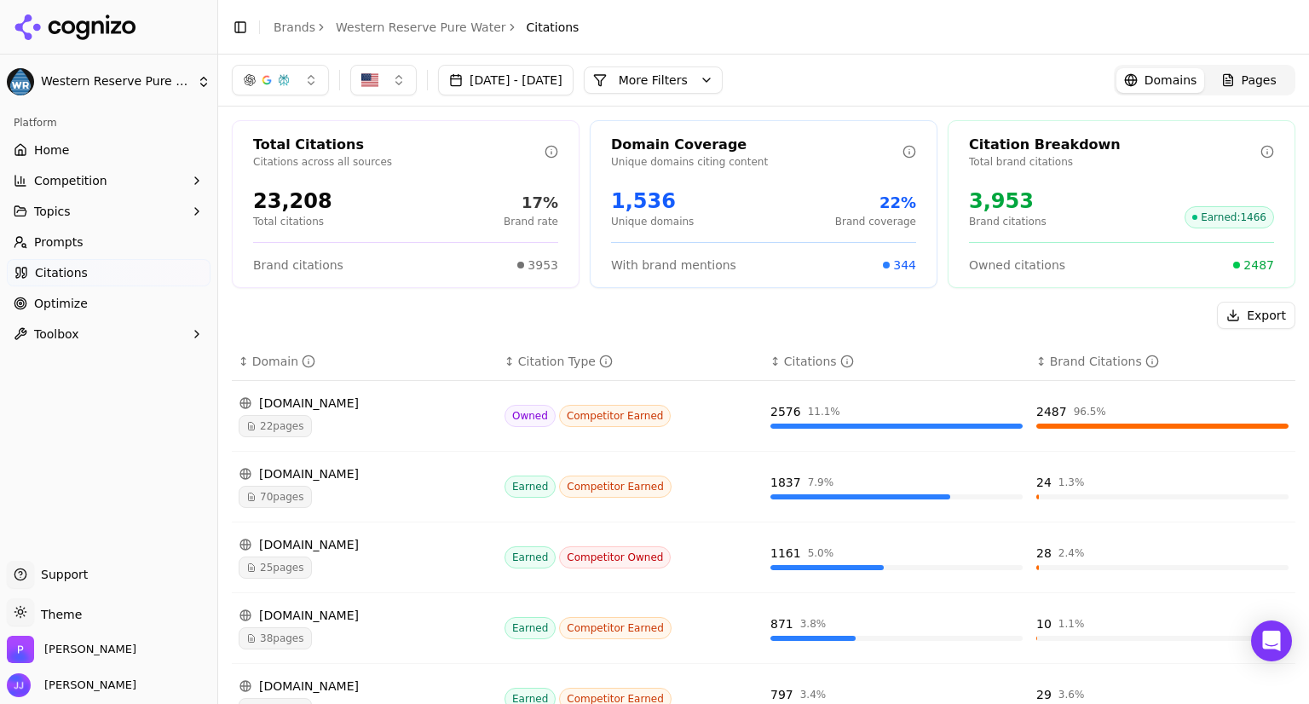
click at [302, 423] on span "22 pages" at bounding box center [275, 426] width 73 height 22
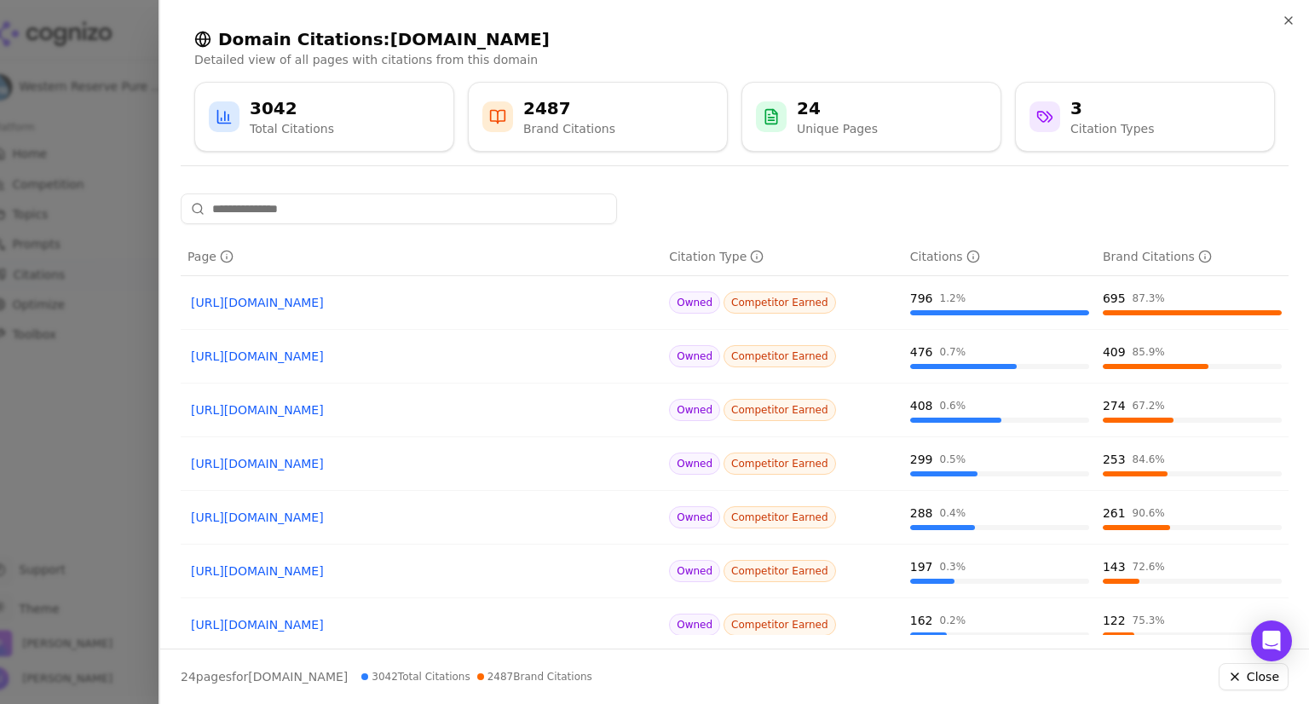
click at [774, 118] on icon at bounding box center [772, 118] width 6 height 0
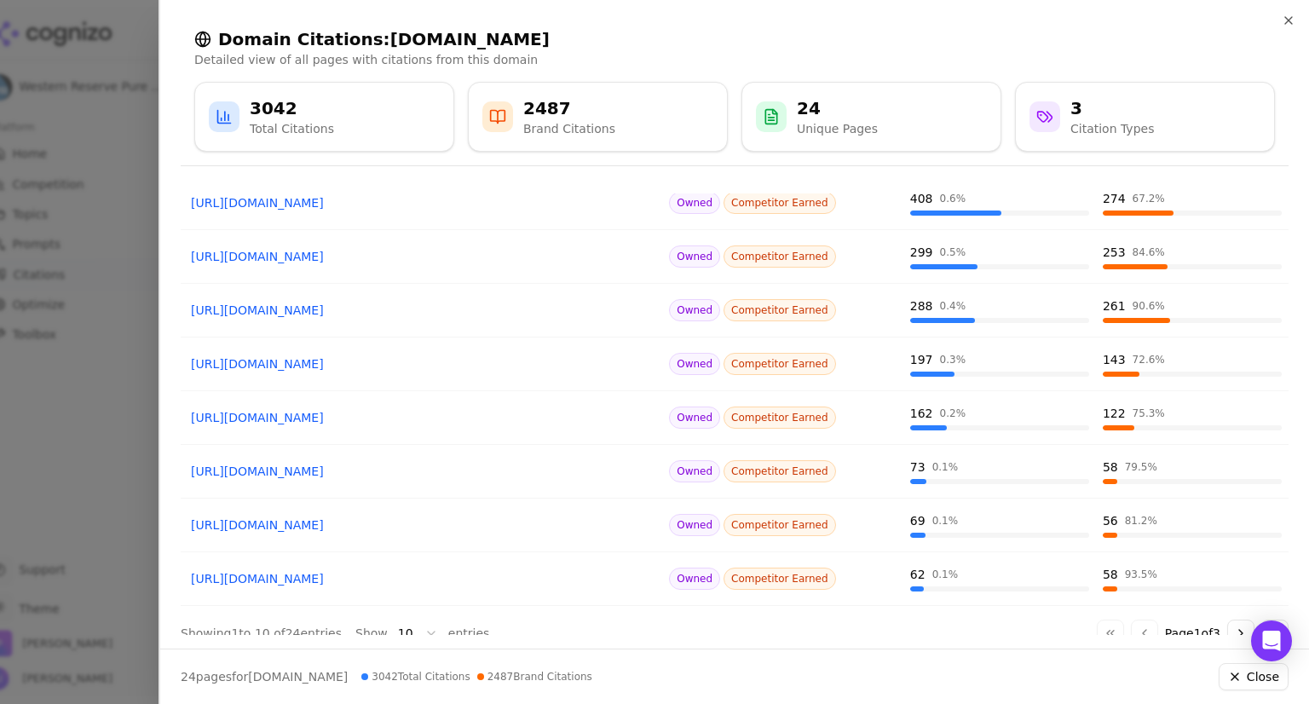
scroll to position [230, 0]
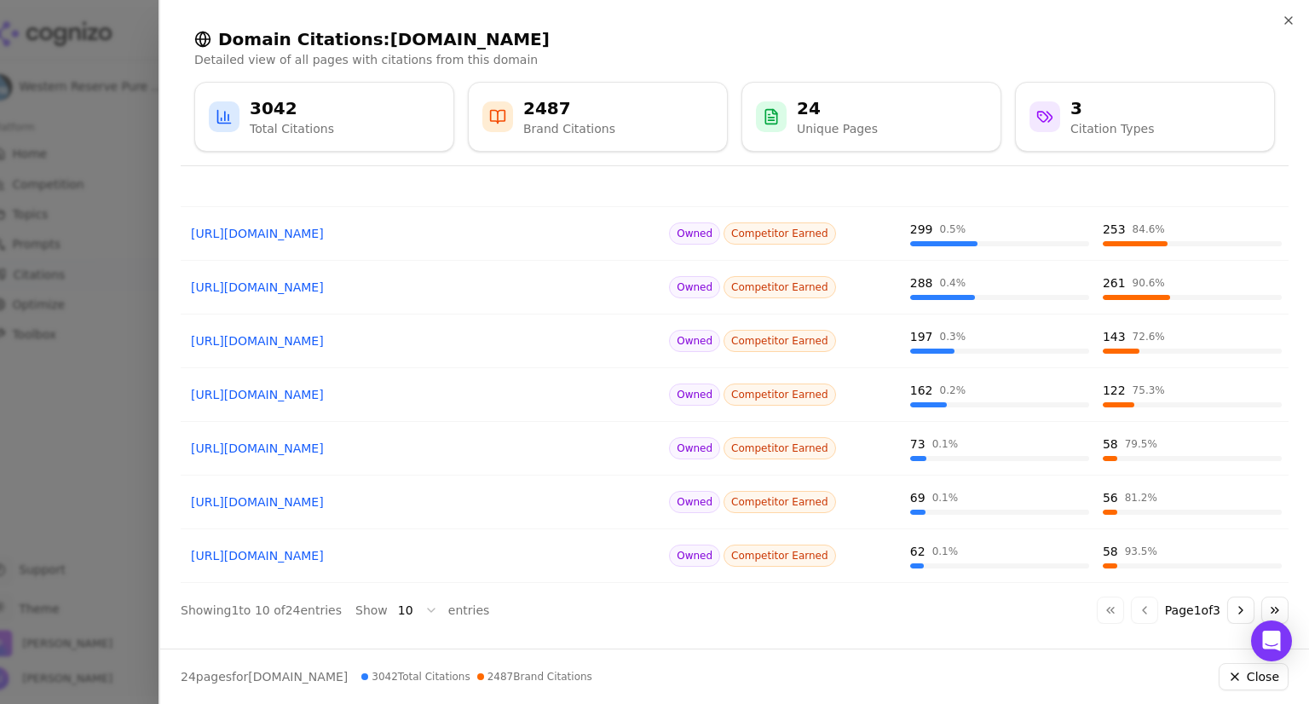
click at [1227, 608] on button "Go to next page" at bounding box center [1240, 609] width 27 height 27
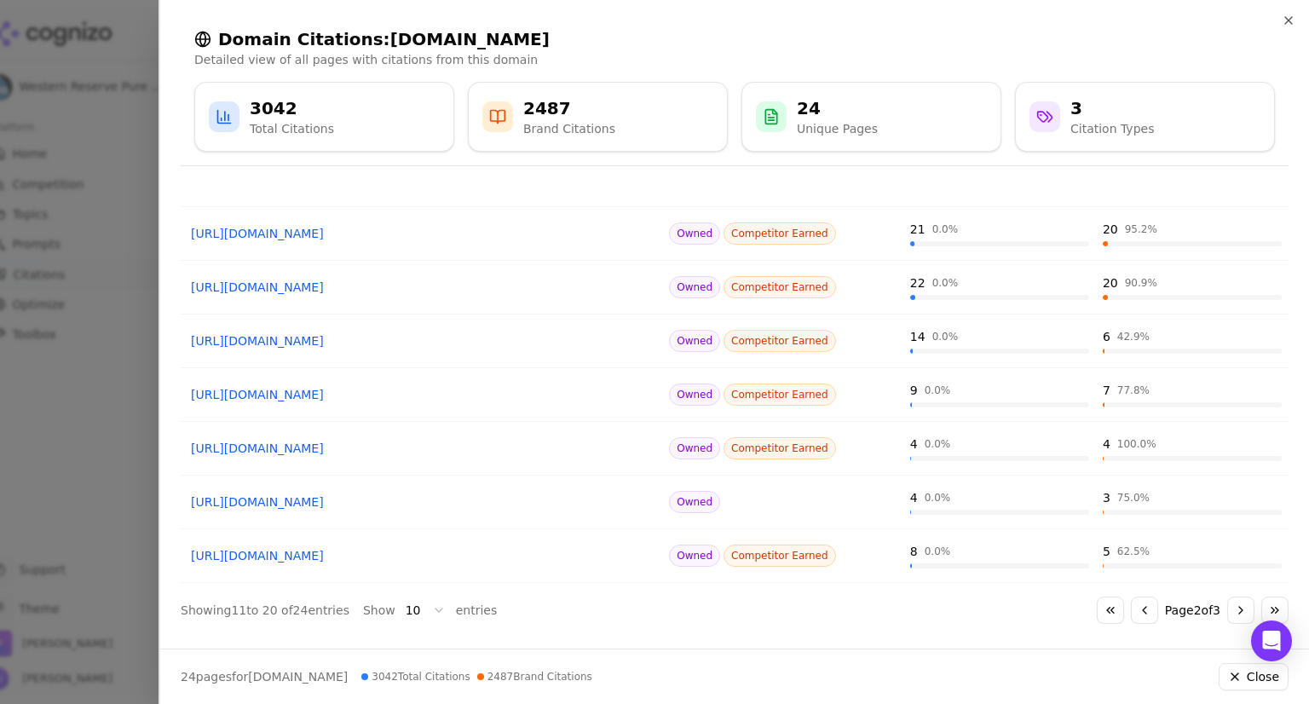
click at [1227, 613] on button "Go to next page" at bounding box center [1240, 609] width 27 height 27
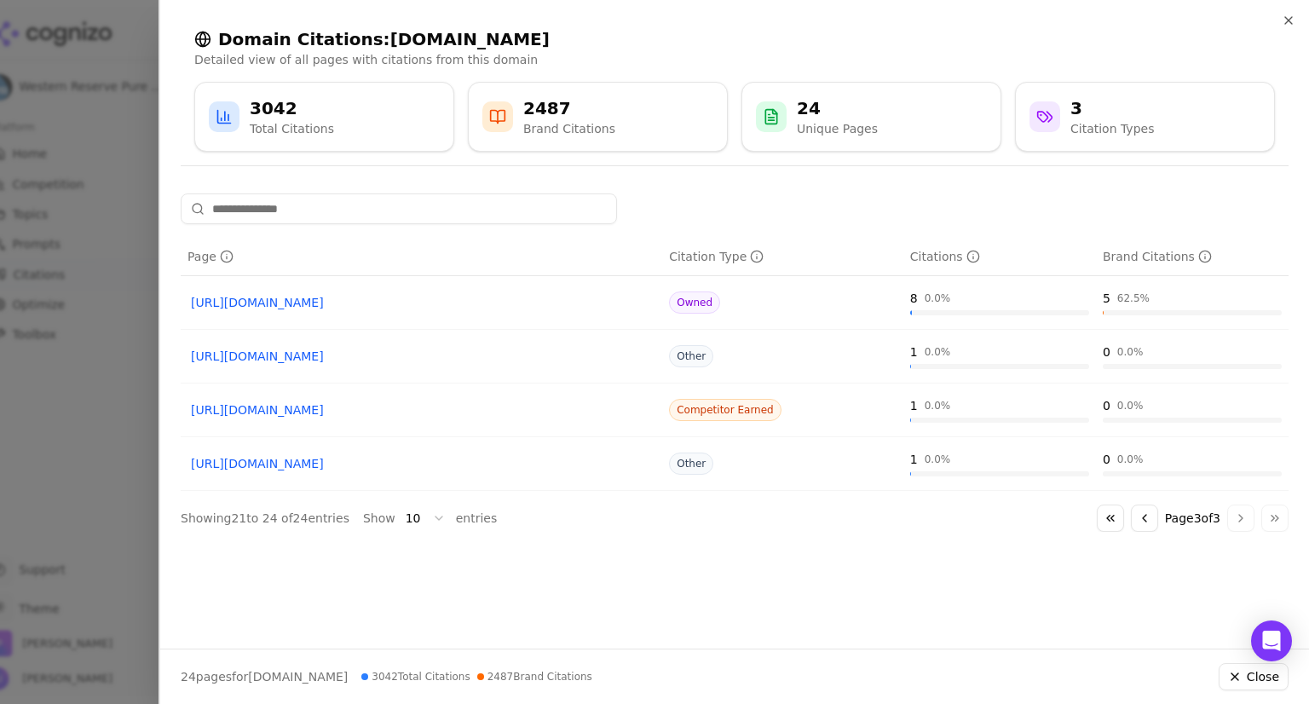
click at [1144, 515] on button "Go to previous page" at bounding box center [1144, 517] width 27 height 27
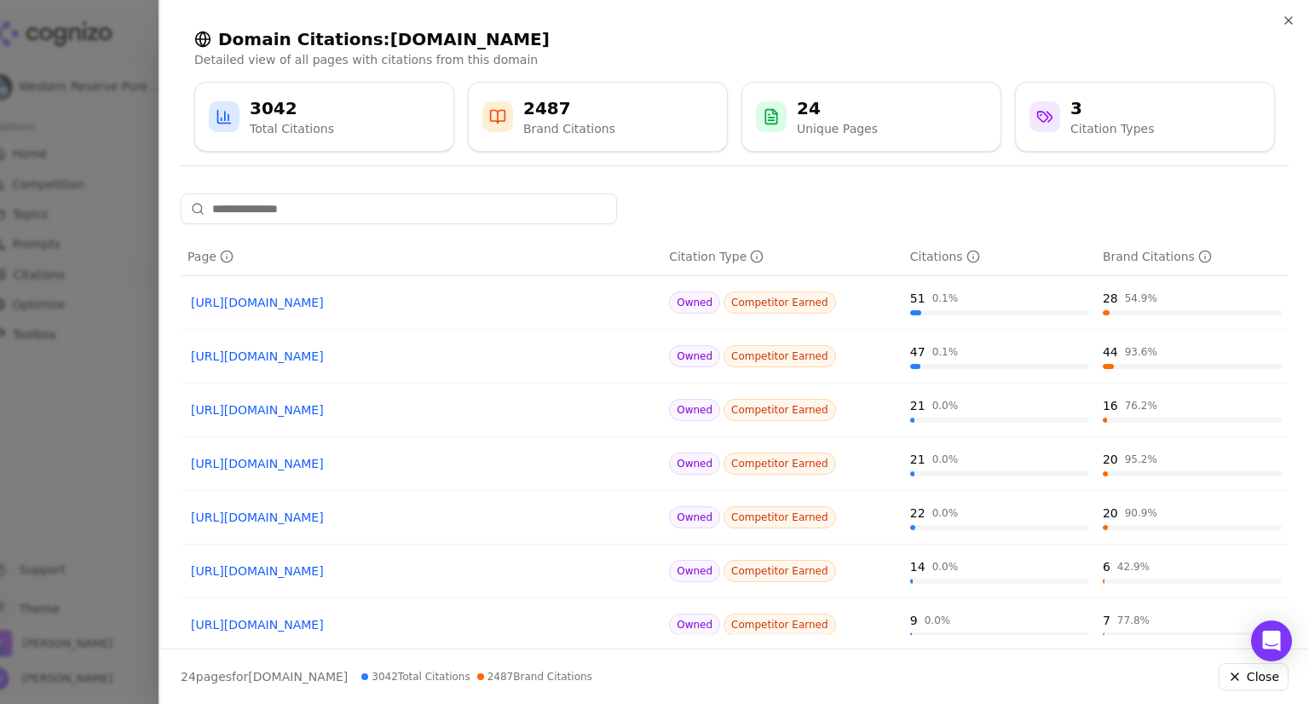
click at [401, 621] on link "https://westernreservewater.com/contact-us" at bounding box center [421, 624] width 461 height 17
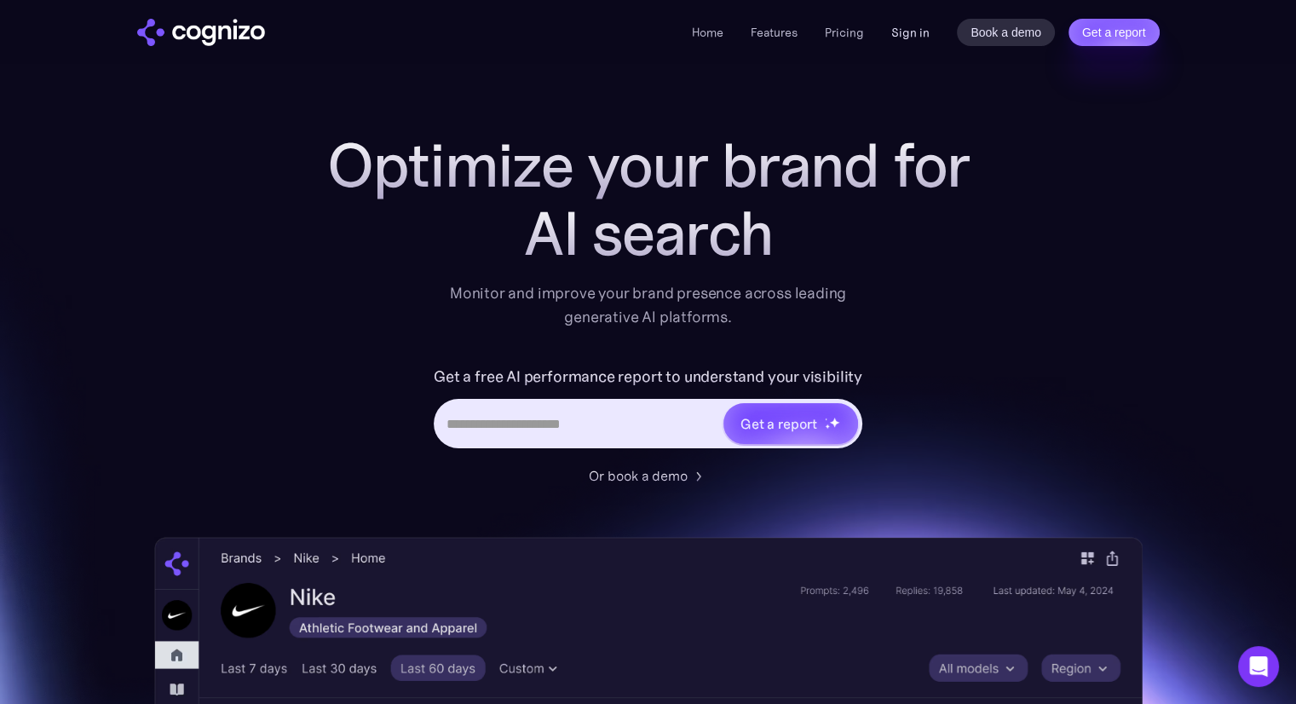
click at [918, 38] on link "Sign in" at bounding box center [910, 32] width 38 height 20
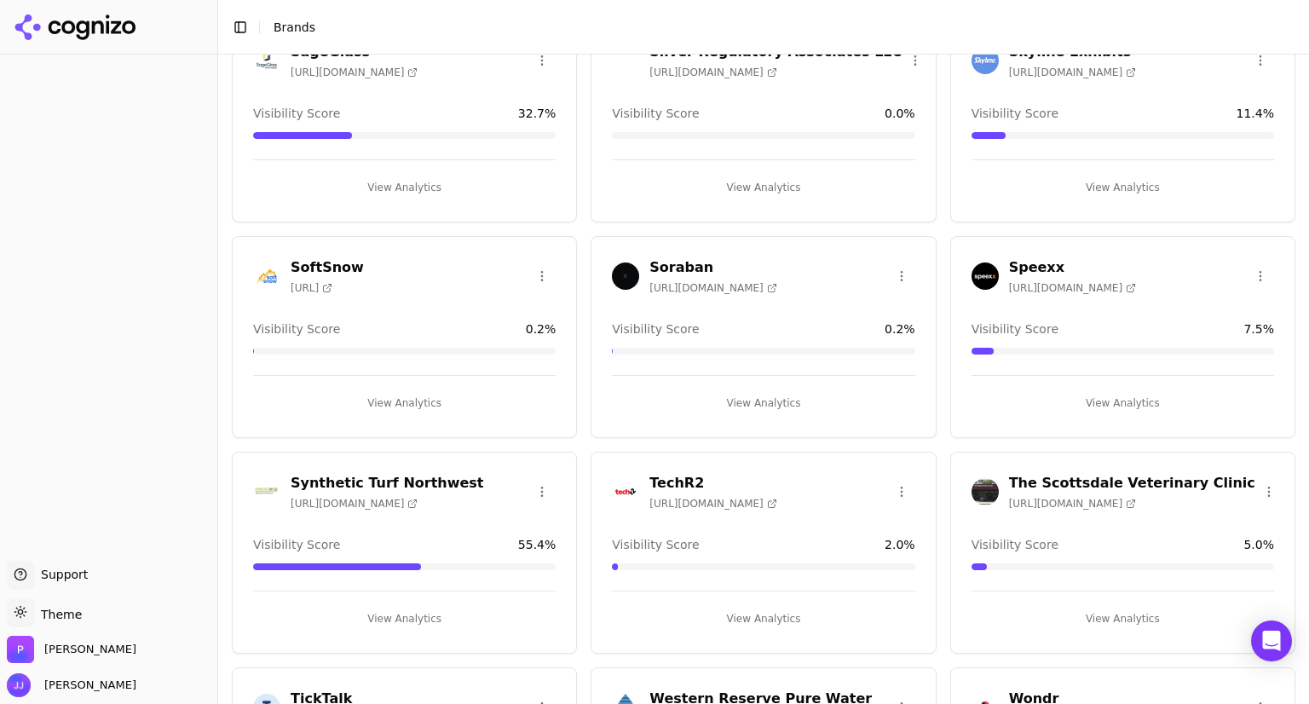
scroll to position [2883, 0]
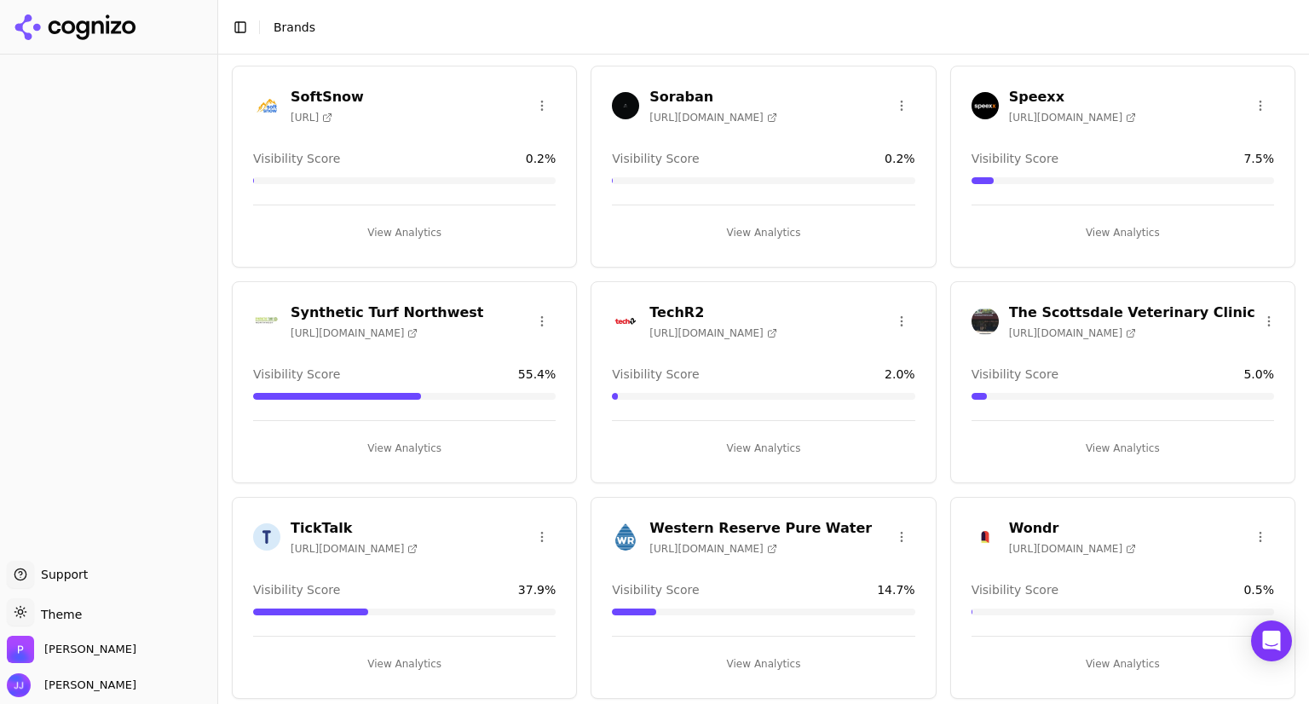
click at [698, 518] on h3 "Western Reserve Pure Water" at bounding box center [760, 528] width 222 height 20
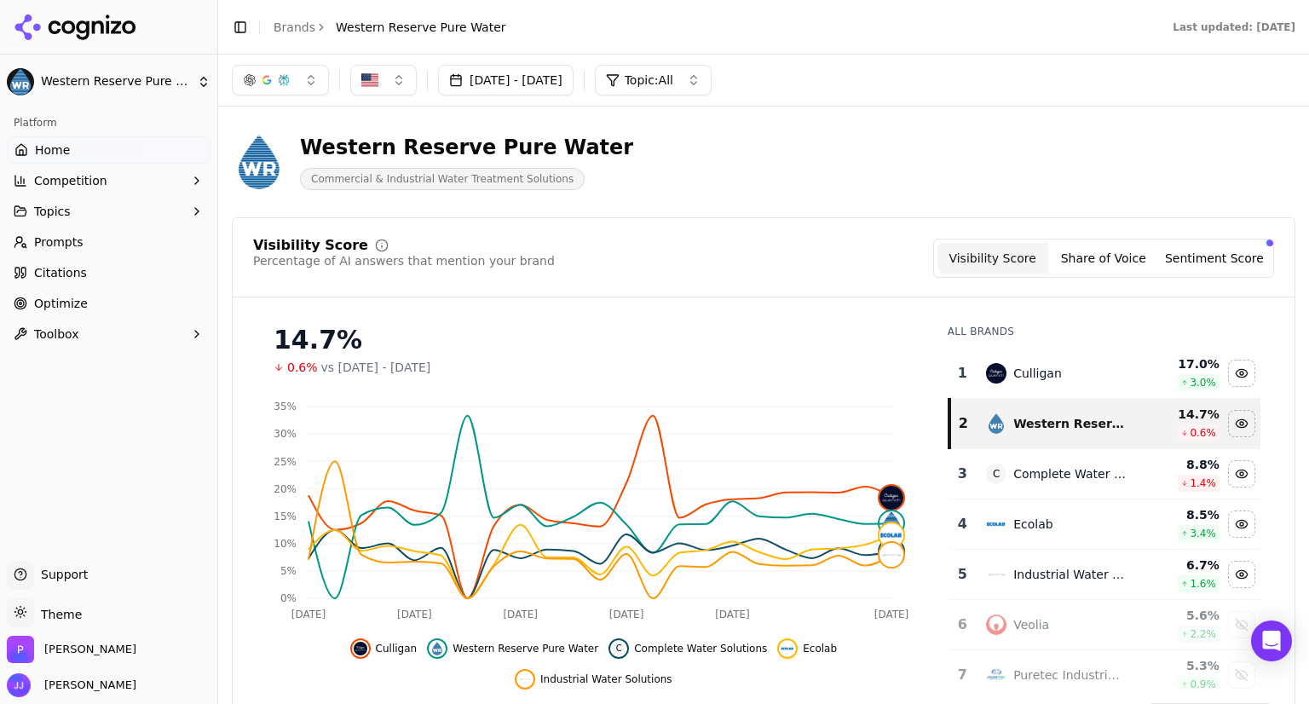
click at [1118, 256] on button "Share of Voice" at bounding box center [1103, 258] width 111 height 31
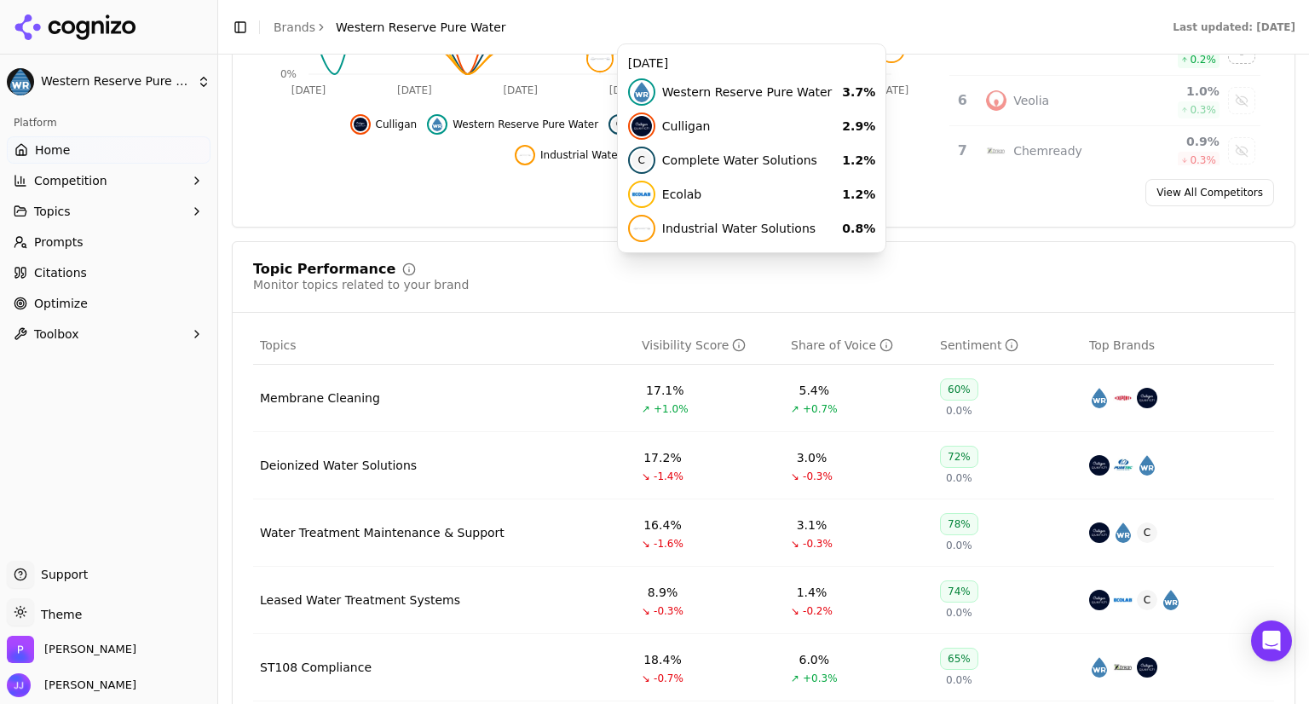
scroll to position [538, 0]
